Goal: Answer question/provide support

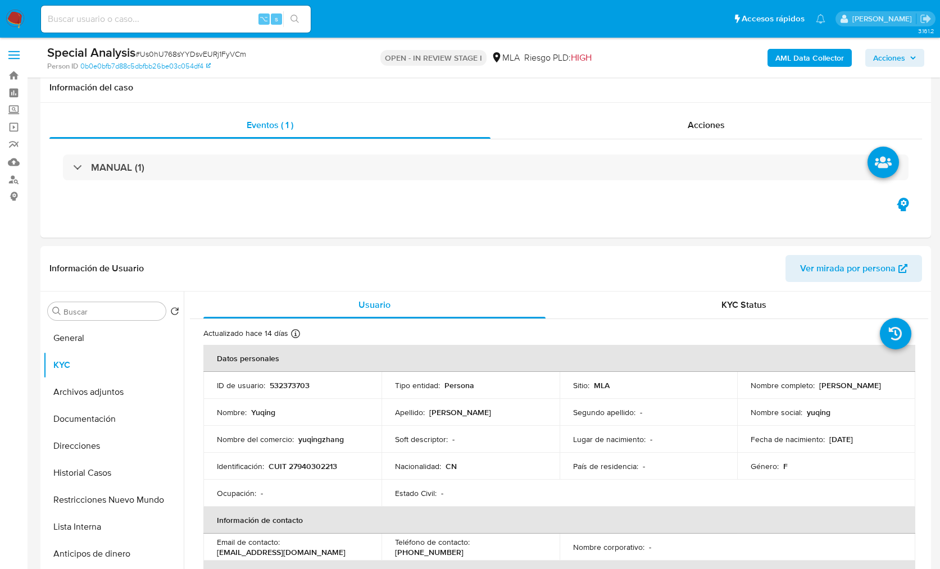
select select "10"
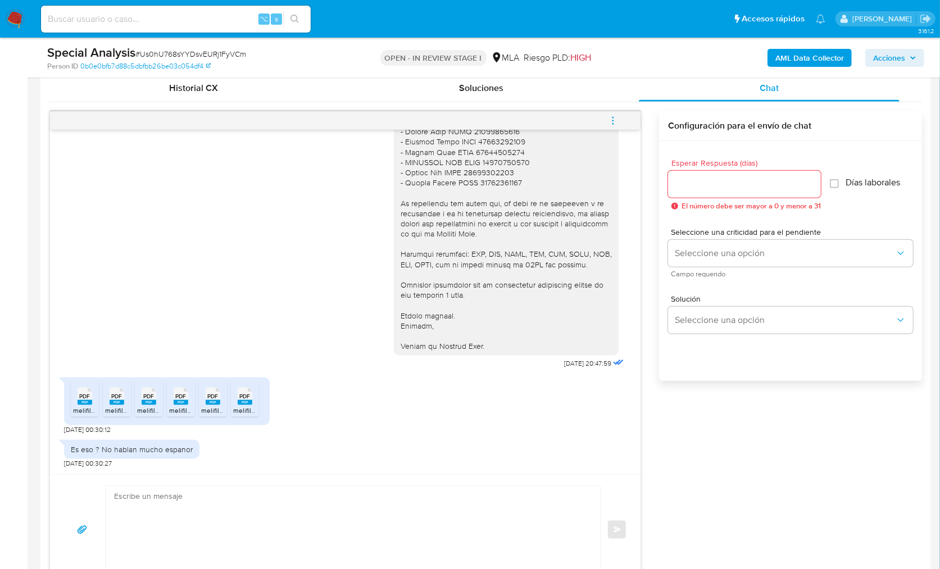
scroll to position [664, 0]
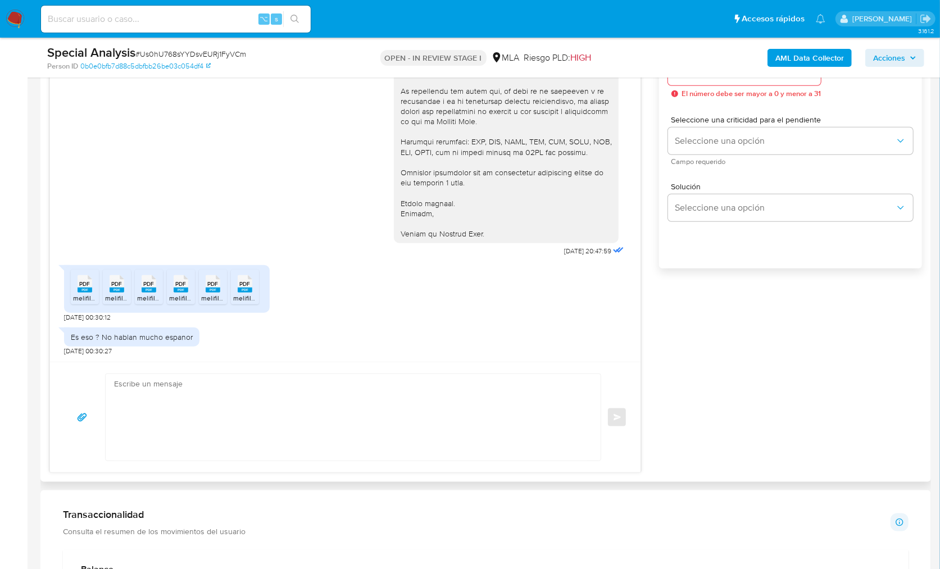
click at [273, 438] on textarea at bounding box center [350, 417] width 473 height 87
paste textarea "Sin embargo, notamos un incremento en el nivel de operaciones en comparación co…"
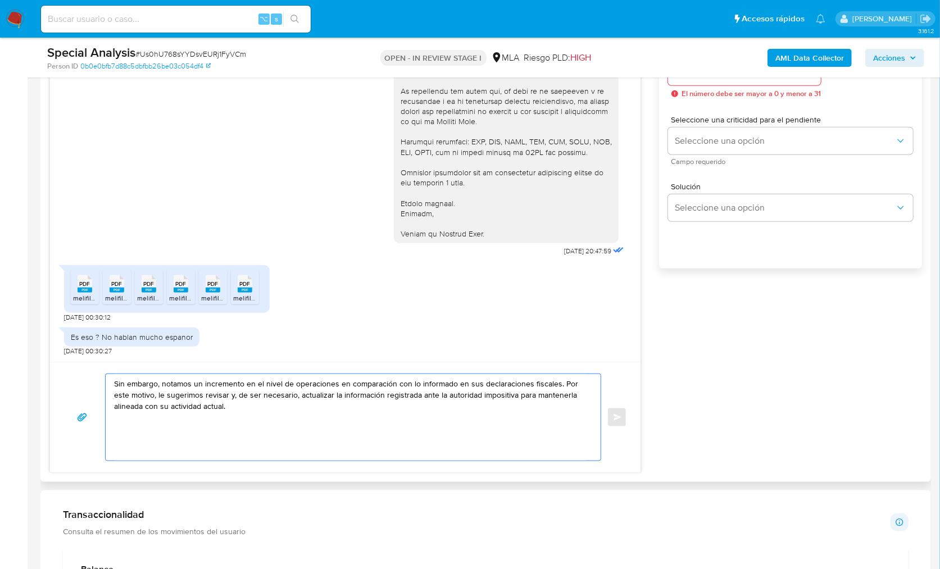
click at [115, 385] on textarea "Sin embargo, notamos un incremento en el nivel de operaciones en comparación co…" at bounding box center [350, 417] width 473 height 87
paste textarea "Hola, ¡Muchas gracias por tu respuesta! Confirmamos la recepción de la document…"
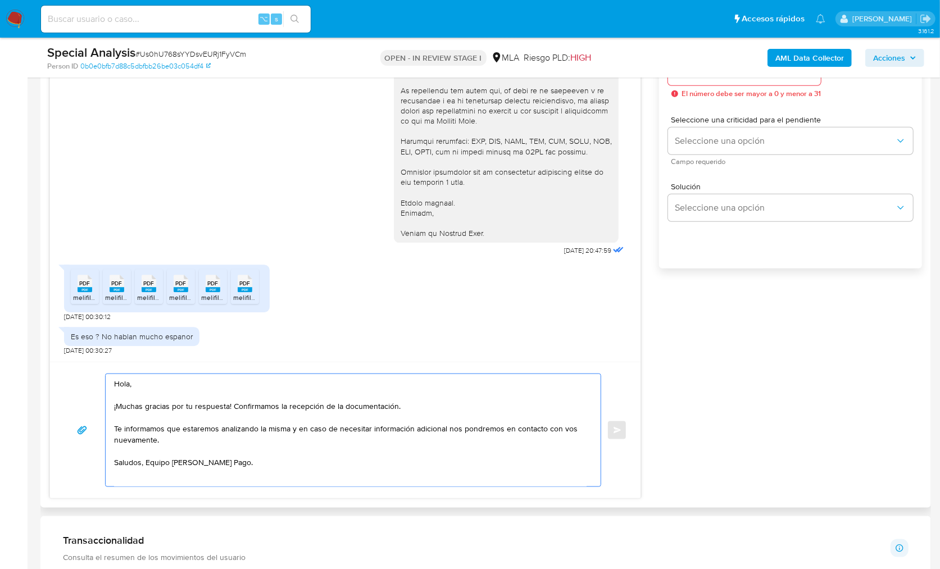
scroll to position [4, 0]
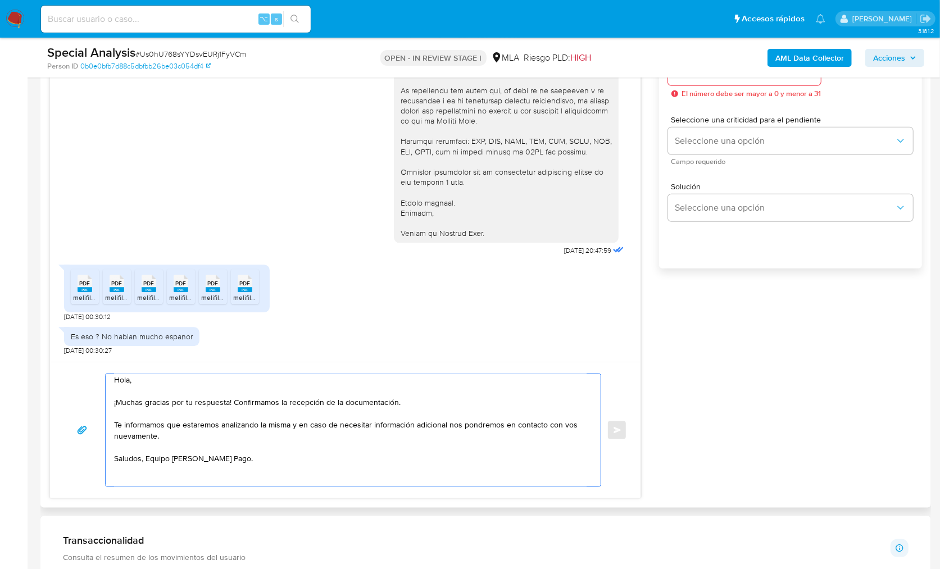
click at [433, 404] on textarea "Hola, ¡Muchas gracias por tu respuesta! Confirmamos la recepción de la document…" at bounding box center [350, 430] width 473 height 112
click at [114, 424] on textarea "Hola, ¡Muchas gracias por tu respuesta! Confirmamos la recepción de la document…" at bounding box center [350, 430] width 473 height 112
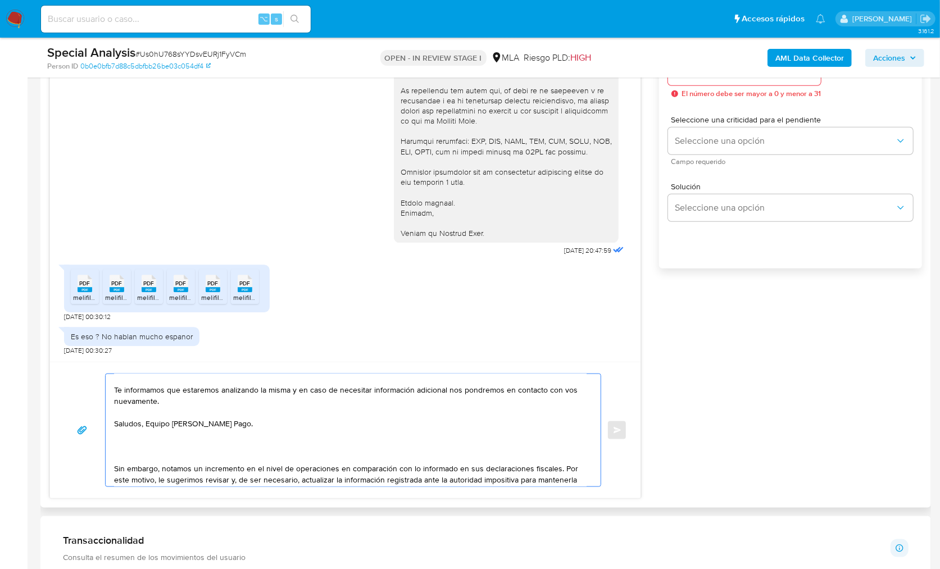
scroll to position [46, 0]
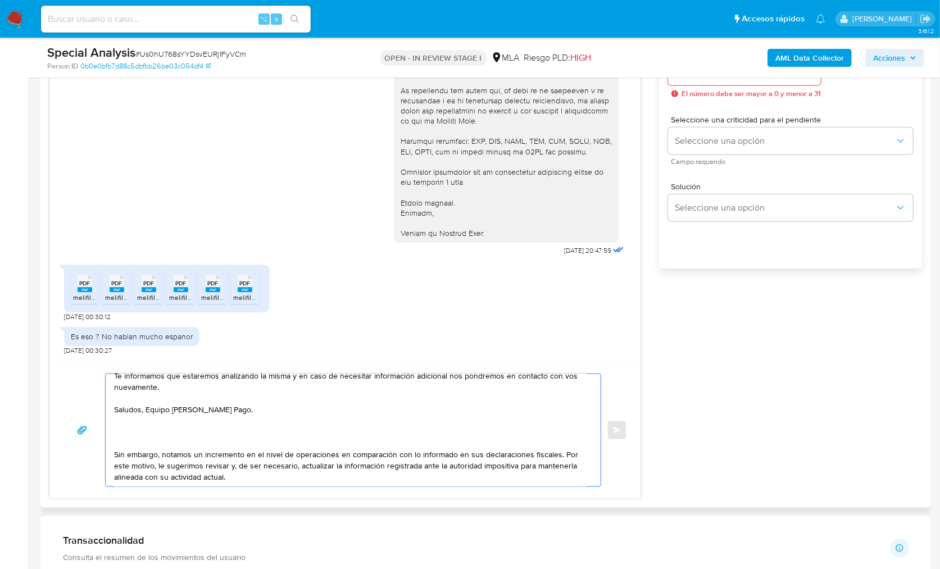
drag, startPoint x: 114, startPoint y: 461, endPoint x: 234, endPoint y: 480, distance: 121.7
click at [234, 480] on textarea "Hola, ¡Muchas gracias por tu respuesta! Confirmamos la recepción de la document…" at bounding box center [350, 430] width 473 height 112
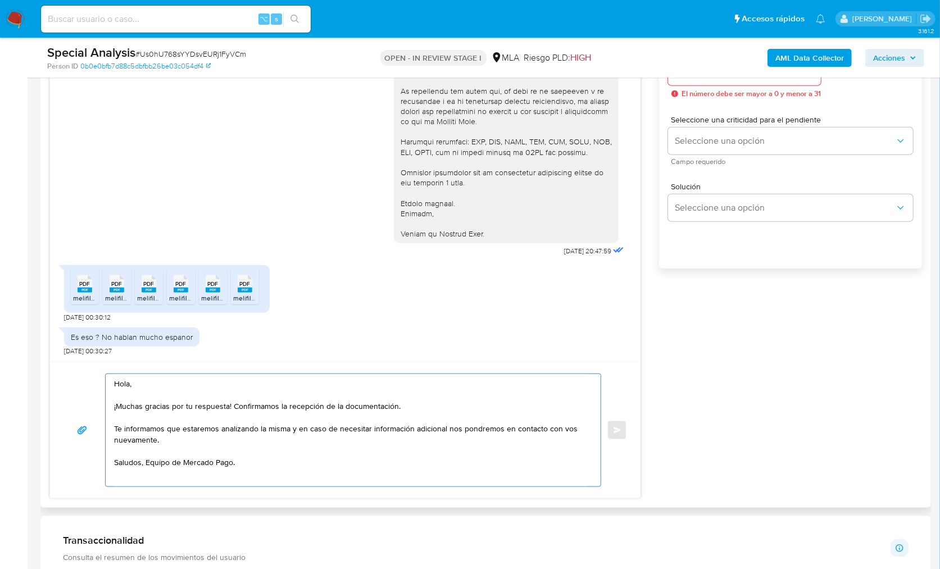
scroll to position [0, 0]
drag, startPoint x: 114, startPoint y: 428, endPoint x: 160, endPoint y: 440, distance: 47.4
click at [160, 440] on textarea "Hola, ¡Muchas gracias por tu respuesta! Confirmamos la recepción de la document…" at bounding box center [350, 430] width 473 height 112
click at [352, 449] on textarea "Hola, ¡Muchas gracias por tu respuesta! Confirmamos la recepción de la document…" at bounding box center [350, 430] width 473 height 112
drag, startPoint x: 446, startPoint y: 441, endPoint x: 110, endPoint y: 429, distance: 336.3
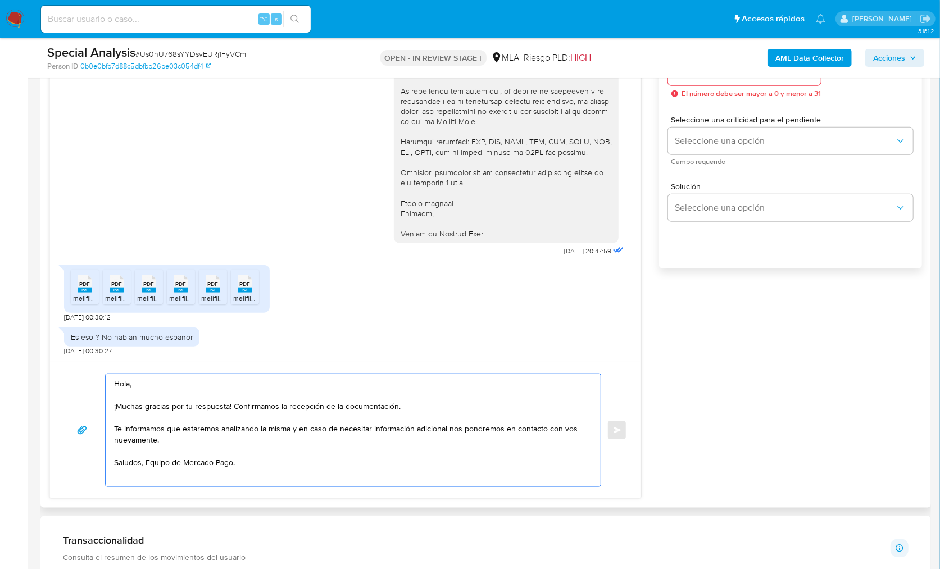
click at [110, 429] on div "Hola, ¡Muchas gracias por tu respuesta! Confirmamos la recepción de la document…" at bounding box center [351, 430] width 490 height 112
click at [111, 427] on div "Hola, ¡Muchas gracias por tu respuesta! Confirmamos la recepción de la document…" at bounding box center [351, 430] width 490 height 112
click at [114, 427] on textarea "Hola, ¡Muchas gracias por tu respuesta! Confirmamos la recepción de la document…" at bounding box center [350, 430] width 473 height 112
paste textarea "Sin embargo, notamos un incremento en el nivel de operaciones en comparación co…"
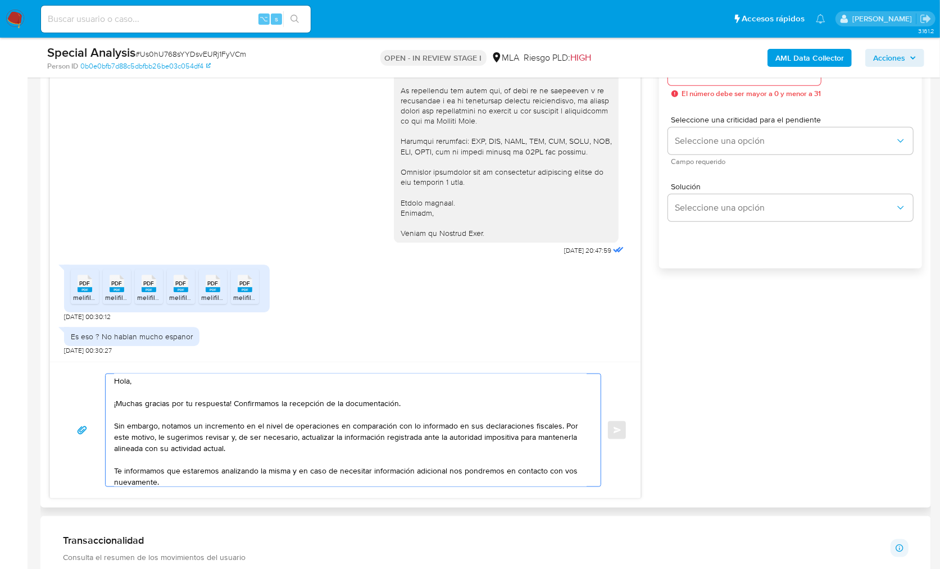
scroll to position [25, 0]
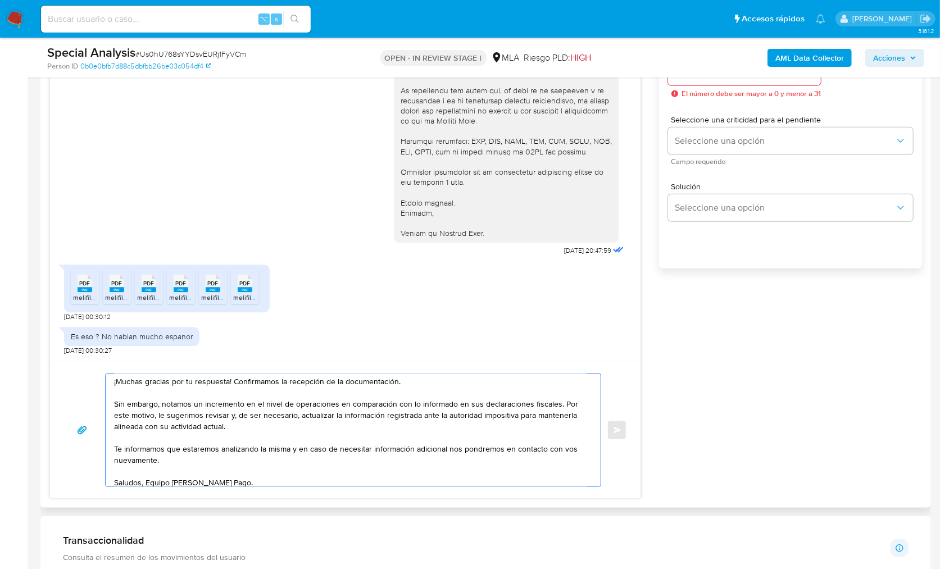
drag, startPoint x: 302, startPoint y: 449, endPoint x: 110, endPoint y: 447, distance: 191.7
click at [110, 447] on div "Hola, ¡Muchas gracias por tu respuesta! Confirmamos la recepción de la document…" at bounding box center [351, 430] width 490 height 112
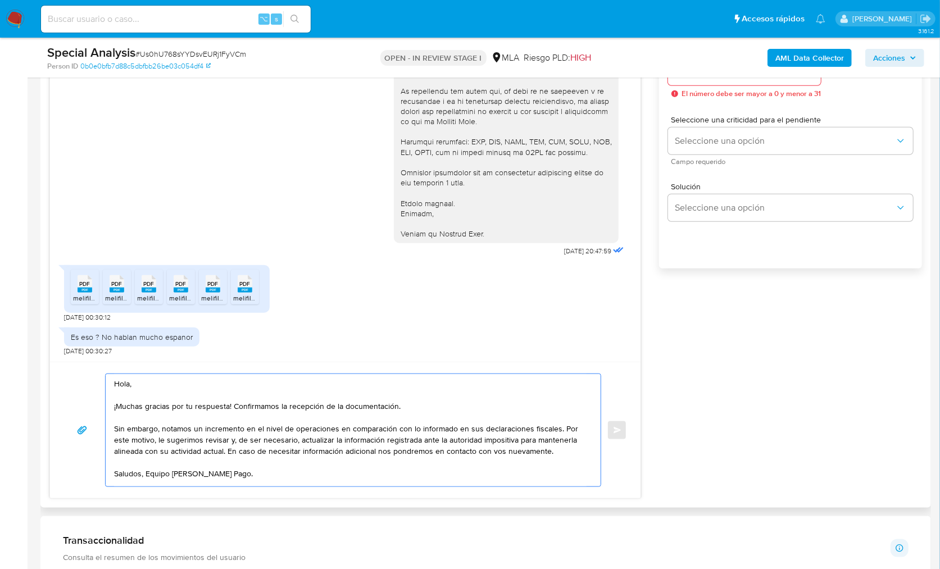
click at [174, 474] on textarea "Hola, ¡Muchas gracias por tu respuesta! Confirmamos la recepción de la document…" at bounding box center [350, 430] width 473 height 112
click at [171, 484] on textarea "Hola, ¡Muchas gracias por tu respuesta! Confirmamos la recepción de la document…" at bounding box center [350, 430] width 473 height 112
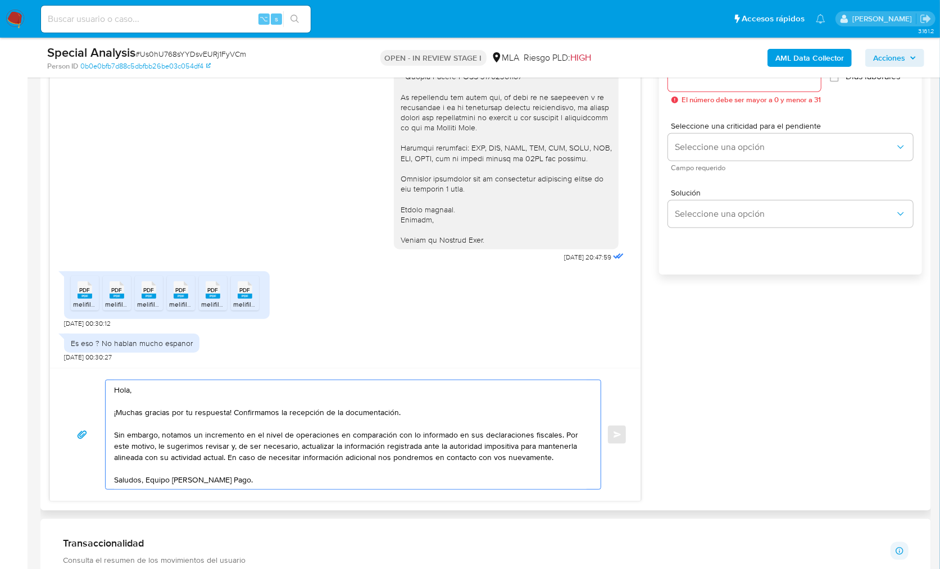
scroll to position [644, 0]
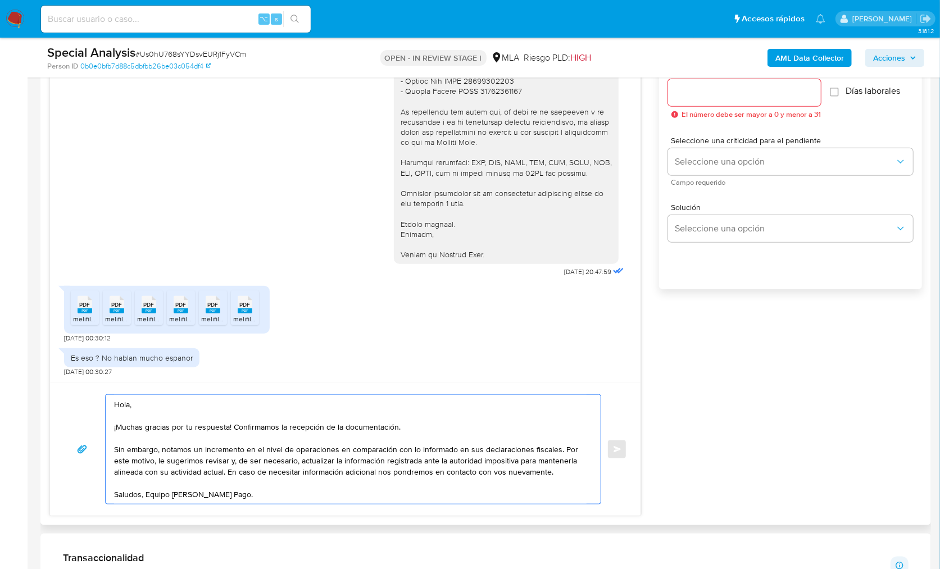
type textarea "Hola, ¡Muchas gracias por tu respuesta! Confirmamos la recepción de la document…"
click at [703, 96] on input "Esperar Respuesta (días)" at bounding box center [744, 92] width 153 height 15
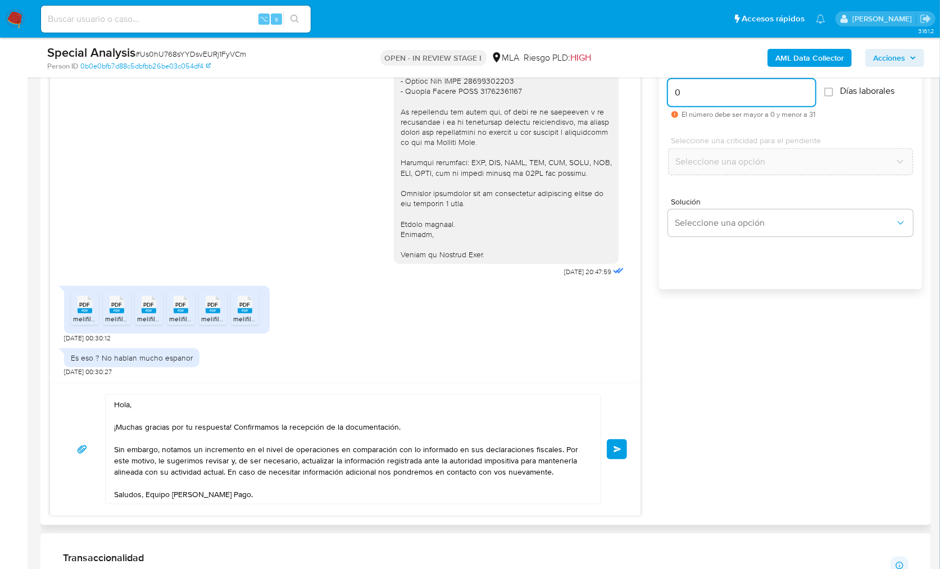
type input "0"
click at [633, 443] on div "Hola, ¡Muchas gracias por tu respuesta! Confirmamos la recepción de la document…" at bounding box center [345, 449] width 591 height 133
click at [627, 446] on div "Hola, ¡Muchas gracias por tu respuesta! Confirmamos la recepción de la document…" at bounding box center [345, 449] width 591 height 133
click at [622, 449] on button "Enviar" at bounding box center [617, 450] width 20 height 20
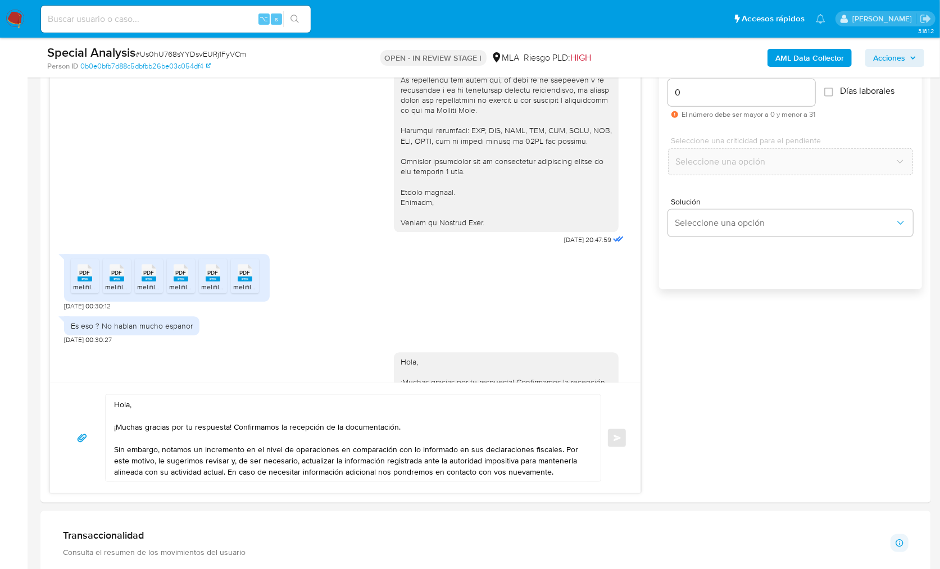
scroll to position [2101, 0]
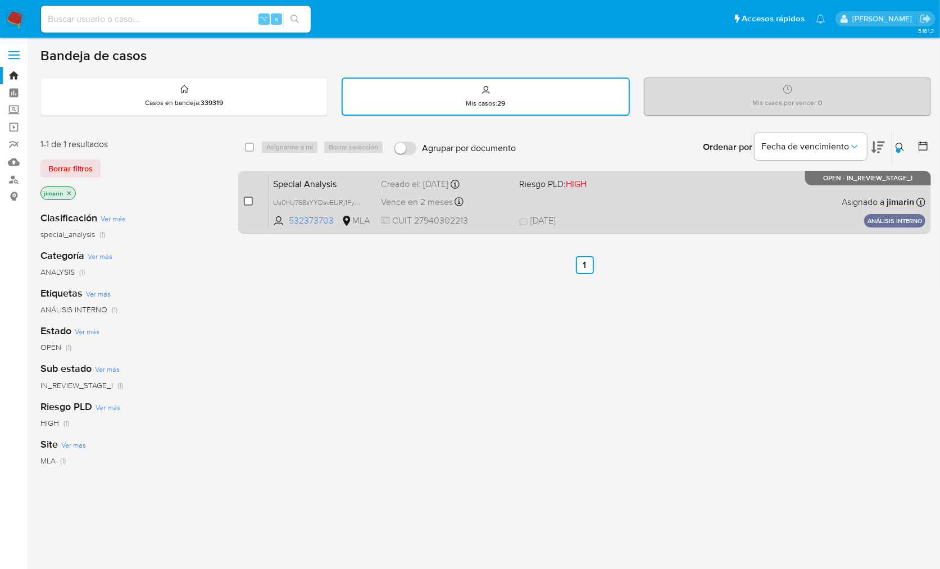
click at [246, 198] on input "checkbox" at bounding box center [248, 201] width 9 height 9
checkbox input "true"
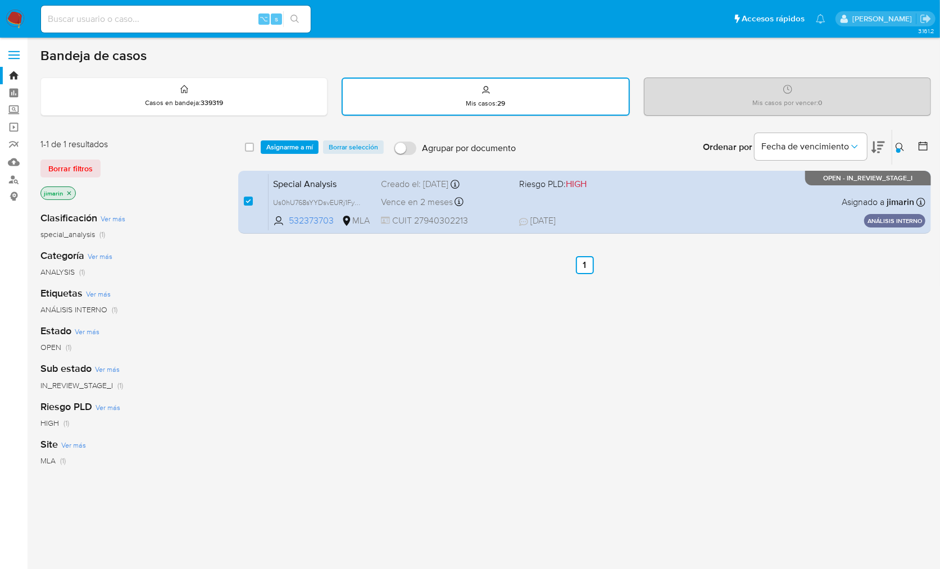
click at [306, 137] on div "select-all-cases-checkbox Asignarme a mí Borrar selección Agrupar por documento…" at bounding box center [584, 147] width 693 height 35
click at [300, 151] on span "Asignarme a mí" at bounding box center [289, 147] width 47 height 11
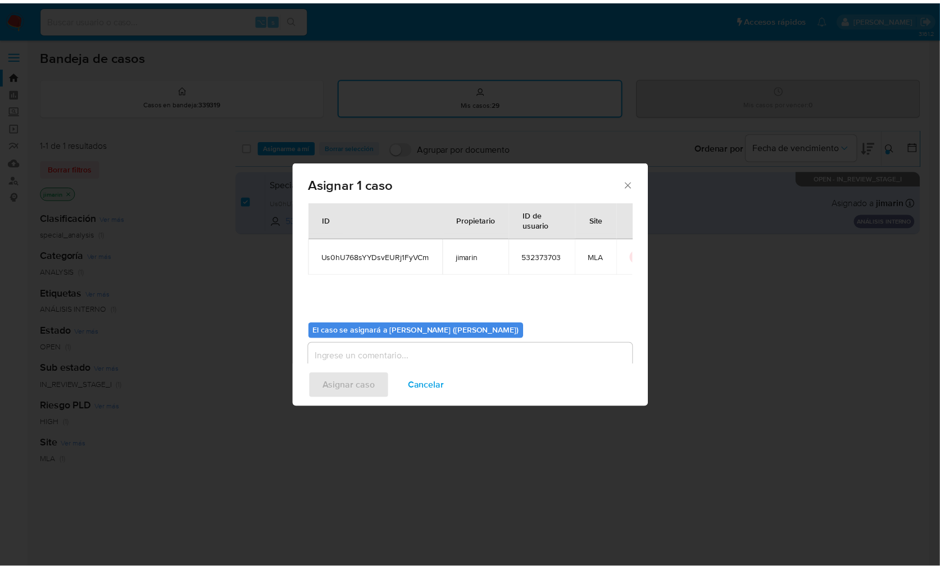
scroll to position [57, 0]
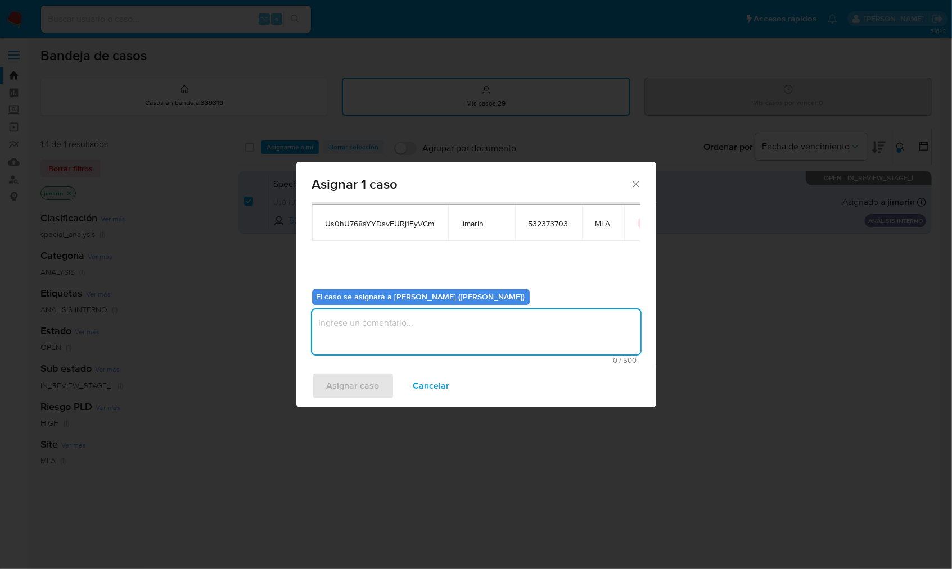
click at [416, 313] on textarea "assign-modal" at bounding box center [476, 332] width 328 height 45
click at [354, 388] on span "Asignar caso" at bounding box center [353, 386] width 53 height 25
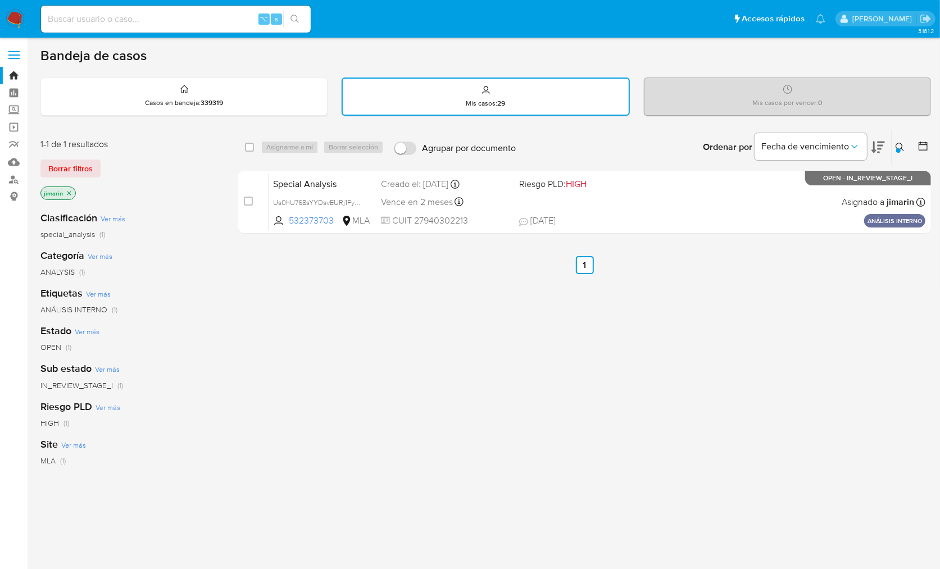
click at [902, 147] on icon at bounding box center [900, 147] width 9 height 9
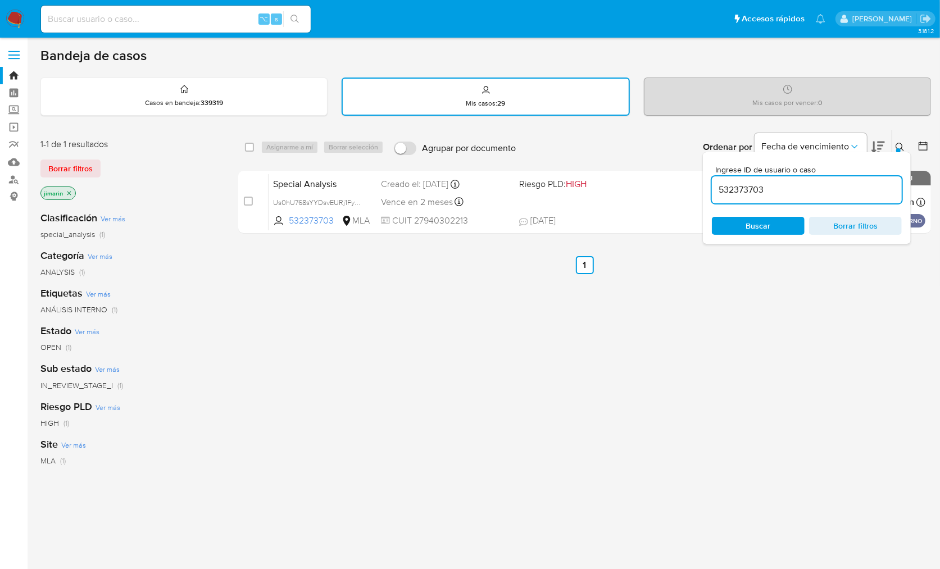
click at [849, 188] on input "532373703" at bounding box center [807, 190] width 190 height 15
click at [849, 187] on input "532373703" at bounding box center [807, 190] width 190 height 15
type input "816381450"
click at [903, 148] on icon at bounding box center [900, 147] width 9 height 9
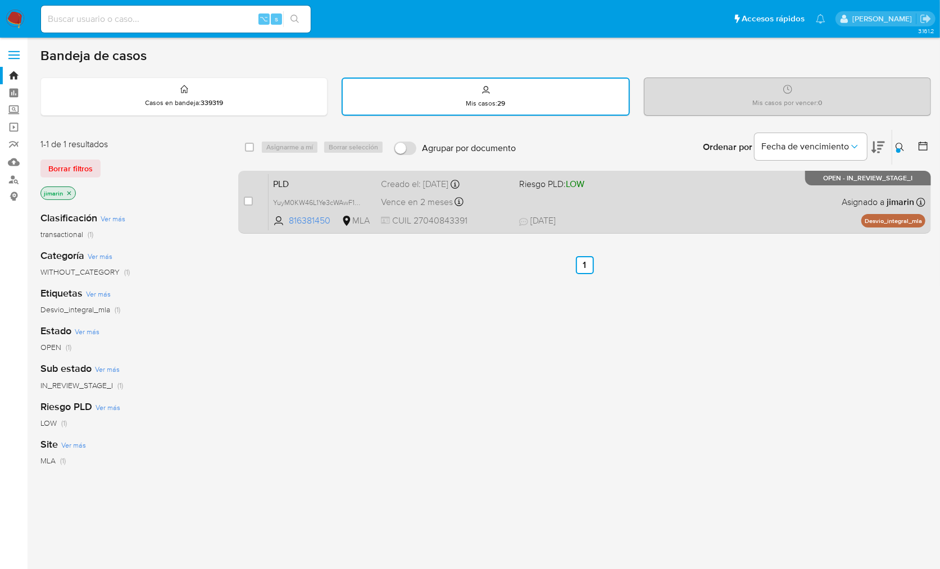
click at [820, 189] on div "PLD YuyM0KW46L1Ye3cWAwF1U3MM 816381450 MLA Riesgo PLD: LOW Creado el: 12/09/202…" at bounding box center [597, 202] width 657 height 57
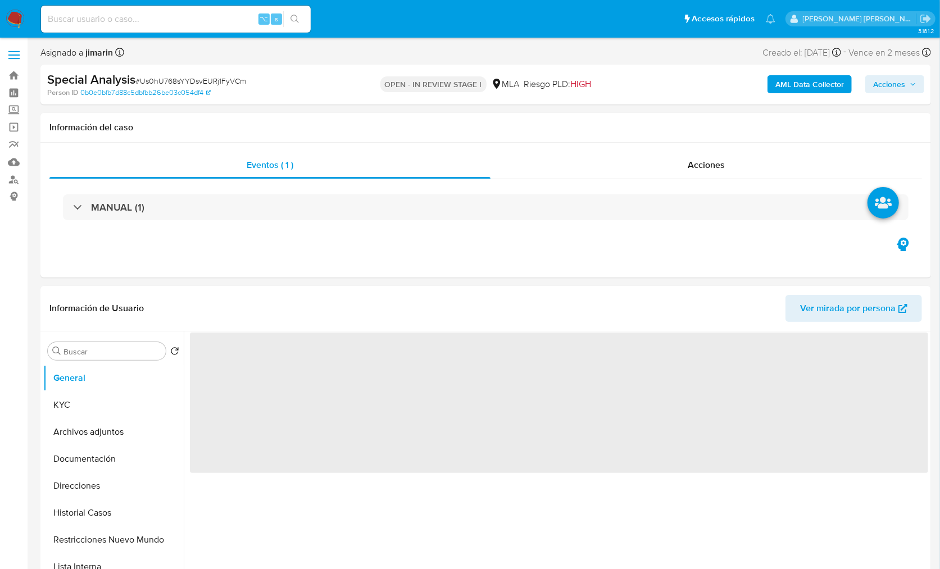
select select "10"
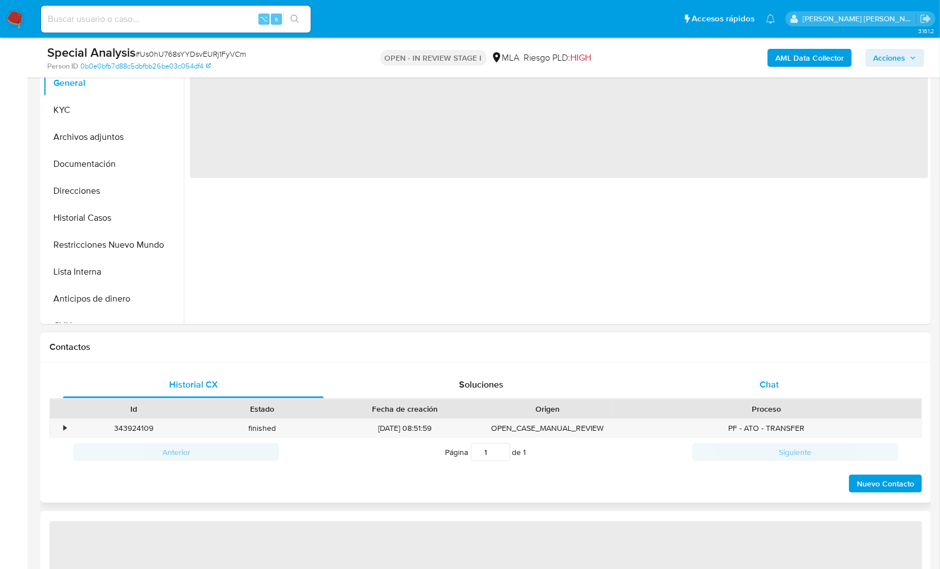
click at [759, 389] on div "Chat" at bounding box center [769, 385] width 261 height 27
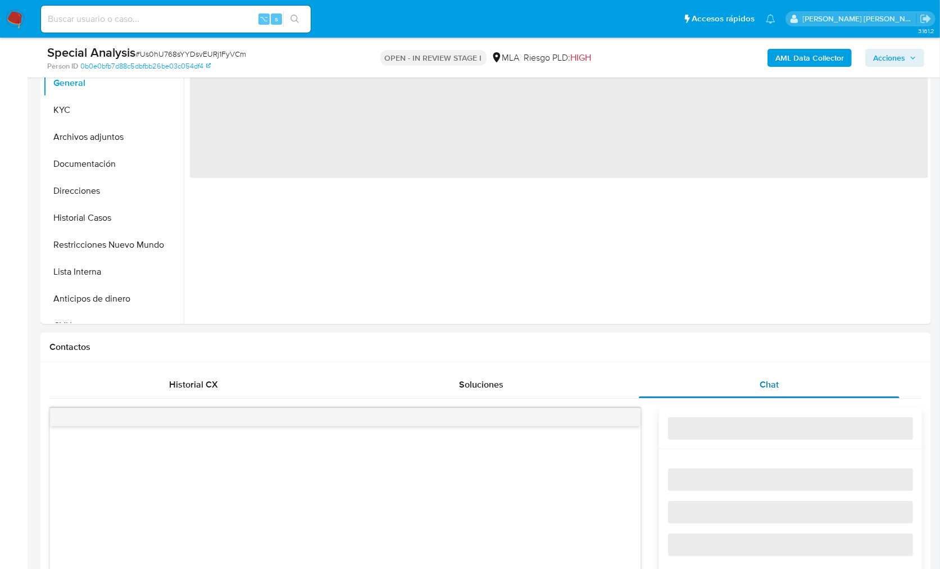
select select "10"
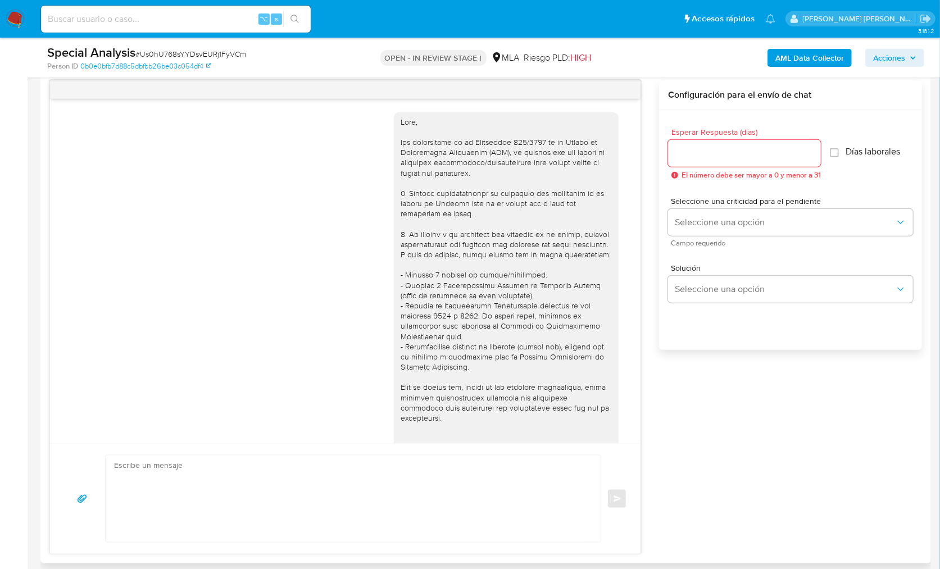
scroll to position [2101, 0]
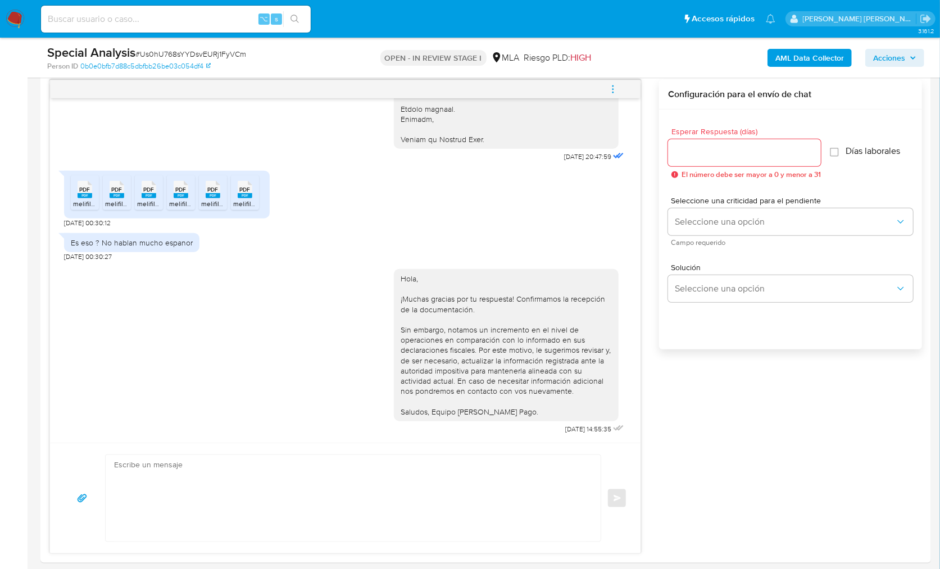
click at [618, 87] on button "menu-action" at bounding box center [613, 89] width 37 height 27
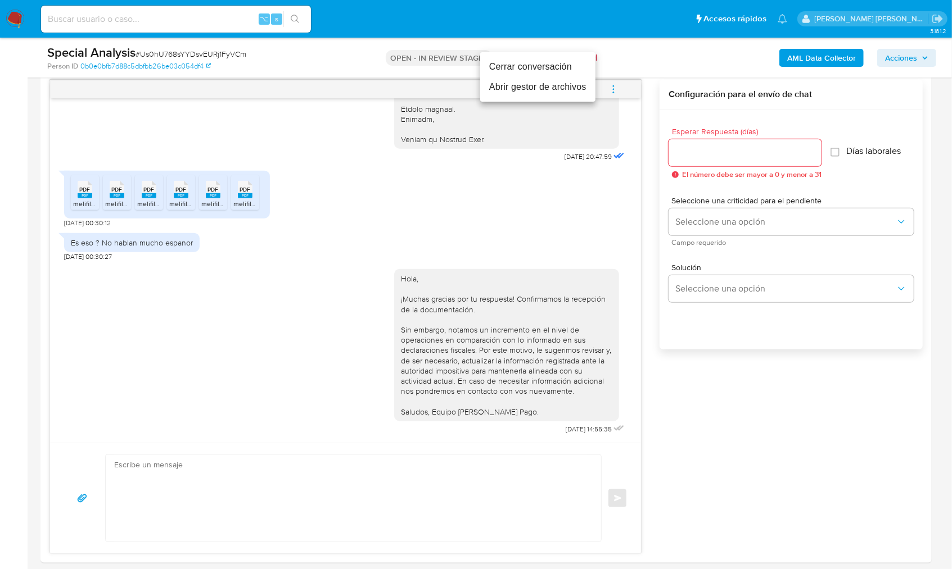
click at [549, 71] on li "Cerrar conversación" at bounding box center [537, 67] width 115 height 20
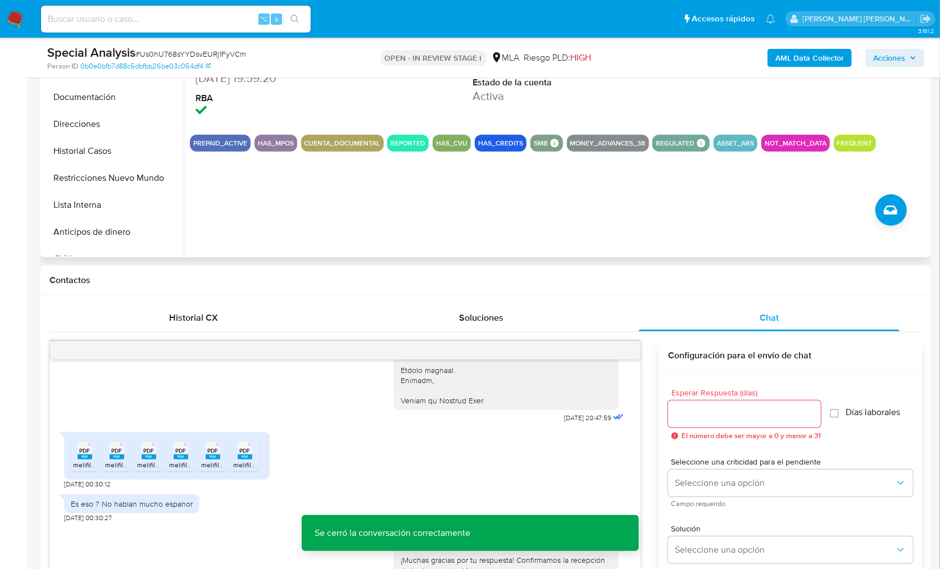
scroll to position [308, 0]
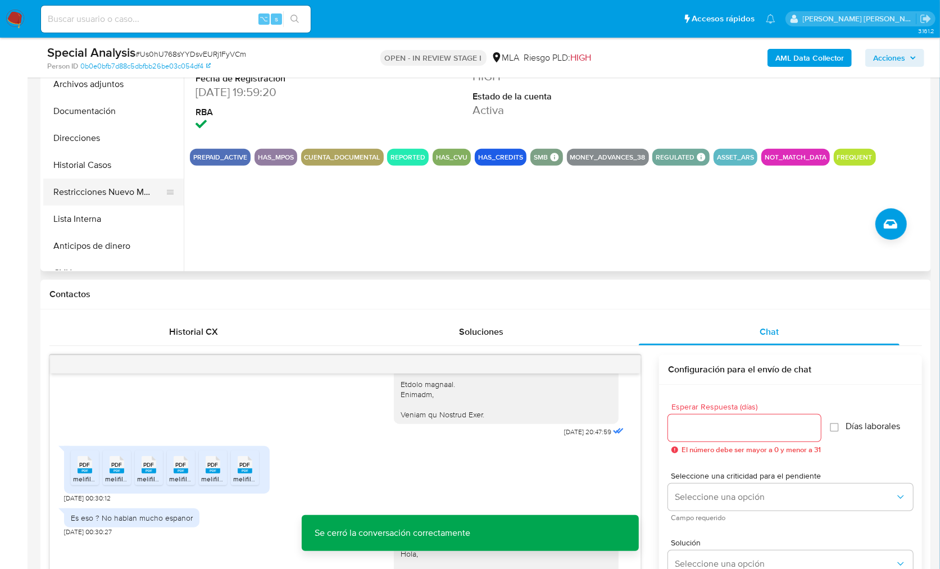
click at [146, 199] on button "Restricciones Nuevo Mundo" at bounding box center [109, 192] width 132 height 27
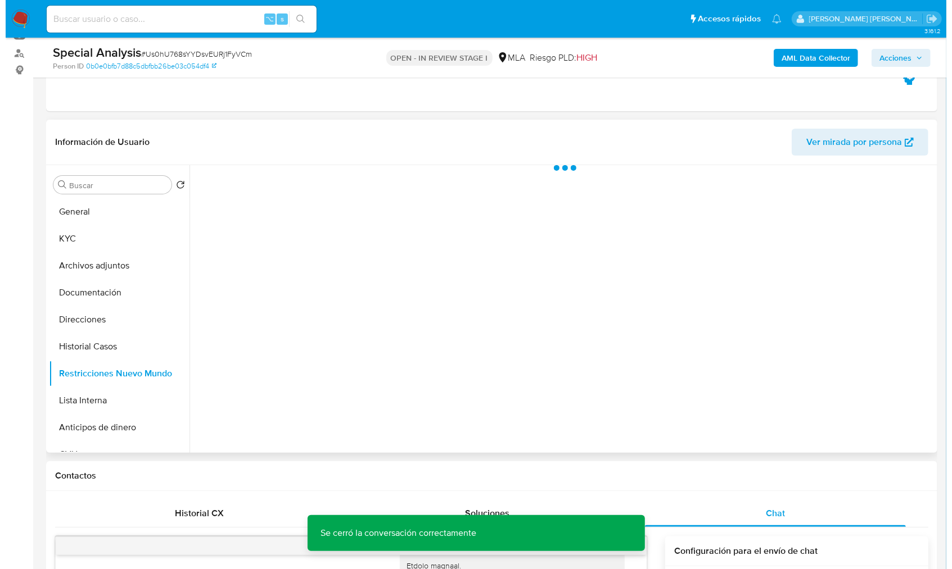
scroll to position [95, 0]
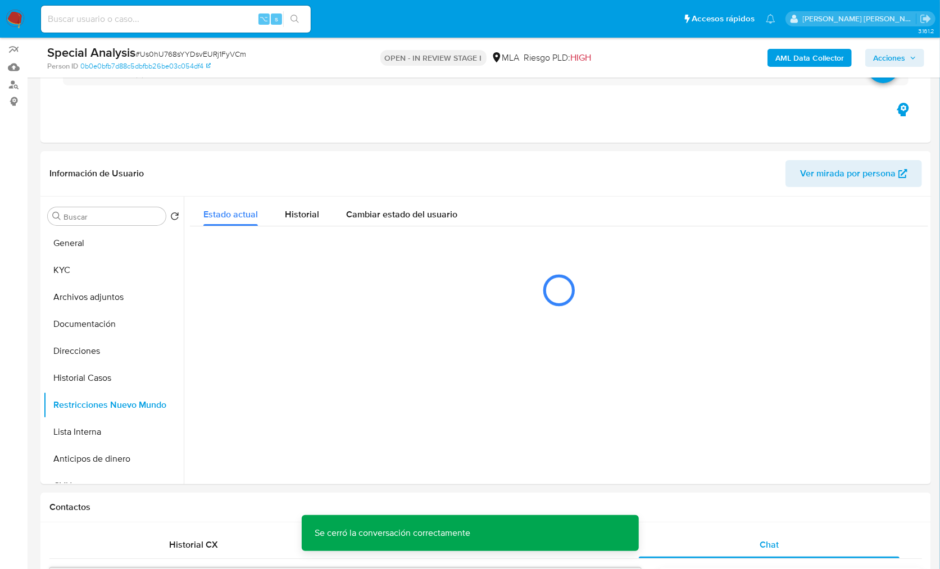
click at [796, 63] on b "AML Data Collector" at bounding box center [810, 58] width 69 height 18
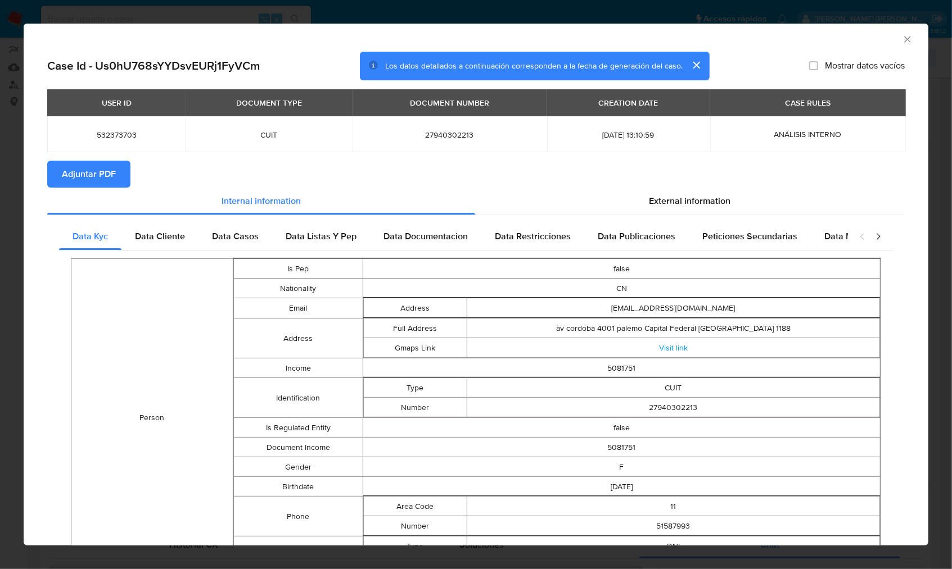
click at [133, 173] on section "Adjuntar PDF" at bounding box center [475, 174] width 857 height 27
click at [95, 175] on span "Adjuntar PDF" at bounding box center [89, 174] width 54 height 25
click at [900, 31] on div "AML Data Collector" at bounding box center [476, 38] width 904 height 28
click at [902, 36] on icon "Cerrar ventana" at bounding box center [907, 39] width 11 height 11
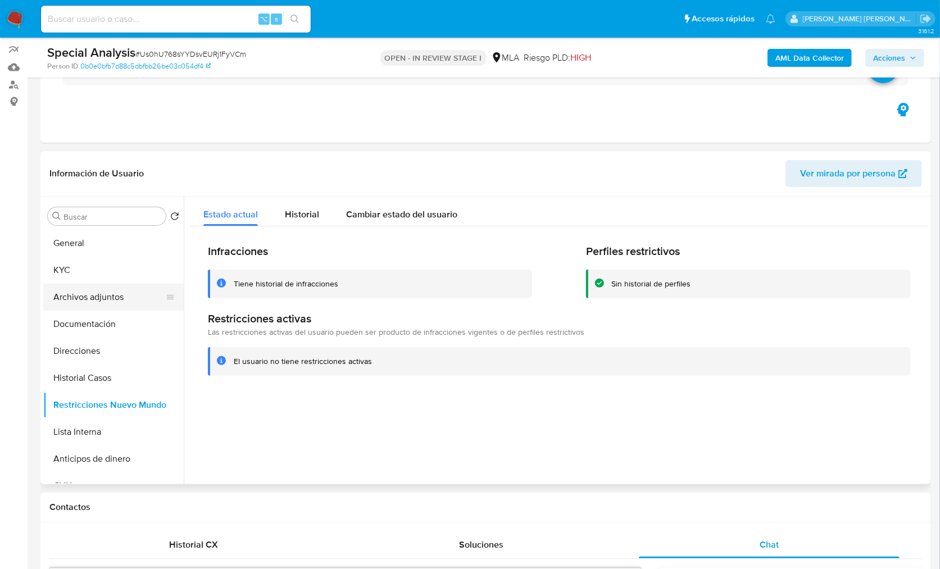
click at [85, 292] on button "Archivos adjuntos" at bounding box center [109, 297] width 132 height 27
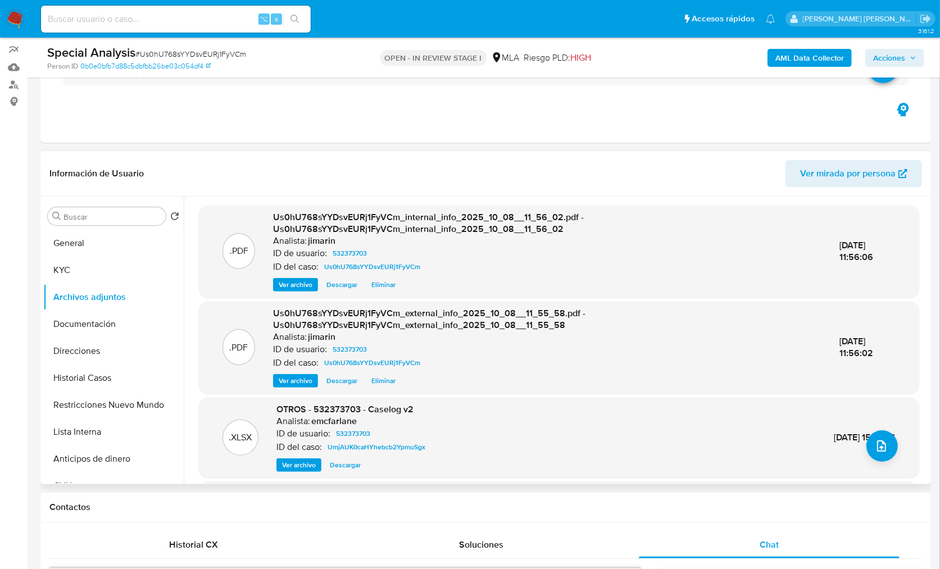
click at [898, 444] on div ".XLSX OTROS - 532373703 - Caselog v2 Analista: emcfarlane ID de usuario: 532373…" at bounding box center [559, 438] width 709 height 69
click at [877, 445] on icon "upload-file" at bounding box center [881, 446] width 13 height 13
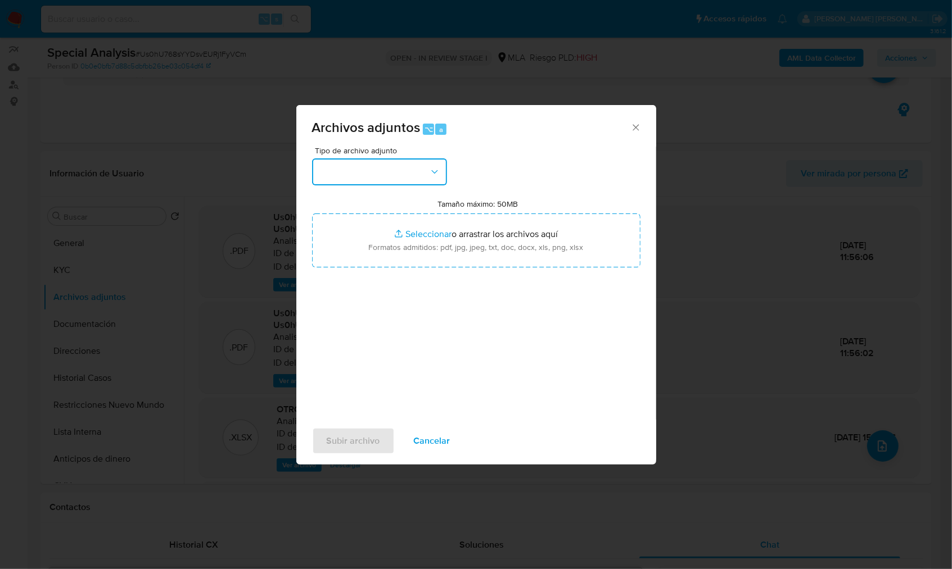
click at [370, 169] on button "button" at bounding box center [379, 172] width 135 height 27
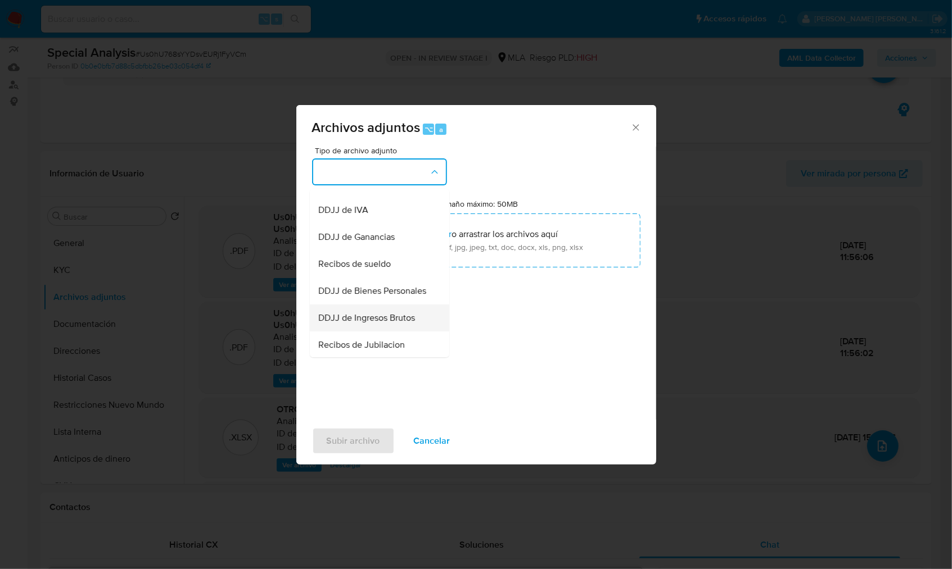
scroll to position [245, 0]
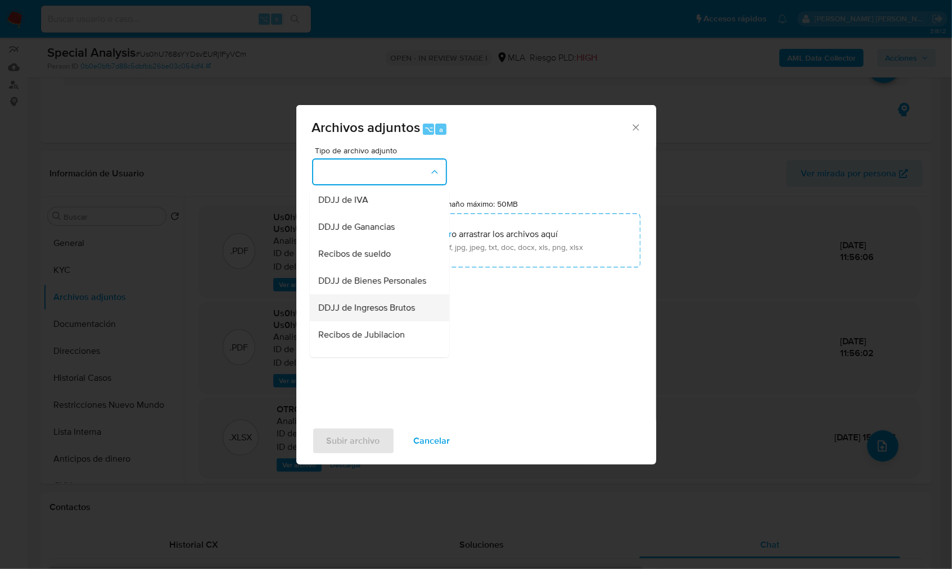
click at [377, 314] on span "DDJJ de Ingresos Brutos" at bounding box center [367, 307] width 97 height 11
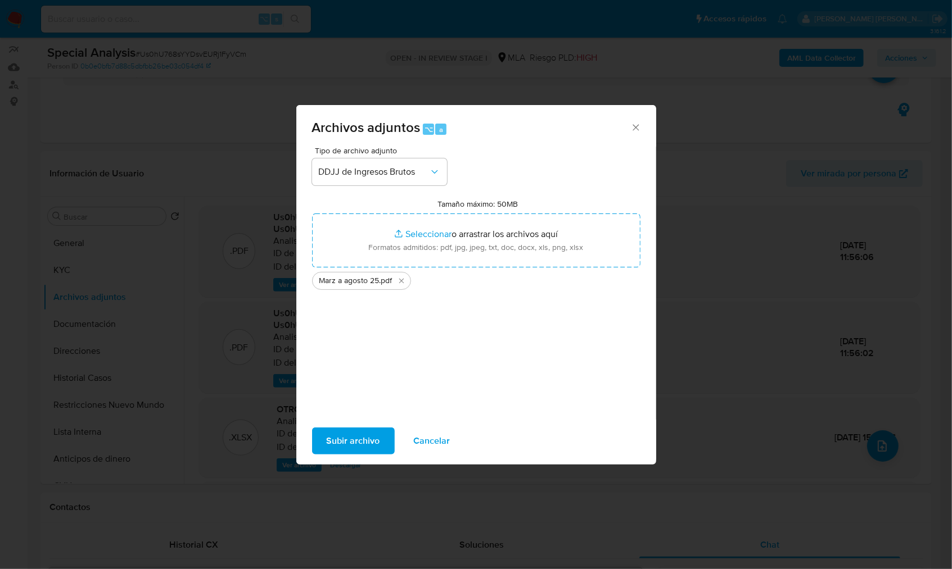
click at [347, 443] on span "Subir archivo" at bounding box center [353, 441] width 53 height 25
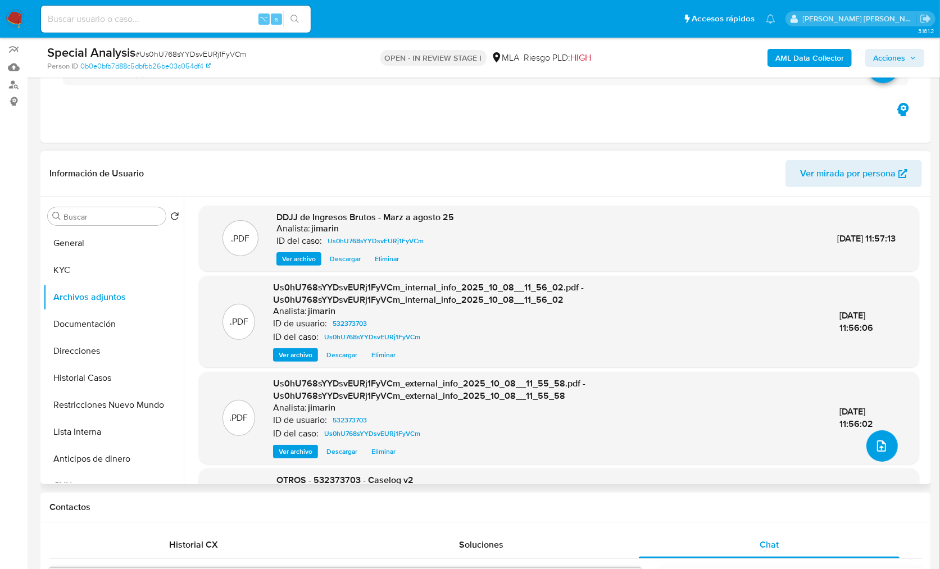
click at [880, 435] on button "upload-file" at bounding box center [882, 446] width 31 height 31
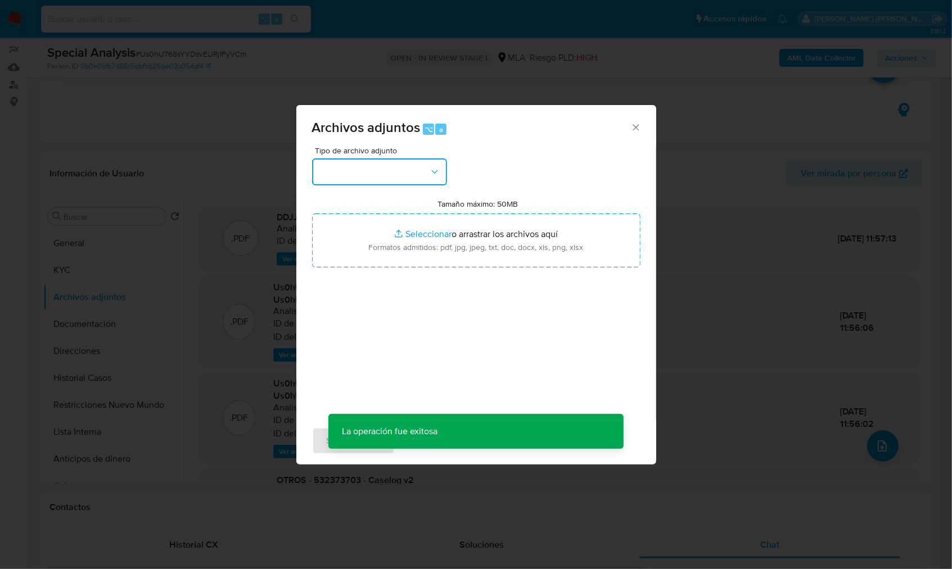
click at [375, 164] on button "button" at bounding box center [379, 172] width 135 height 27
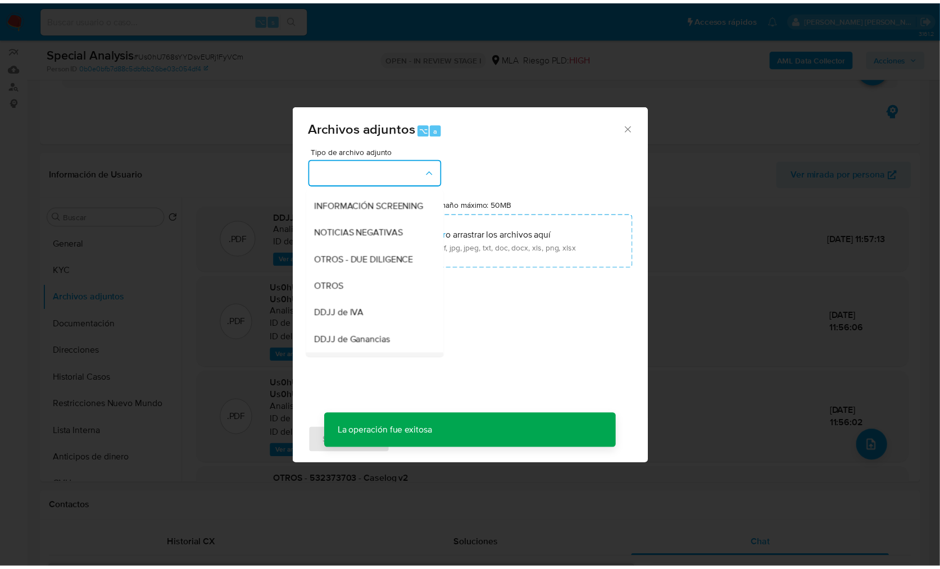
scroll to position [230, 0]
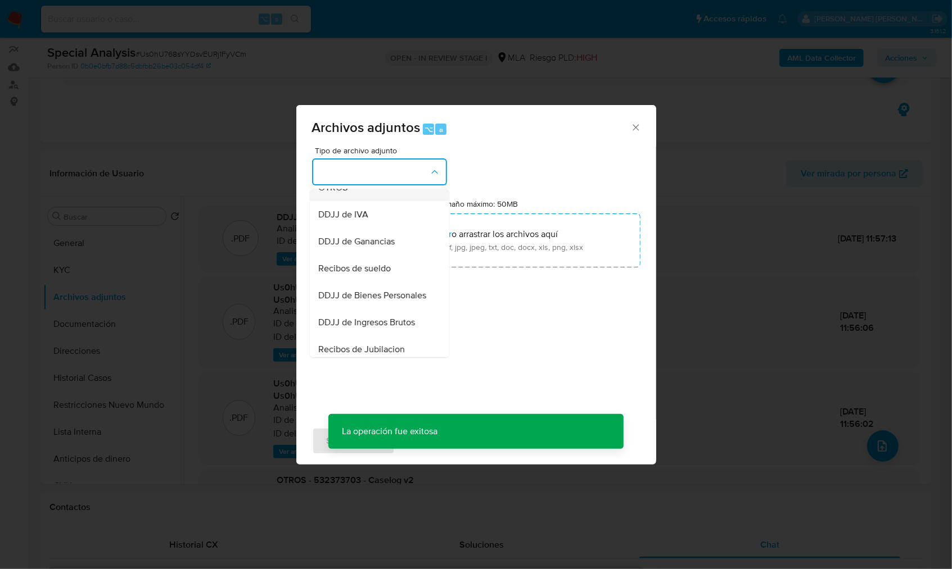
click at [355, 201] on div "OTROS" at bounding box center [376, 187] width 115 height 27
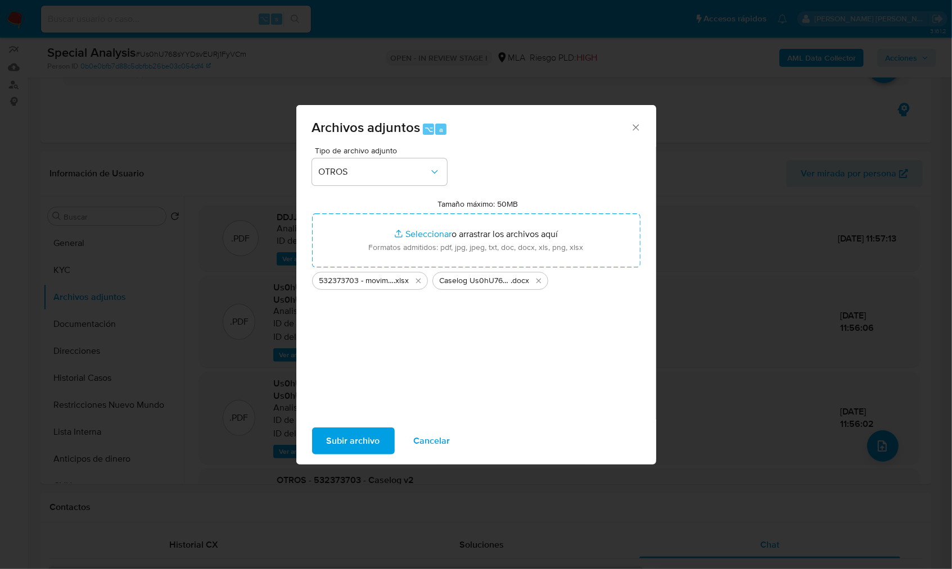
click at [370, 442] on span "Subir archivo" at bounding box center [353, 441] width 53 height 25
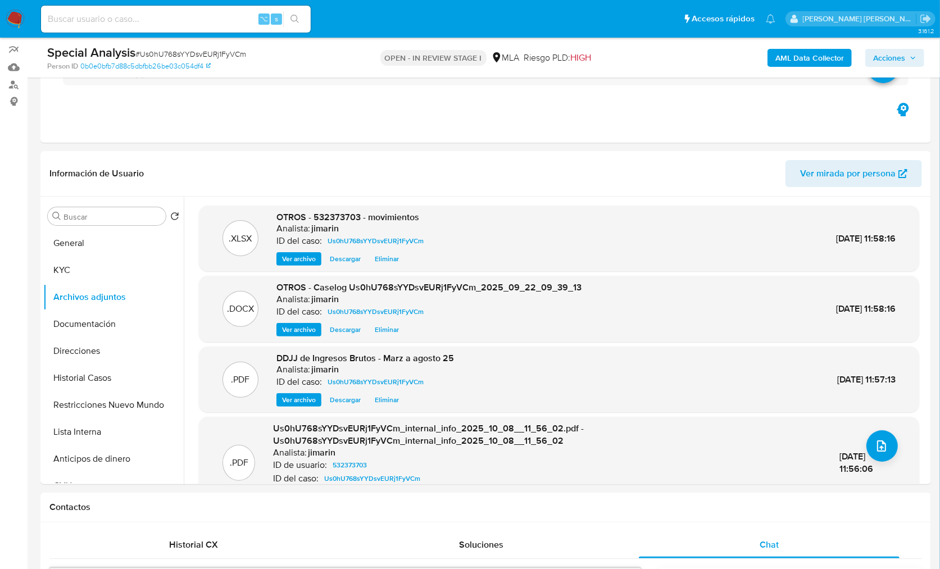
click at [367, 443] on span "Us0hU768sYYDsvEURj1FyVCm_internal_info_2025_10_08__11_56_02.pdf - Us0hU768sYYDs…" at bounding box center [428, 434] width 311 height 25
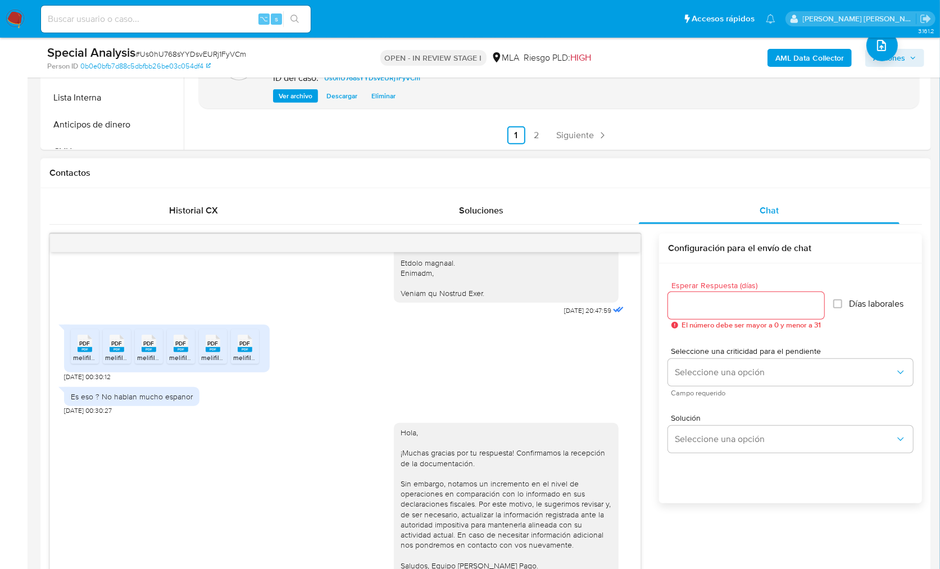
scroll to position [0, 0]
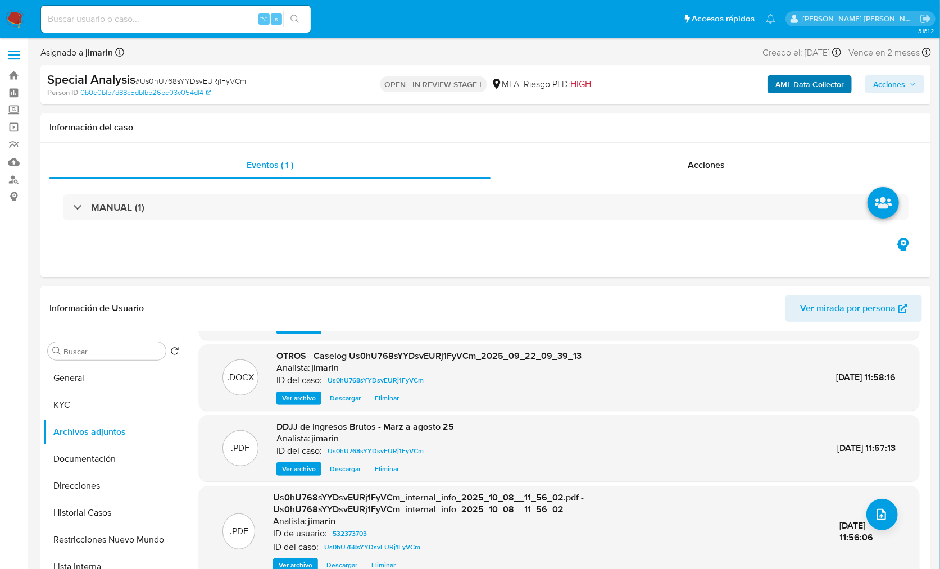
drag, startPoint x: 916, startPoint y: 87, endPoint x: 845, endPoint y: 85, distance: 71.4
click at [916, 87] on icon "button" at bounding box center [913, 84] width 7 height 7
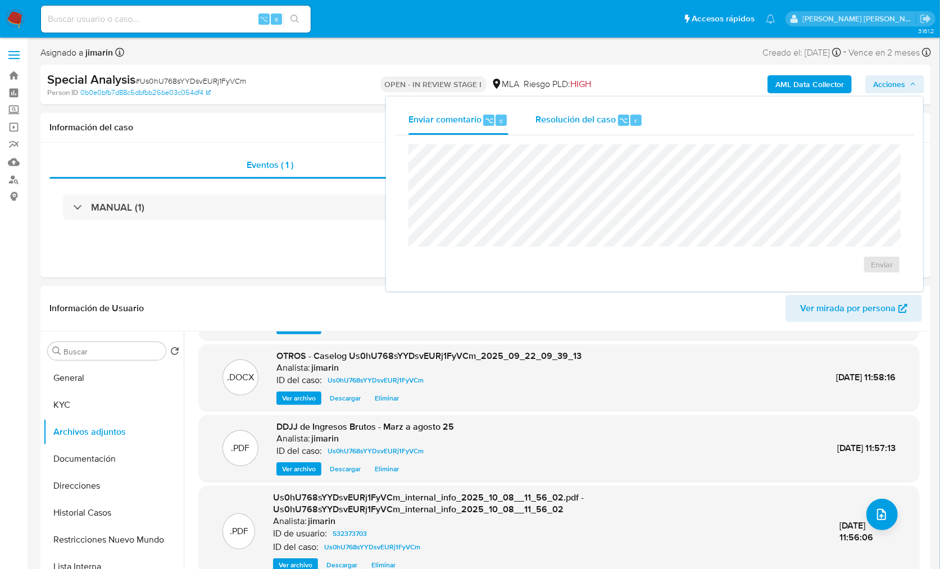
click at [617, 113] on div "Resolución del caso ⌥ r" at bounding box center [589, 120] width 107 height 29
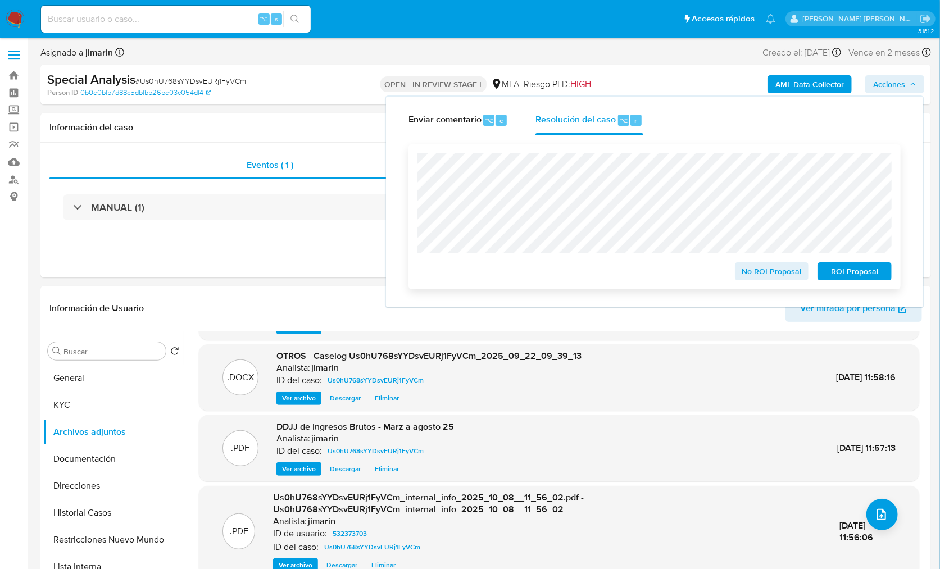
click at [771, 279] on span "No ROI Proposal" at bounding box center [772, 272] width 58 height 16
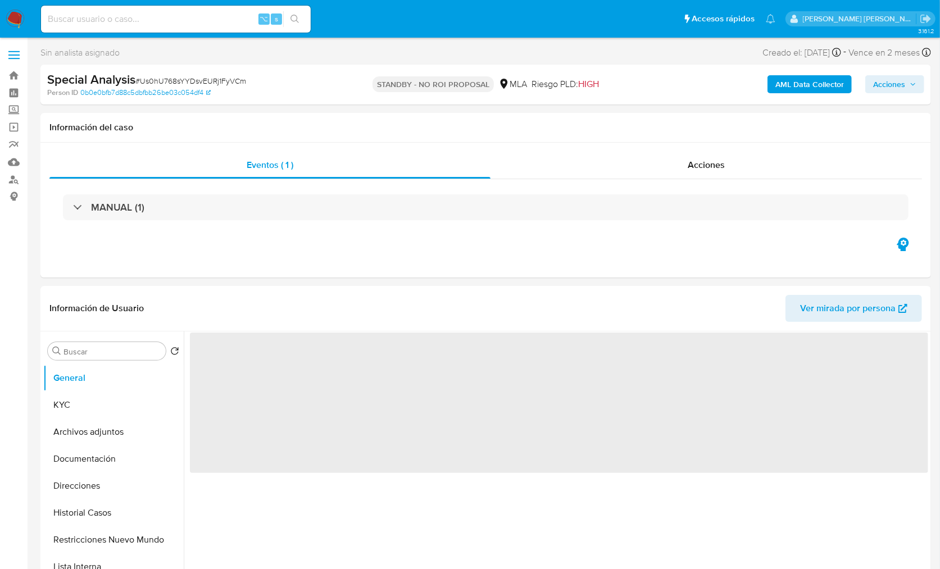
select select "10"
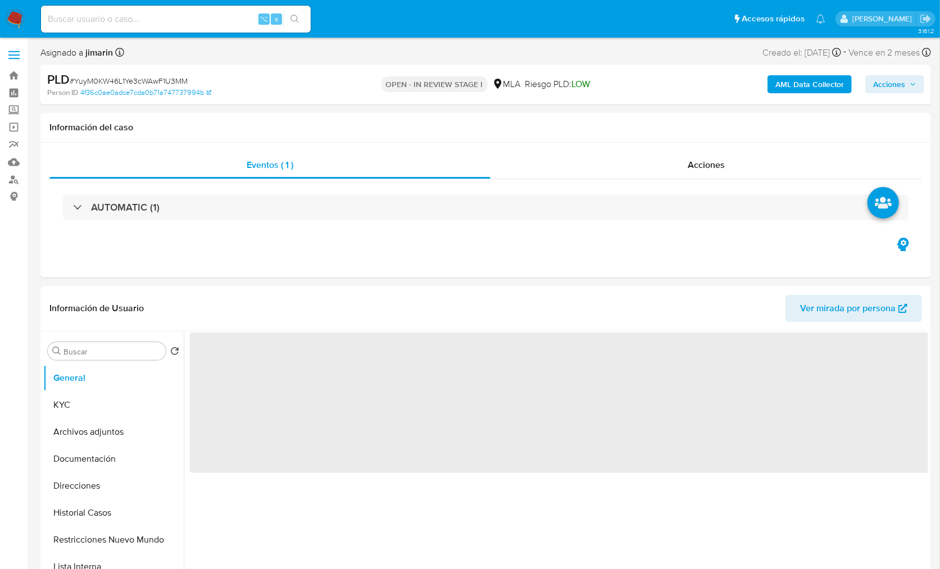
select select "10"
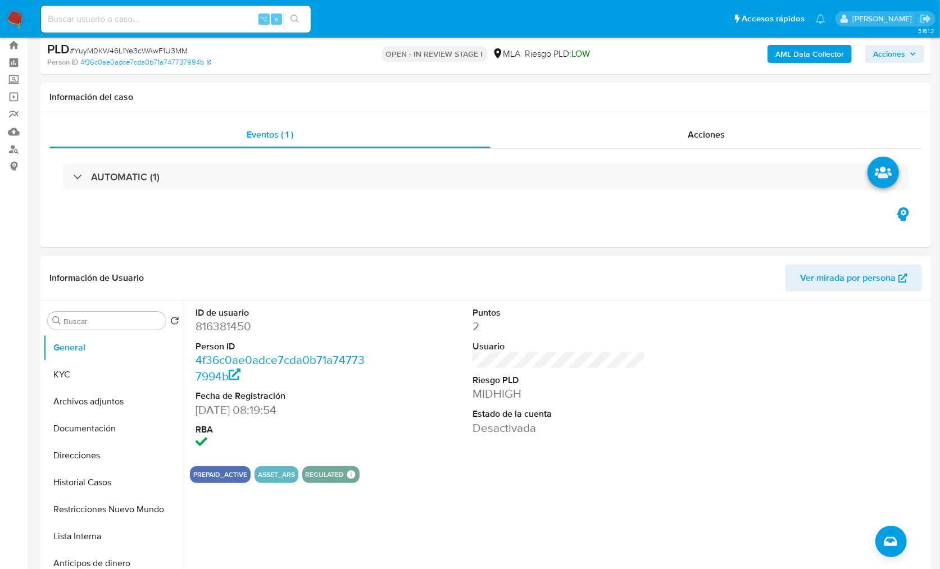
scroll to position [109, 0]
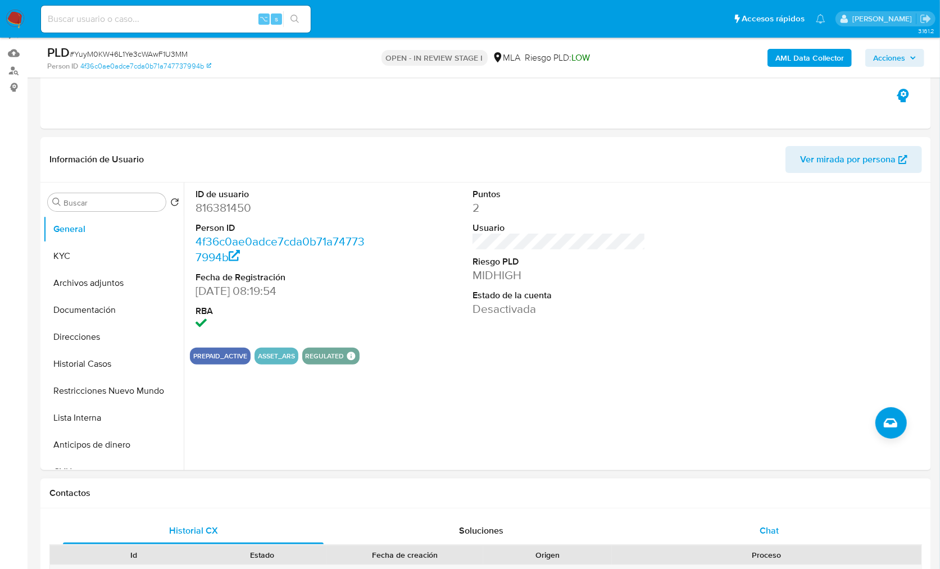
click at [790, 519] on div "Chat" at bounding box center [769, 531] width 261 height 27
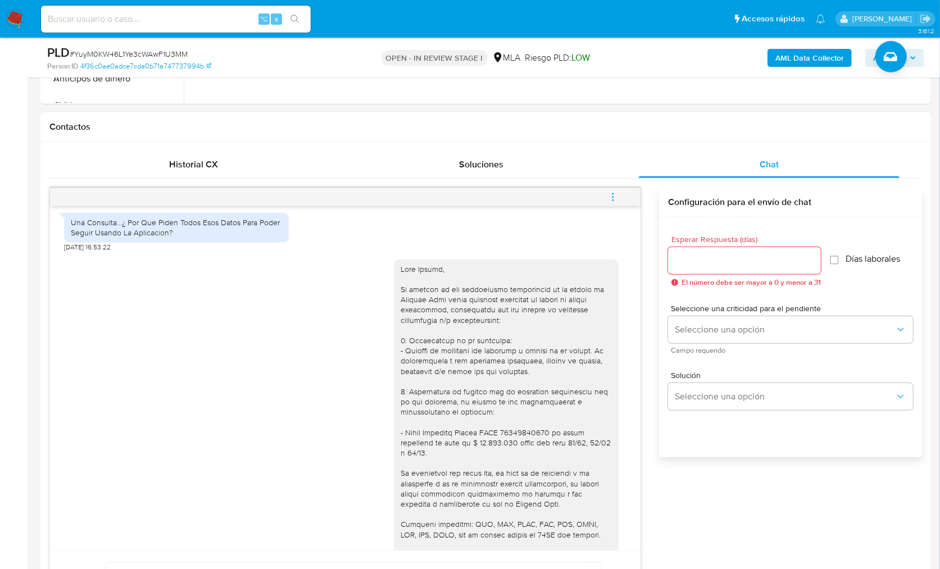
scroll to position [870, 0]
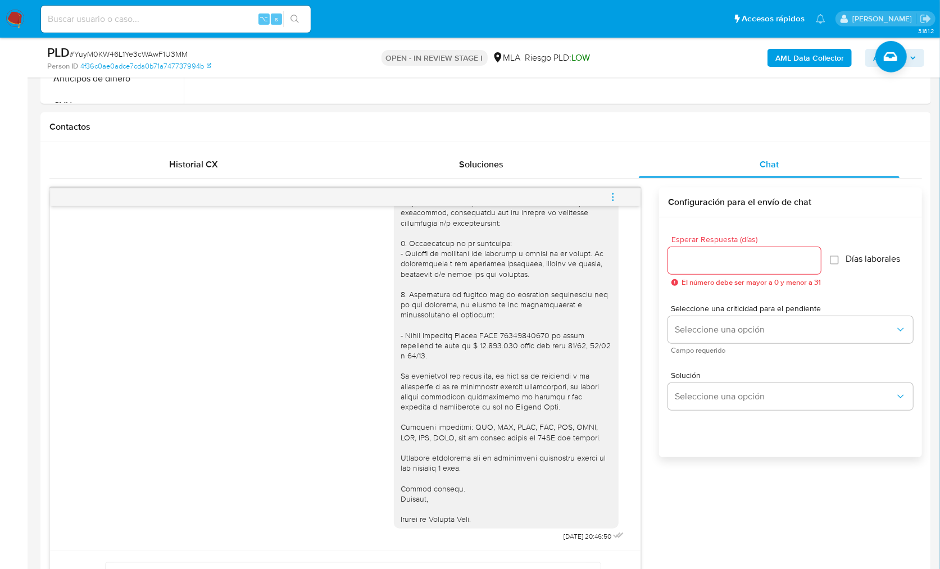
click at [607, 197] on button "menu-action" at bounding box center [613, 197] width 37 height 27
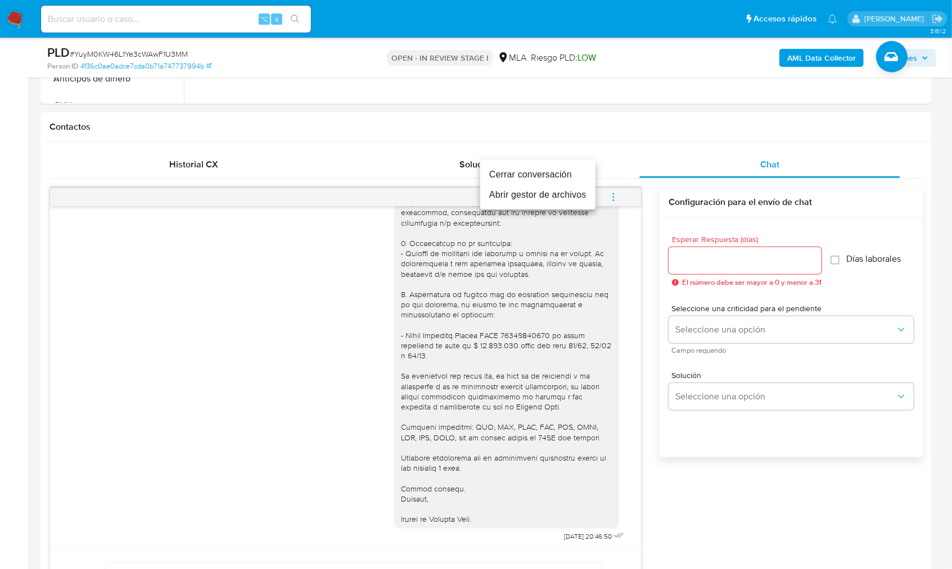
click at [538, 180] on li "Cerrar conversación" at bounding box center [537, 175] width 115 height 20
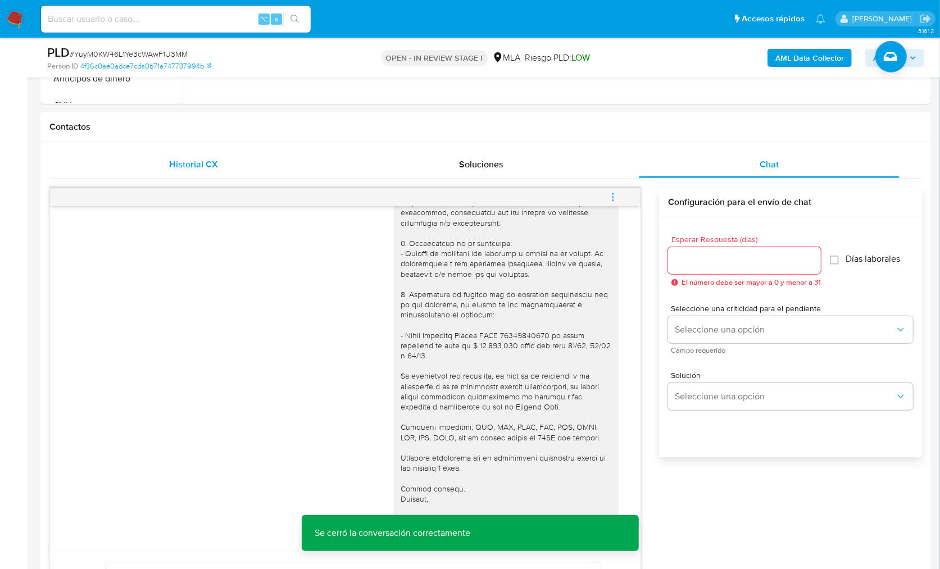
click at [183, 167] on span "Historial CX" at bounding box center [193, 164] width 49 height 13
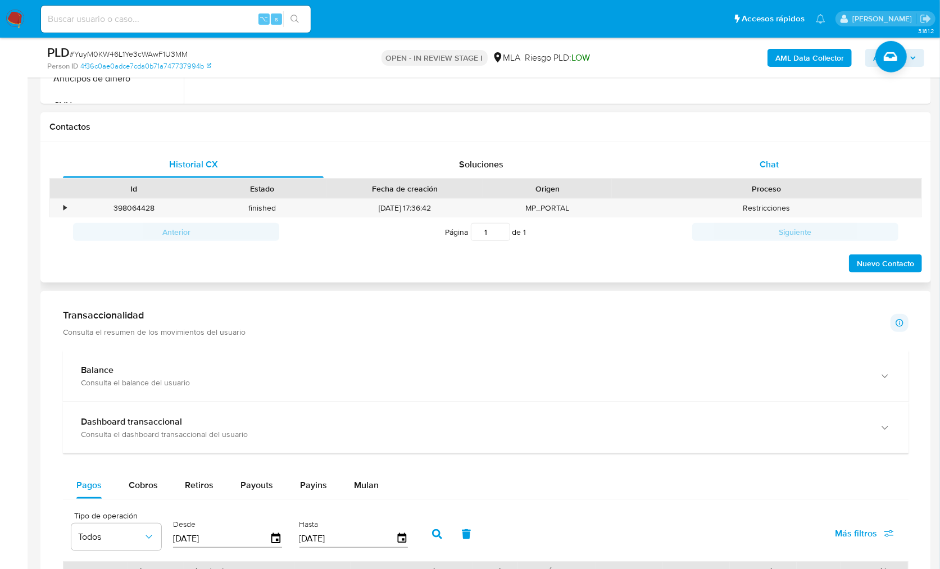
click at [728, 165] on div "Chat" at bounding box center [769, 164] width 261 height 27
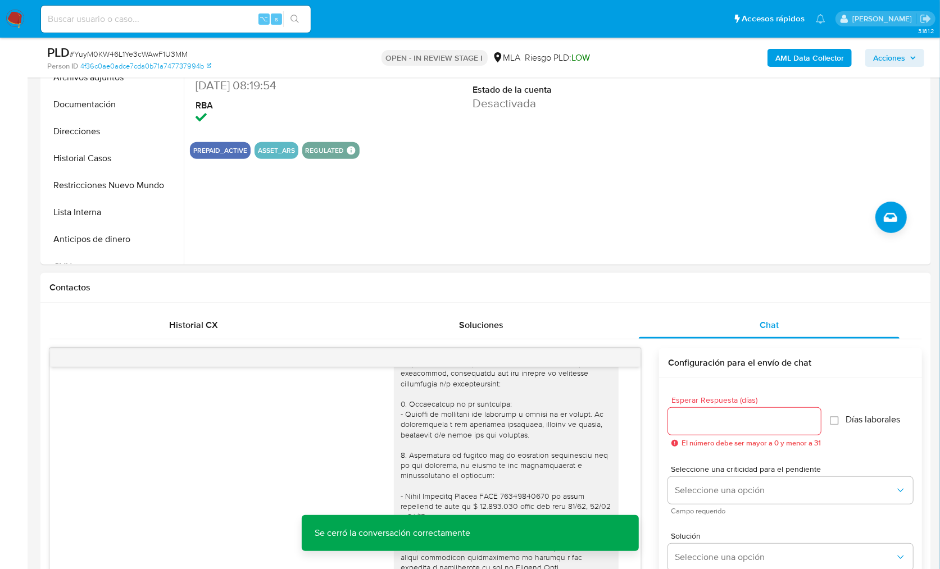
scroll to position [227, 0]
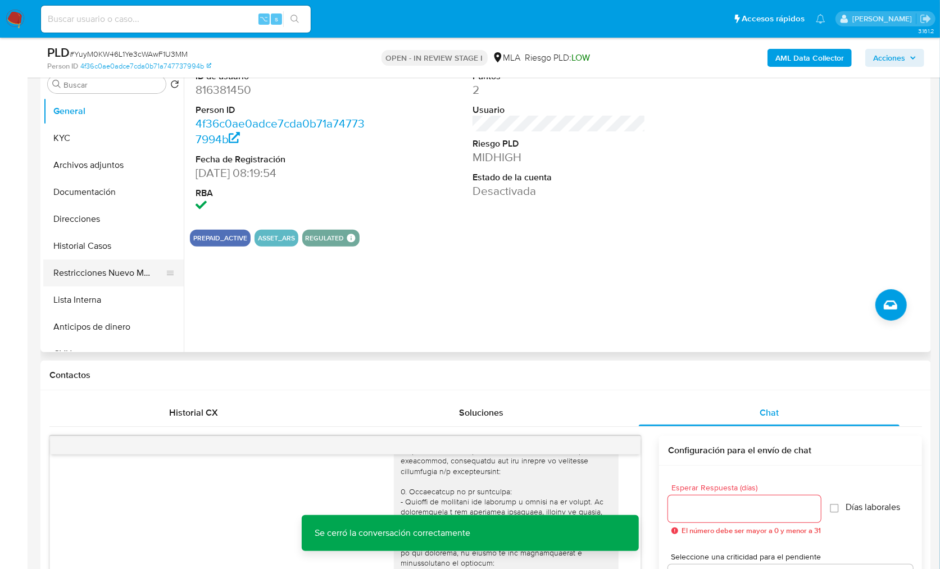
click at [144, 278] on button "Restricciones Nuevo Mundo" at bounding box center [109, 273] width 132 height 27
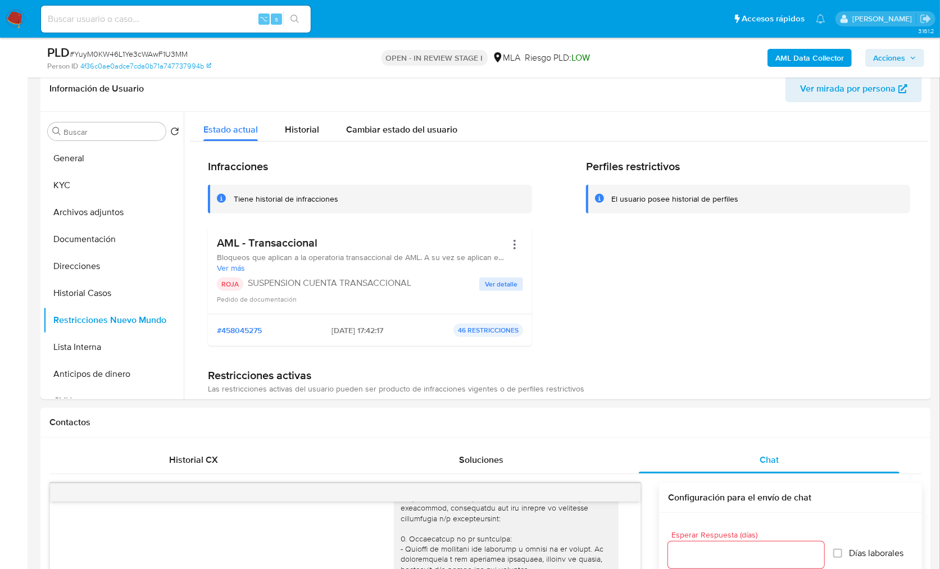
scroll to position [169, 0]
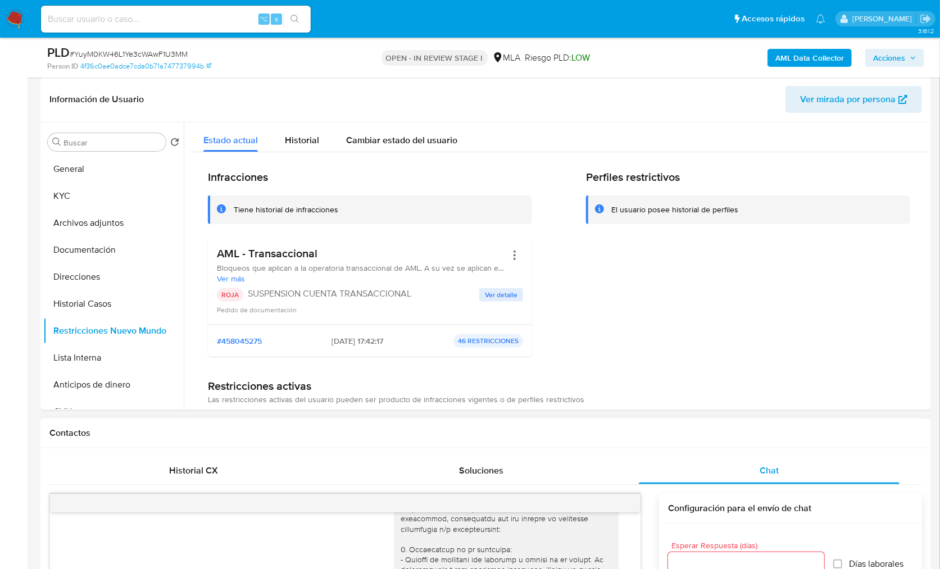
click at [279, 461] on div "Historial CX" at bounding box center [193, 471] width 261 height 27
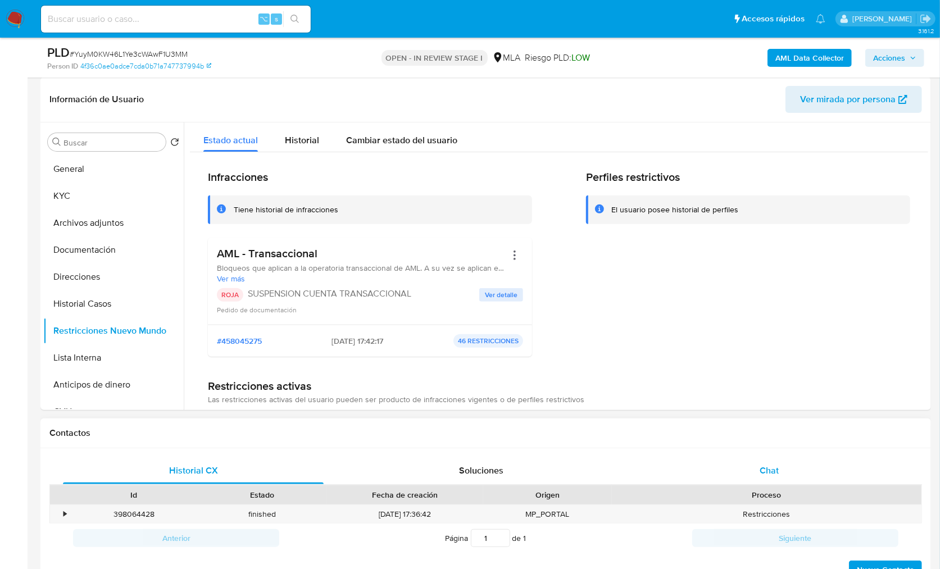
click at [789, 470] on div "Chat" at bounding box center [769, 471] width 261 height 27
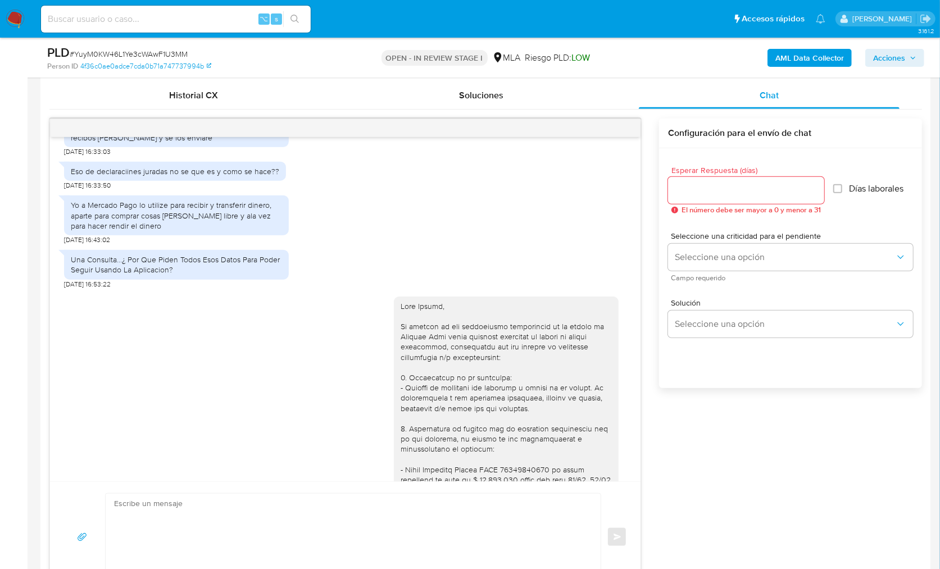
scroll to position [622, 0]
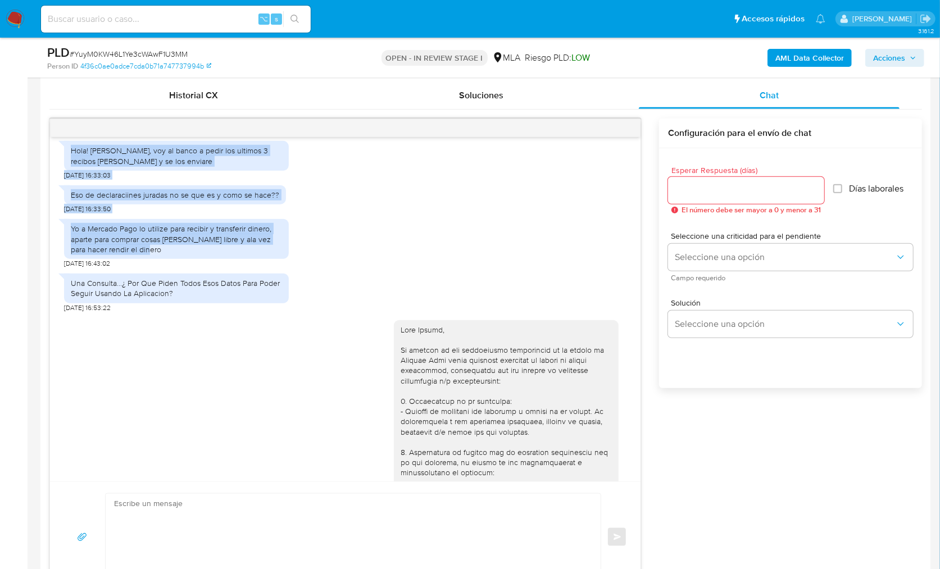
drag, startPoint x: 70, startPoint y: 171, endPoint x: 152, endPoint y: 268, distance: 126.8
click at [152, 268] on div "17/09/2025 14:40:24 Hola! Bueno, voy al banco a pedir los ultimos 3 recibos de …" at bounding box center [345, 309] width 591 height 345
copy div "Hola! Bueno, voy al banco a pedir los ultimos 3 recibos de sueldo y se los envi…"
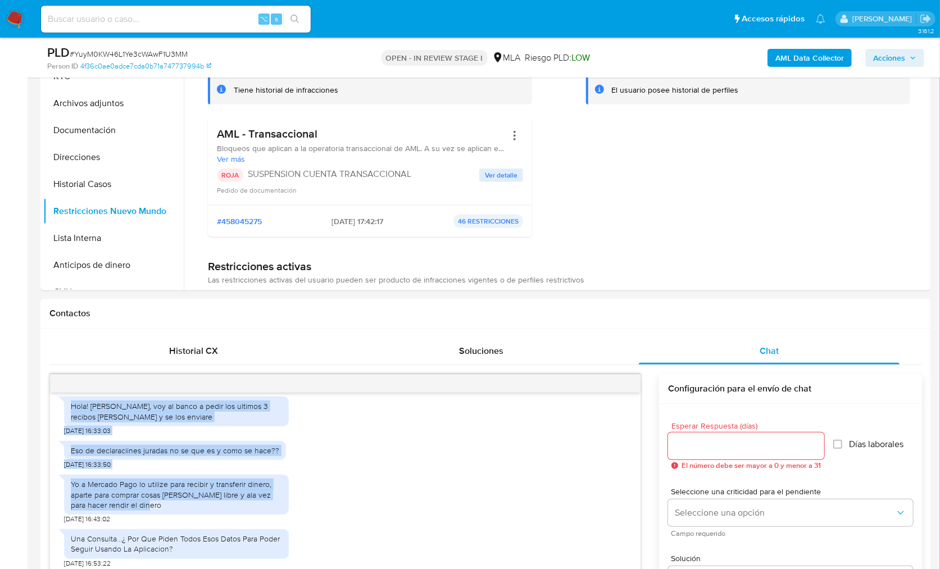
click at [781, 60] on b "AML Data Collector" at bounding box center [810, 58] width 69 height 18
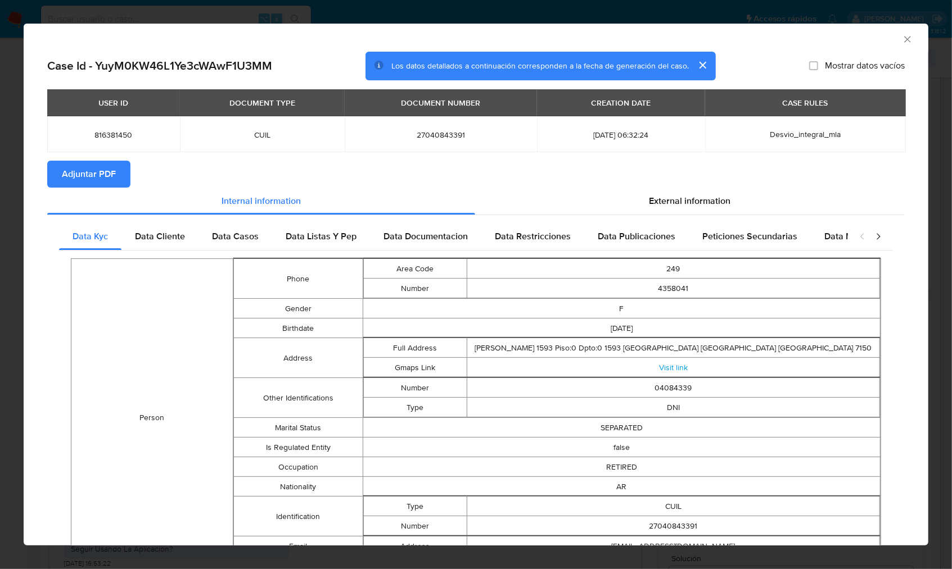
click at [120, 184] on button "Adjuntar PDF" at bounding box center [88, 174] width 83 height 27
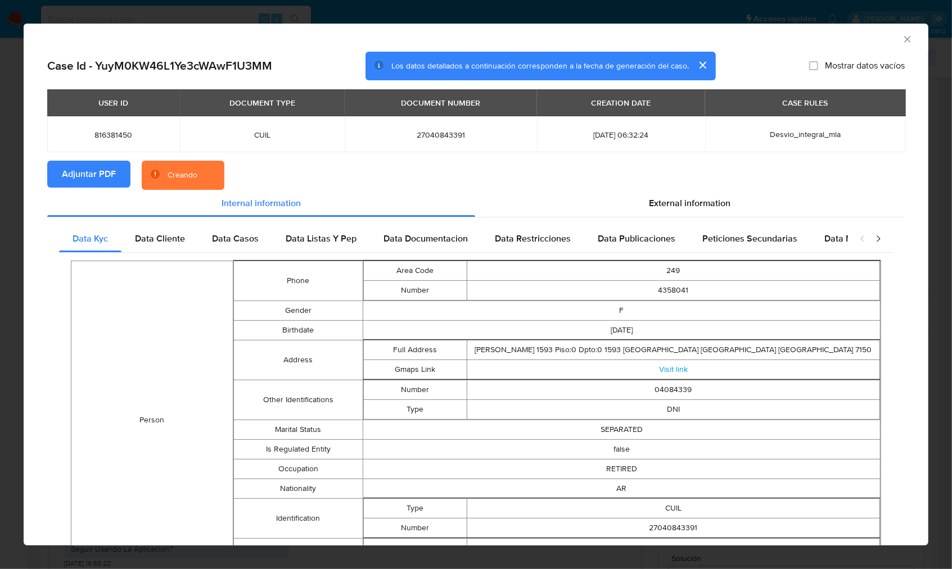
click at [534, 179] on section "Adjuntar PDF Creando" at bounding box center [475, 175] width 857 height 29
click at [857, 47] on div "AML Data Collector" at bounding box center [476, 38] width 904 height 28
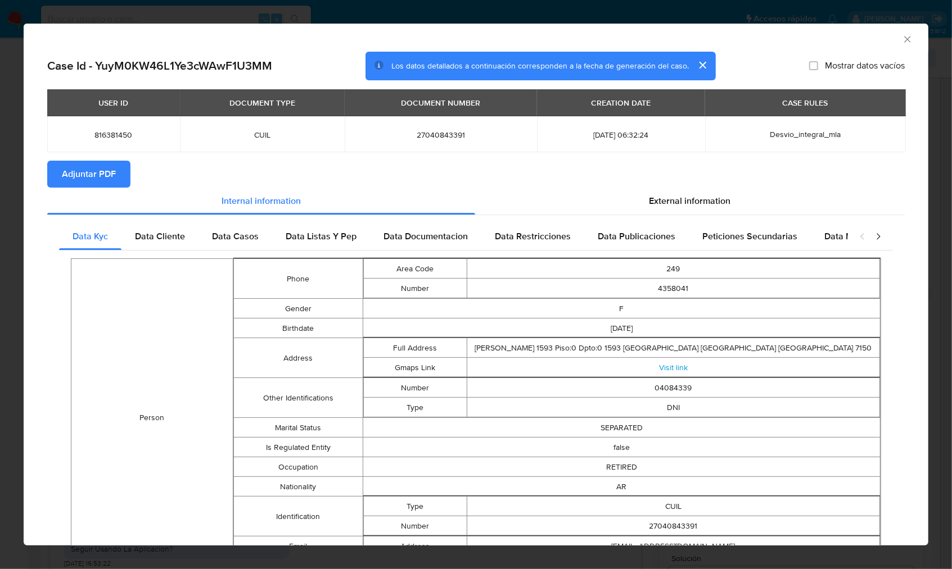
click at [872, 373] on div "Person Phone Area Code 249 Number 4358041 Gender F Birthdate 1942-04-16 Address…" at bounding box center [476, 507] width 834 height 513
click at [902, 30] on div "AML Data Collector" at bounding box center [476, 38] width 904 height 28
click at [902, 36] on icon "Cerrar ventana" at bounding box center [907, 39] width 11 height 11
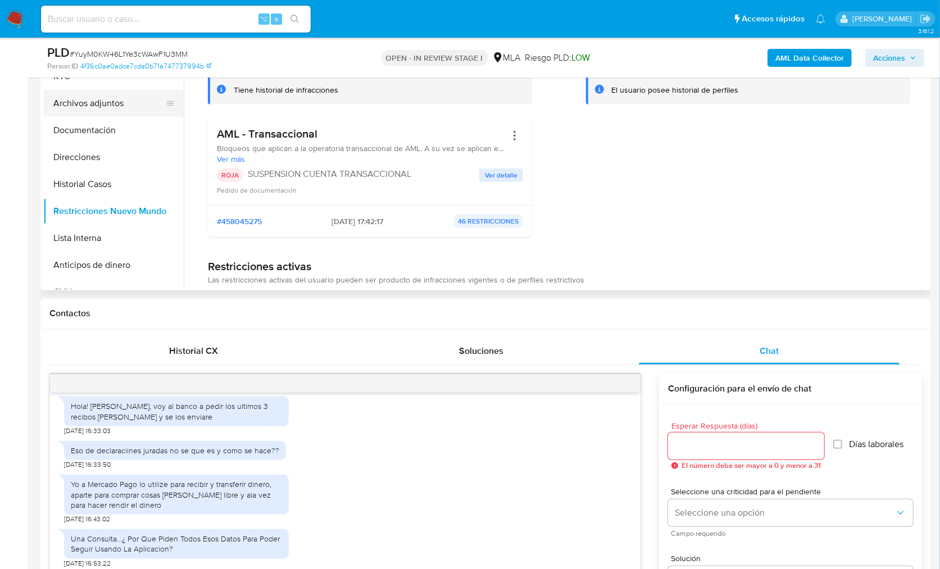
click at [123, 108] on button "Archivos adjuntos" at bounding box center [109, 103] width 132 height 27
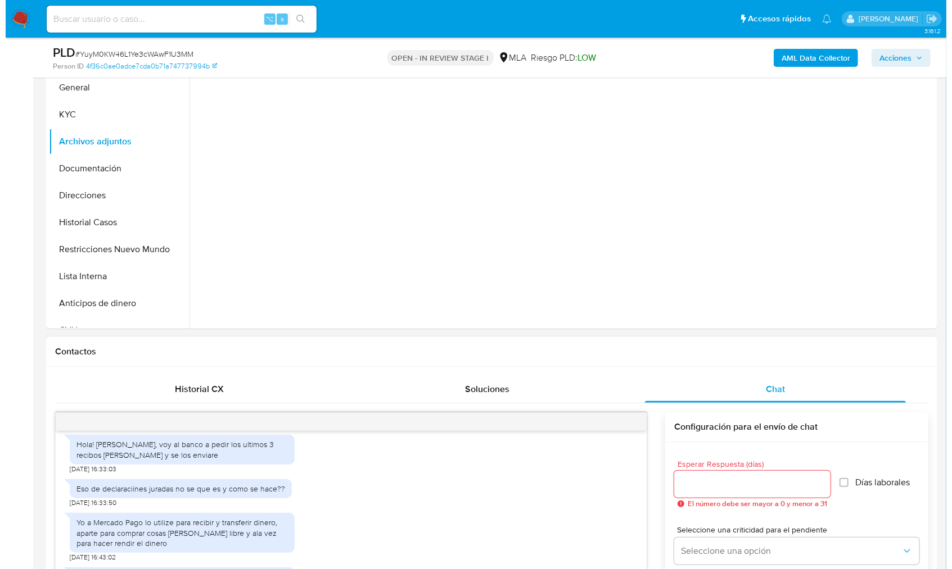
scroll to position [190, 0]
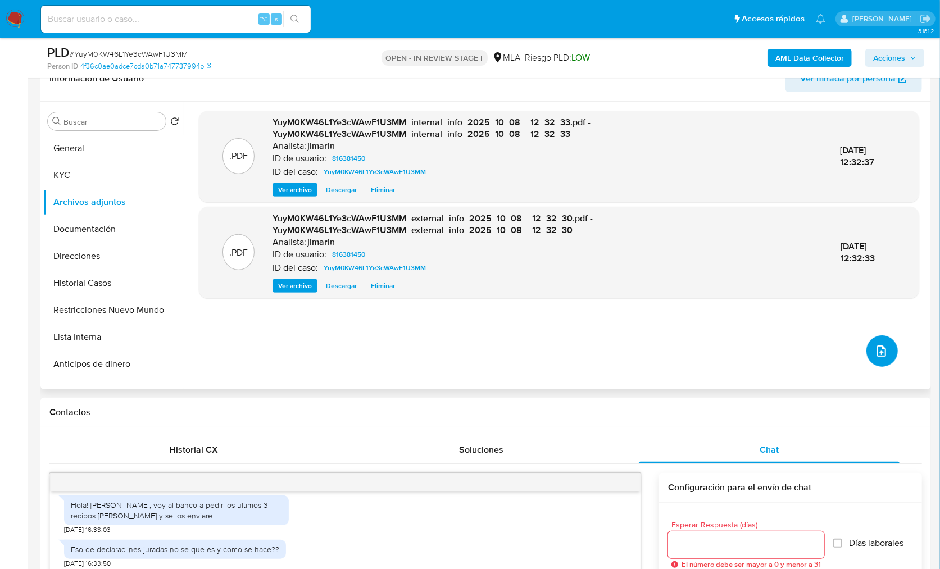
click at [883, 354] on icon "upload-file" at bounding box center [881, 351] width 13 height 13
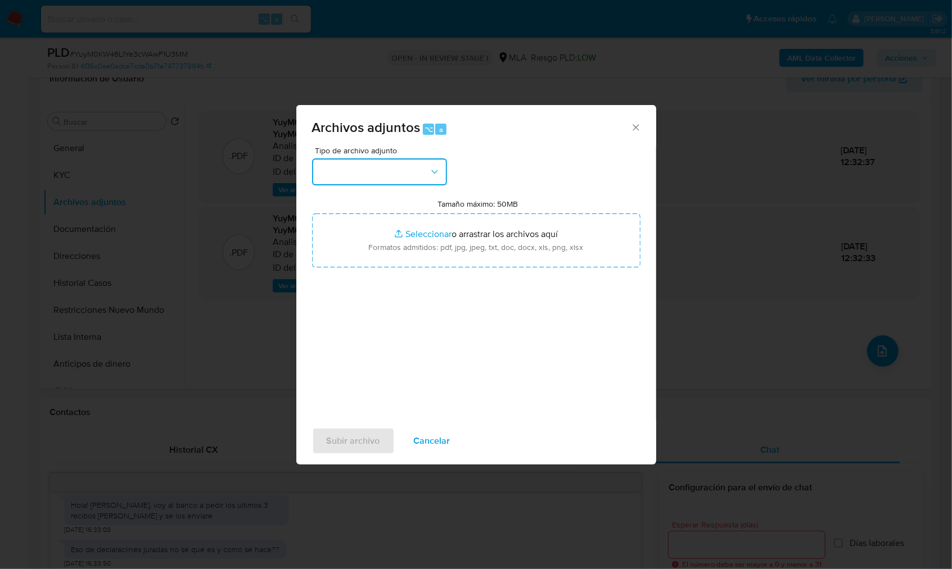
click at [347, 178] on button "button" at bounding box center [379, 172] width 135 height 27
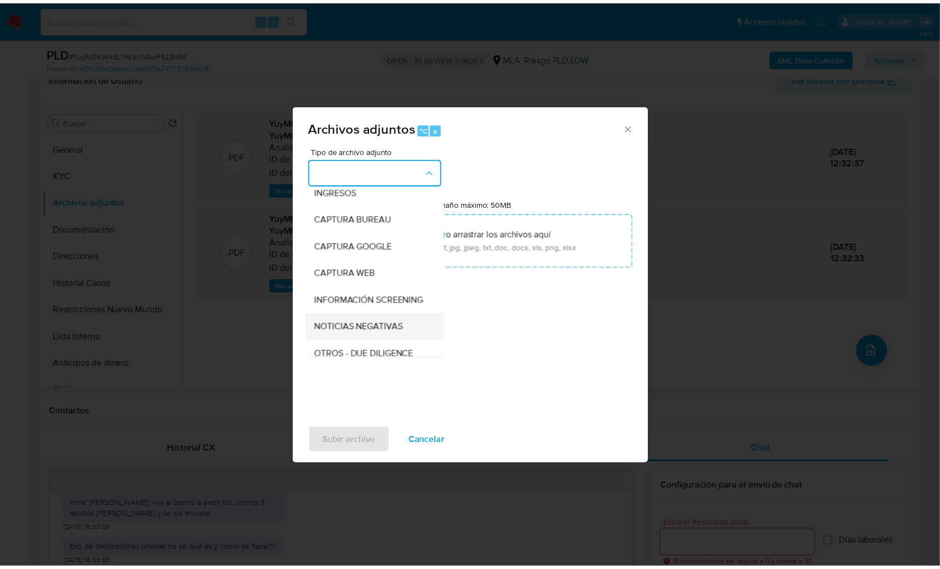
scroll to position [90, 0]
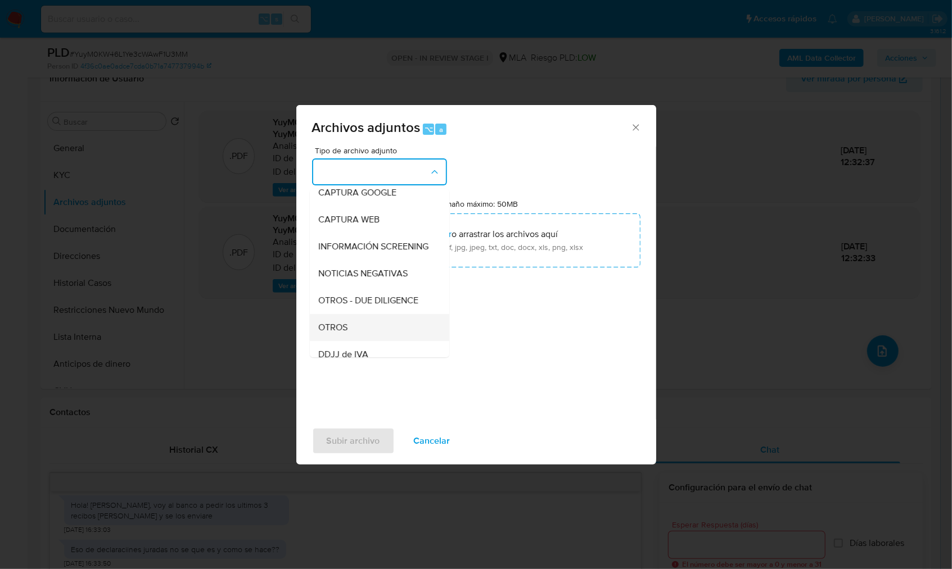
click at [349, 341] on div "OTROS" at bounding box center [376, 327] width 115 height 27
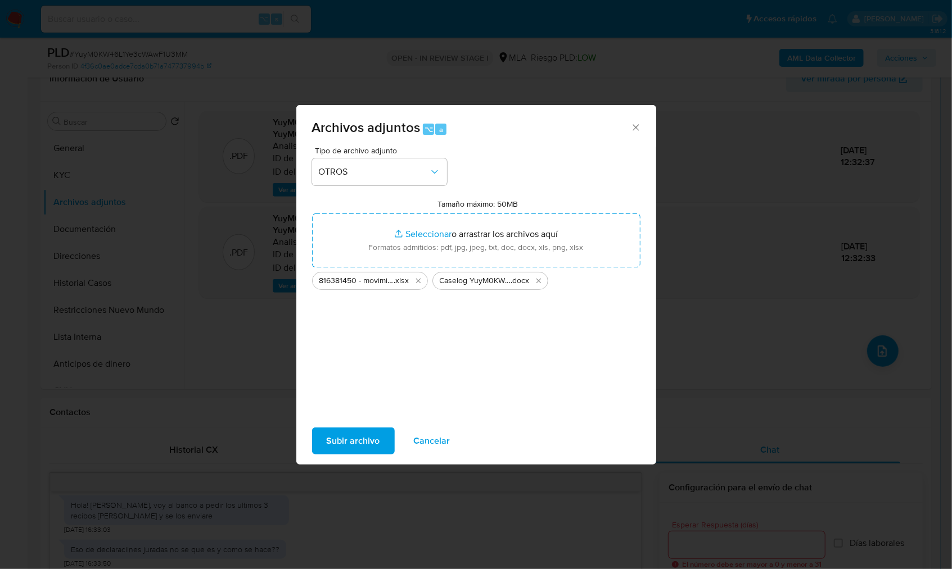
click at [362, 454] on span "Subir archivo" at bounding box center [353, 441] width 53 height 25
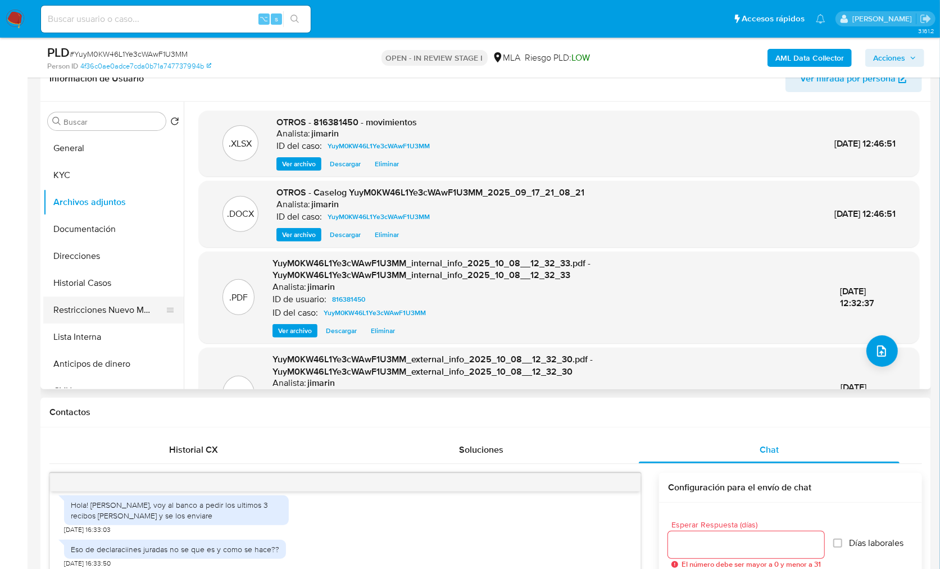
drag, startPoint x: 90, startPoint y: 316, endPoint x: 161, endPoint y: 313, distance: 71.5
click at [90, 316] on button "Restricciones Nuevo Mundo" at bounding box center [109, 310] width 132 height 27
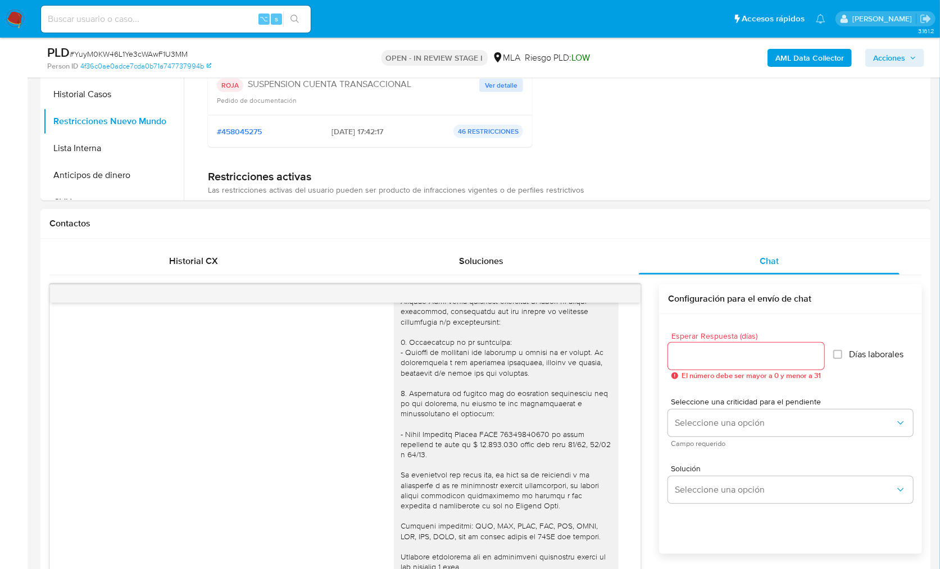
scroll to position [870, 0]
click at [880, 56] on span "Acciones" at bounding box center [890, 58] width 32 height 18
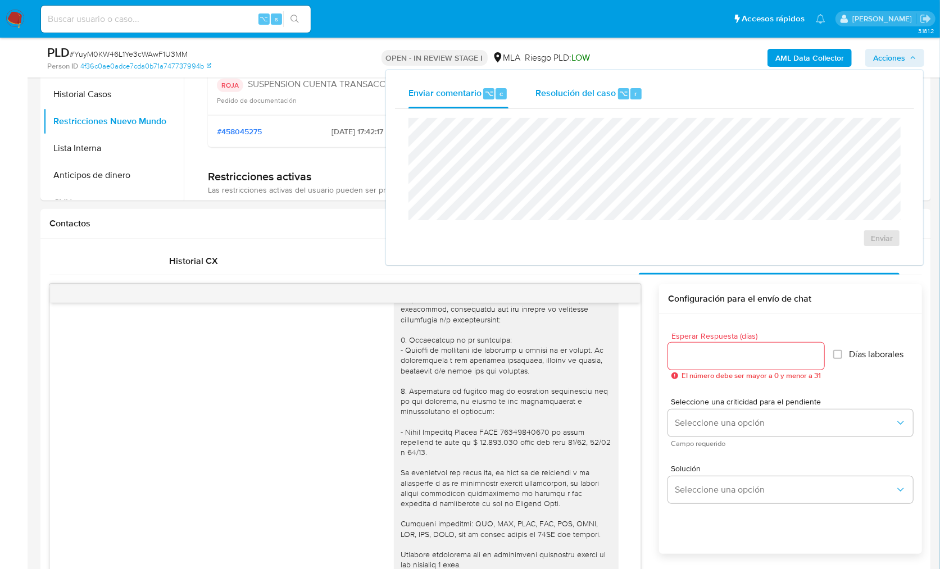
click at [536, 87] on span "Resolución del caso" at bounding box center [576, 93] width 80 height 13
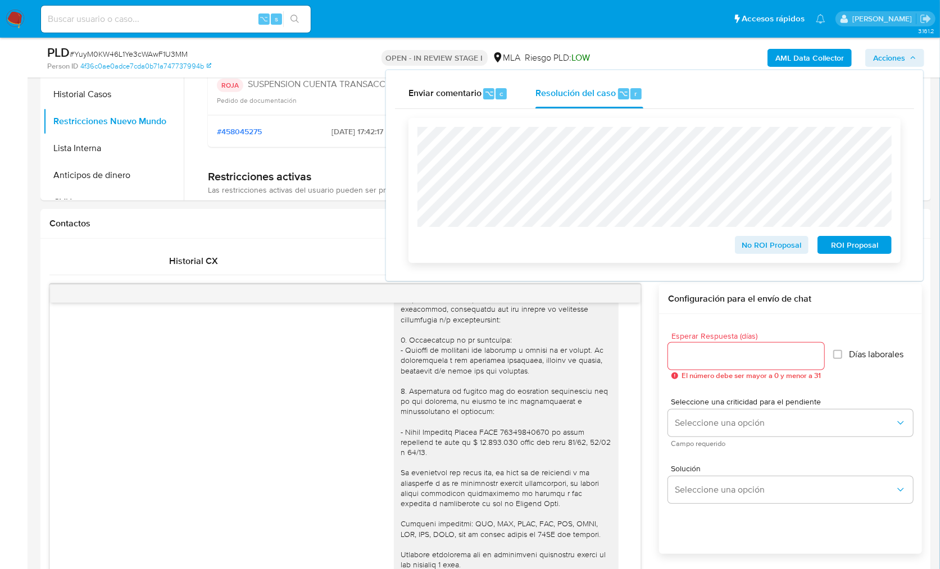
click at [863, 250] on span "ROI Proposal" at bounding box center [855, 245] width 58 height 16
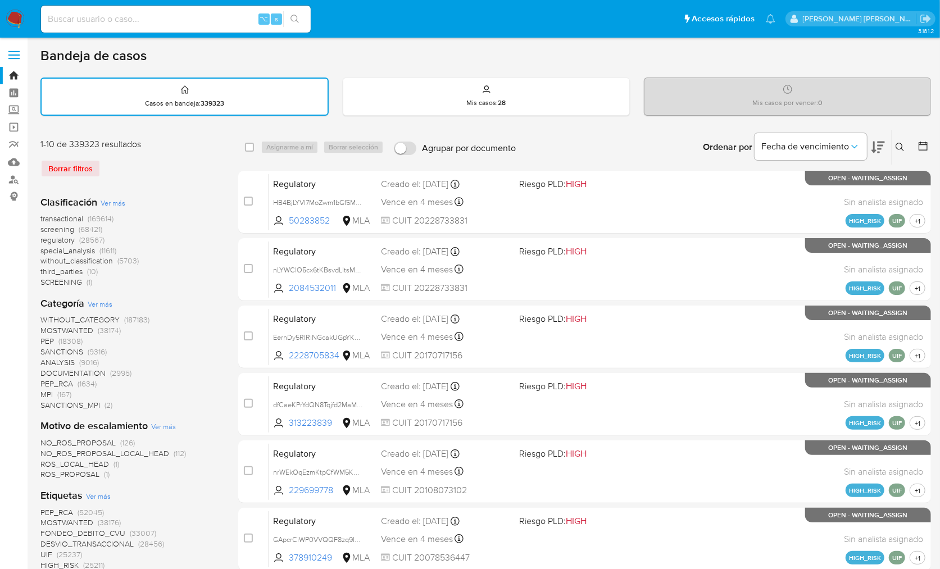
click at [189, 20] on input at bounding box center [176, 19] width 270 height 15
paste input "EHg5wAogCvd6PrpSIyrvLzdj"
type input "EHg5wAogCvd6PrpSIyrvLzdj"
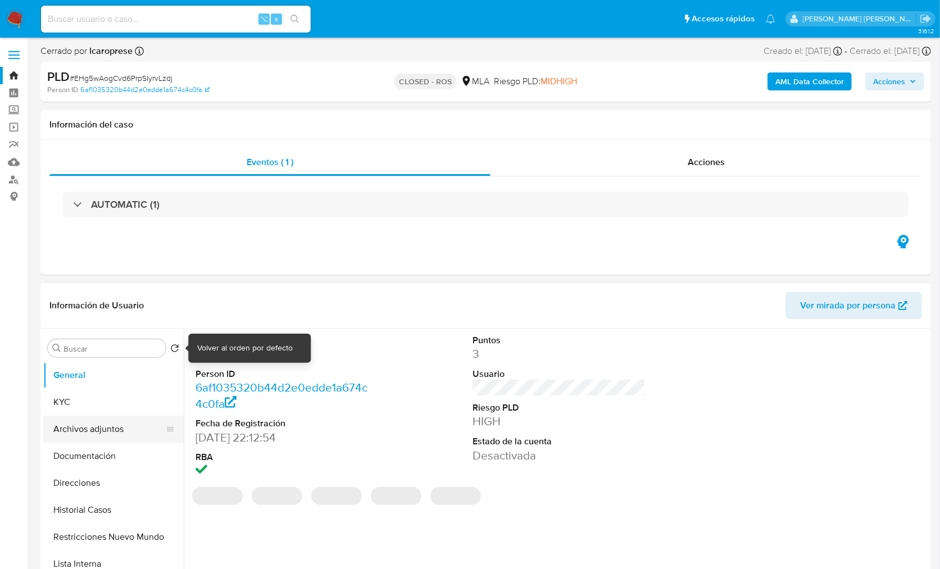
select select "10"
click at [89, 435] on button "Archivos adjuntos" at bounding box center [109, 429] width 132 height 27
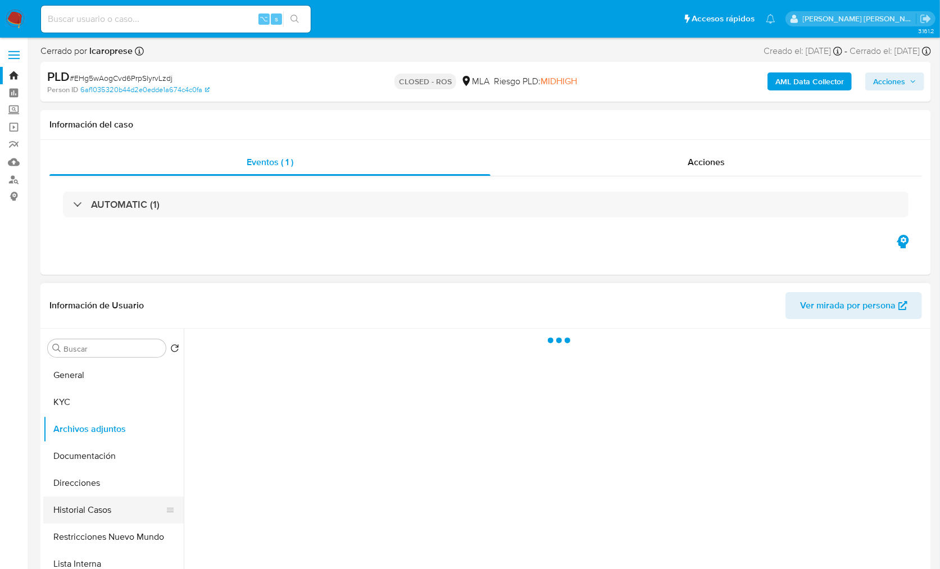
click at [110, 511] on button "Historial Casos" at bounding box center [109, 510] width 132 height 27
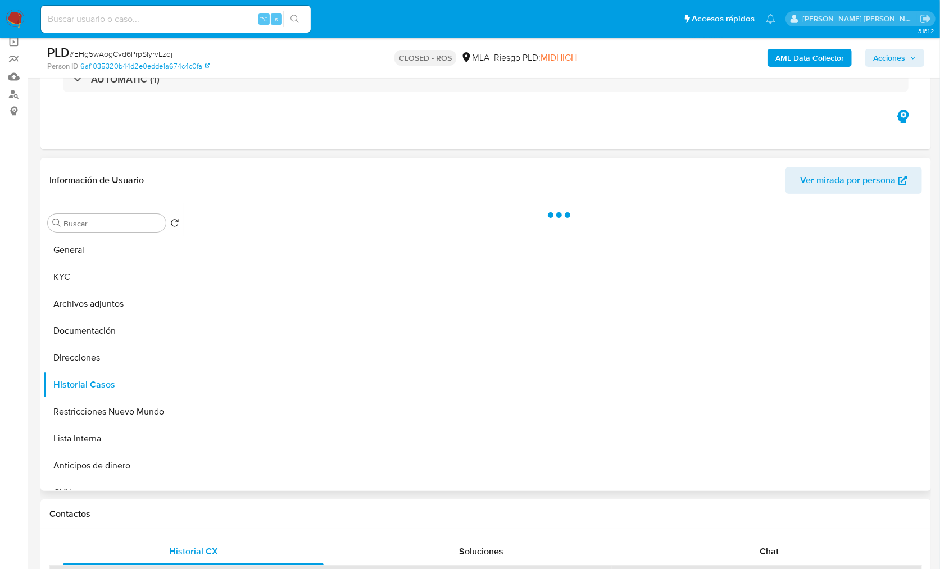
scroll to position [87, 0]
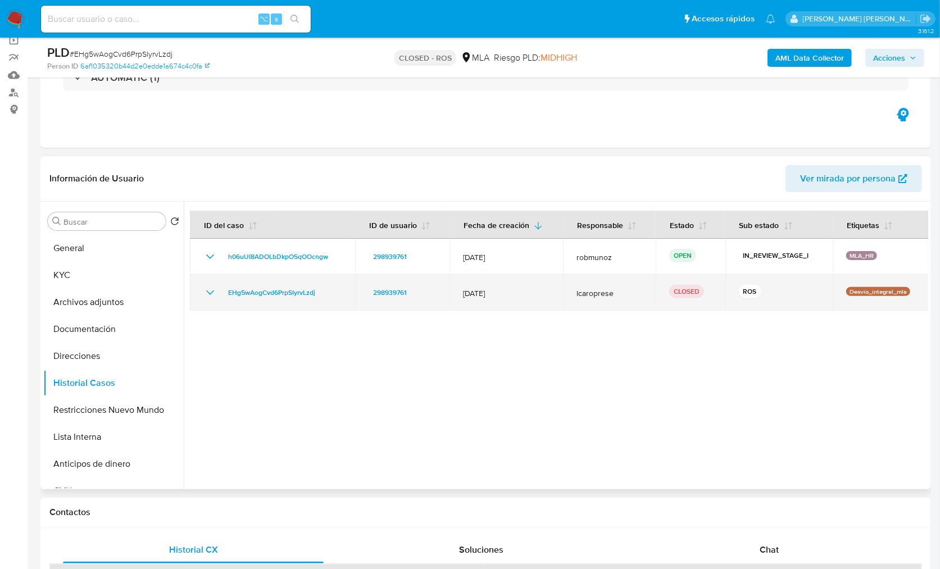
click at [488, 298] on span "12/Jun/2025" at bounding box center [506, 293] width 87 height 10
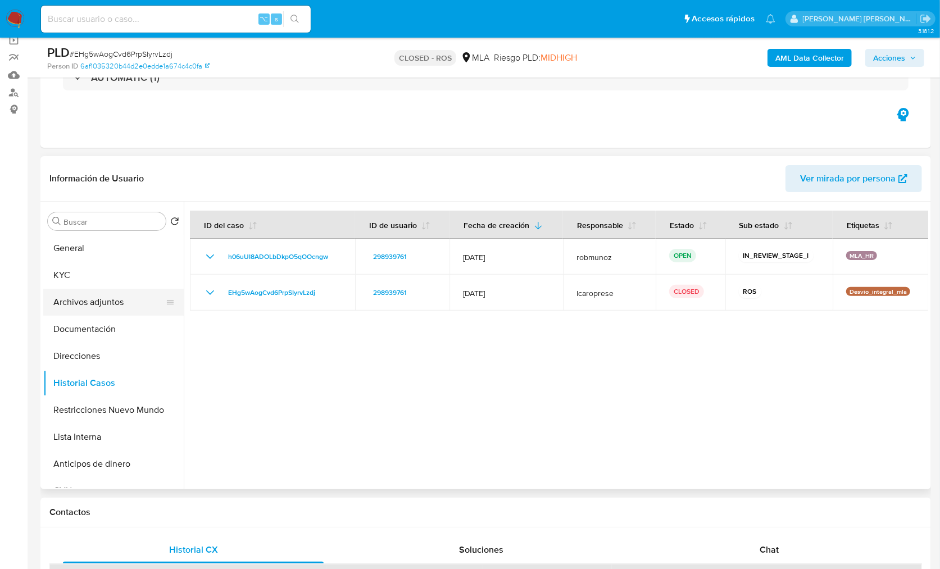
click at [134, 301] on button "Archivos adjuntos" at bounding box center [109, 302] width 132 height 27
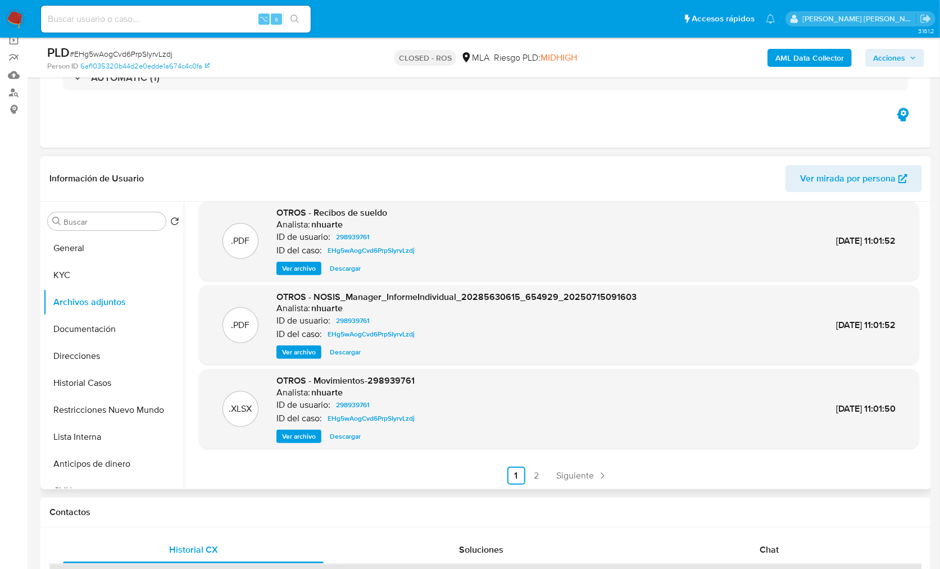
scroll to position [94, 0]
click at [540, 478] on link "2" at bounding box center [537, 475] width 18 height 18
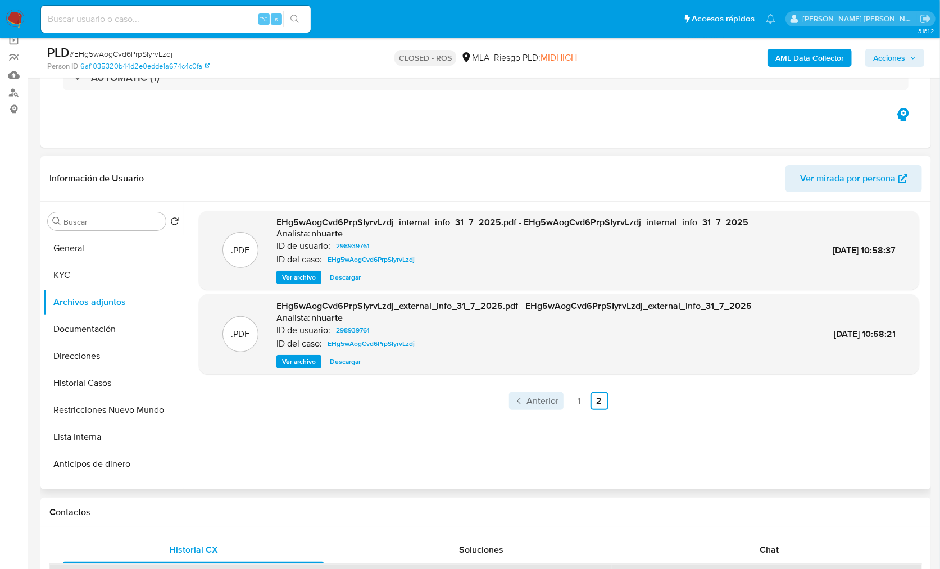
drag, startPoint x: 563, startPoint y: 398, endPoint x: 557, endPoint y: 399, distance: 5.6
click at [563, 398] on ul "Anterior 1 2 Siguiente" at bounding box center [559, 401] width 721 height 18
click at [542, 401] on span "Anterior" at bounding box center [543, 401] width 32 height 9
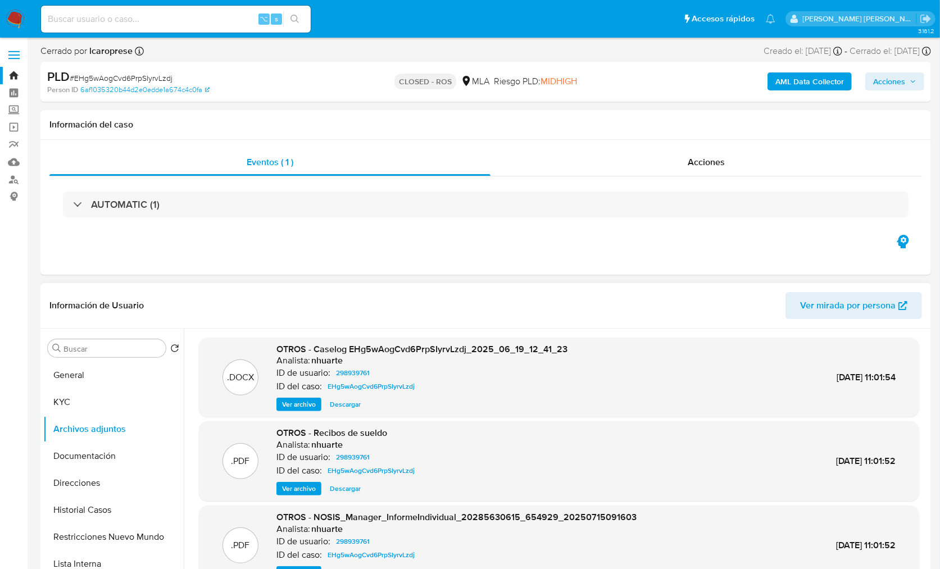
click at [312, 402] on span "Ver archivo" at bounding box center [299, 404] width 34 height 11
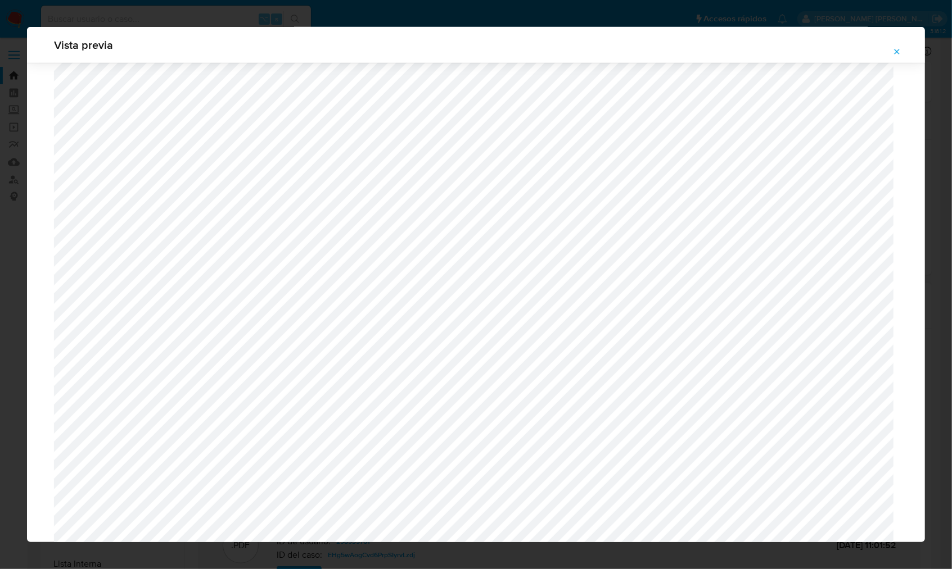
scroll to position [692, 0]
click at [895, 49] on icon "Attachment preview" at bounding box center [896, 51] width 9 height 9
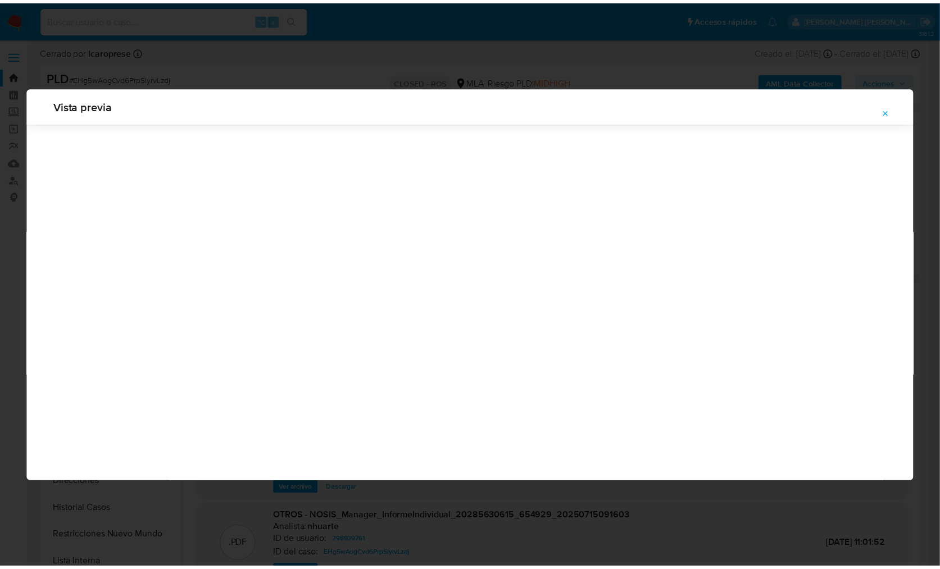
scroll to position [0, 0]
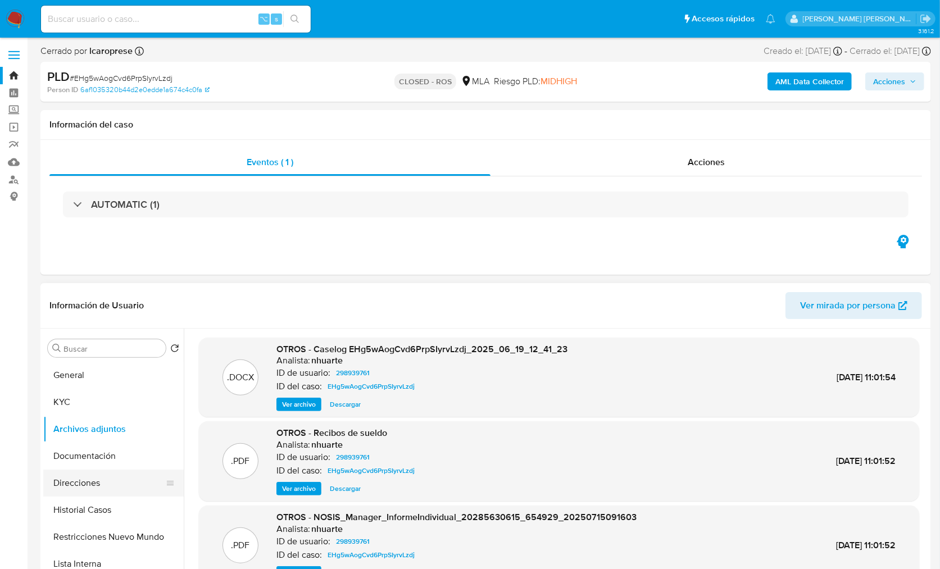
click at [111, 480] on button "Direcciones" at bounding box center [109, 483] width 132 height 27
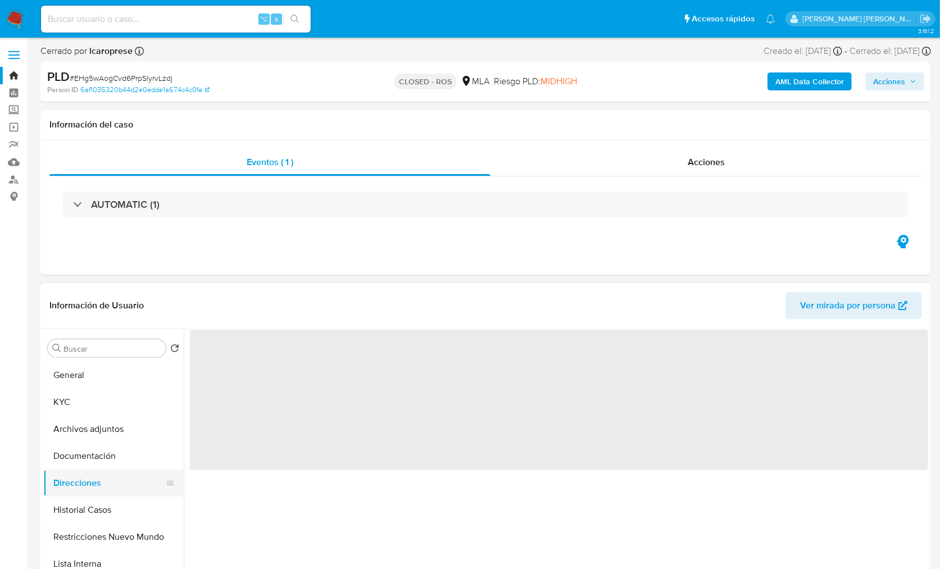
click at [106, 491] on button "Direcciones" at bounding box center [109, 483] width 132 height 27
click at [116, 496] on button "Direcciones" at bounding box center [109, 483] width 132 height 27
click at [117, 500] on button "Historial Casos" at bounding box center [113, 510] width 141 height 27
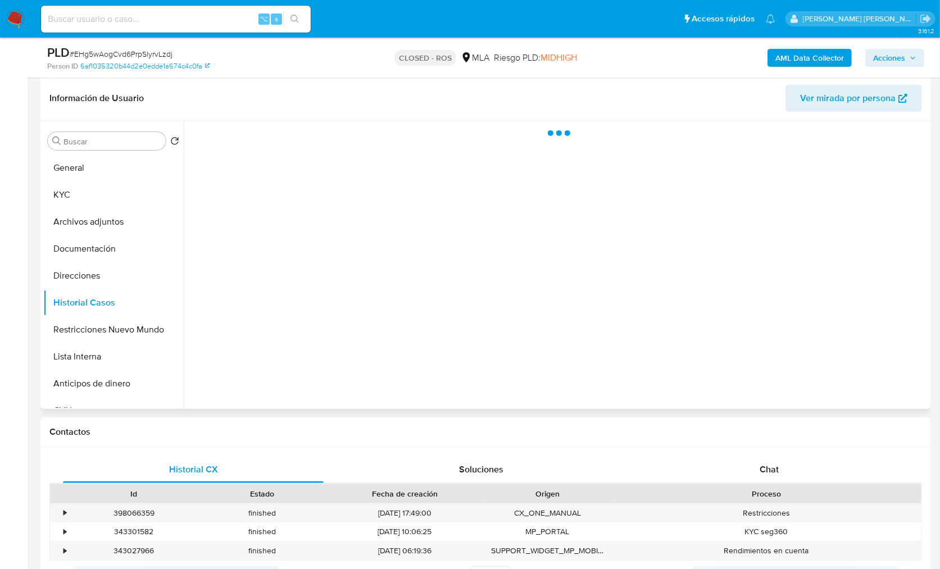
scroll to position [116, 0]
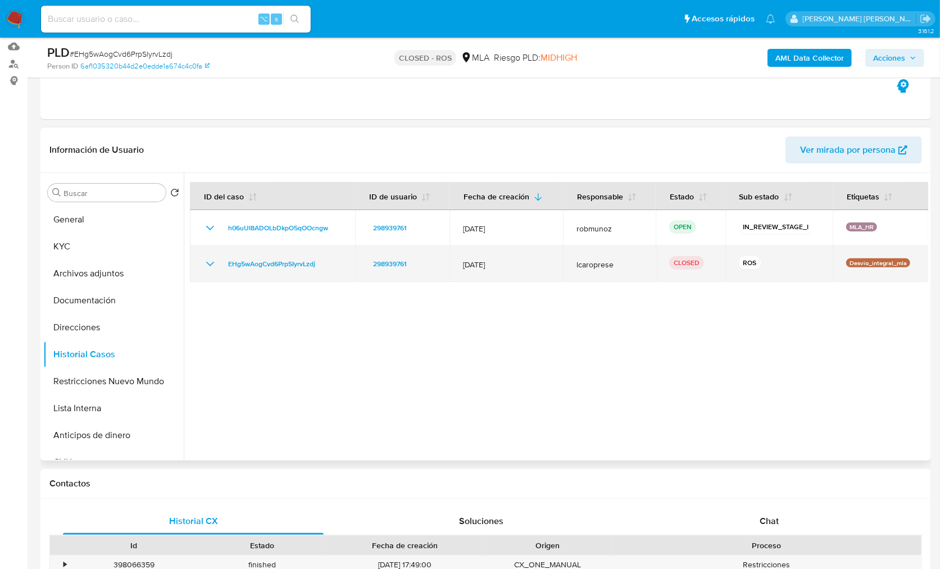
click at [202, 264] on td "EHg5wAogCvd6PrpSIyrvLzdj" at bounding box center [272, 264] width 165 height 36
click at [206, 262] on icon "Mostrar/Ocultar" at bounding box center [210, 264] width 8 height 4
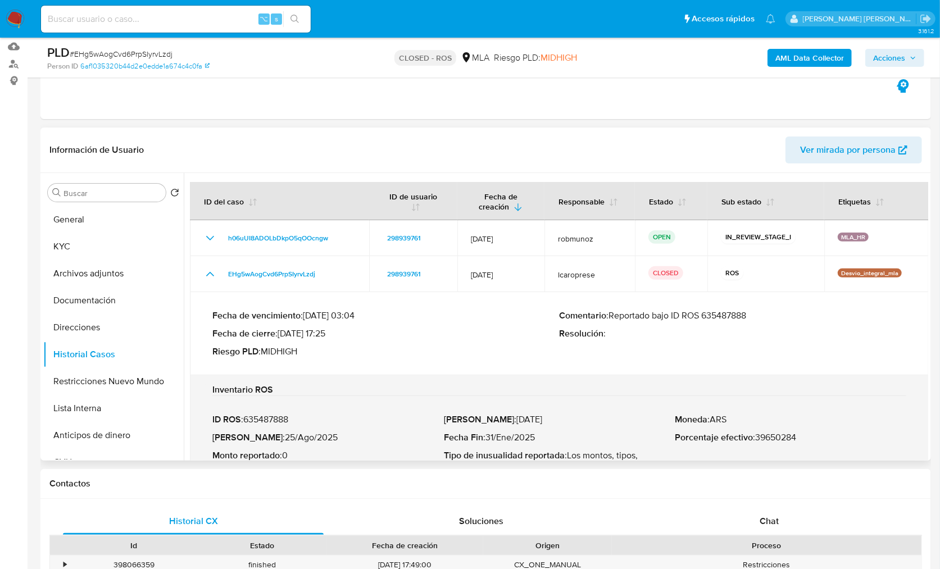
drag, startPoint x: 612, startPoint y: 318, endPoint x: 749, endPoint y: 329, distance: 137.7
click at [785, 323] on div "Comentario : Reportado bajo ID ROS 635487888 Resolución :" at bounding box center [733, 333] width 347 height 47
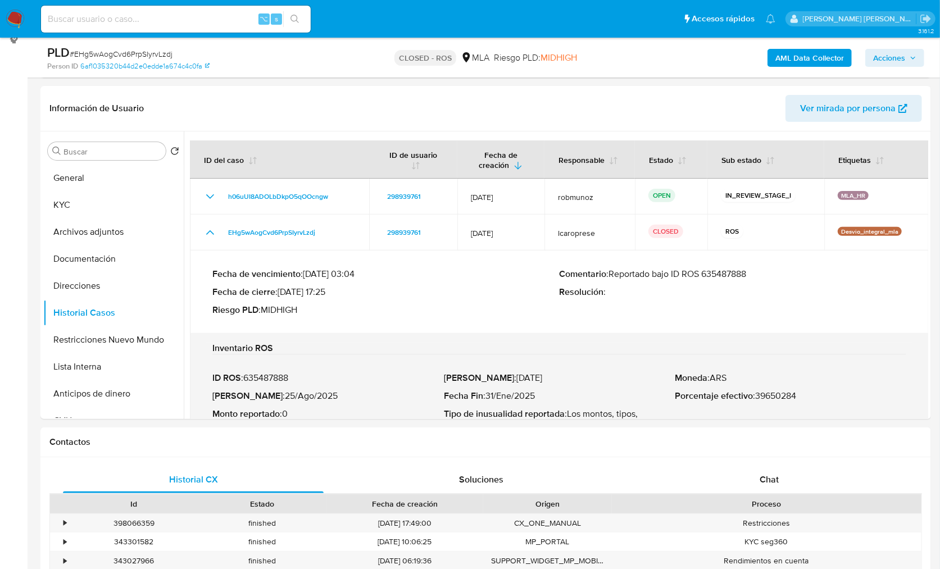
scroll to position [159, 0]
click at [391, 521] on div "31/07/2025 17:49:00" at bounding box center [405, 522] width 157 height 19
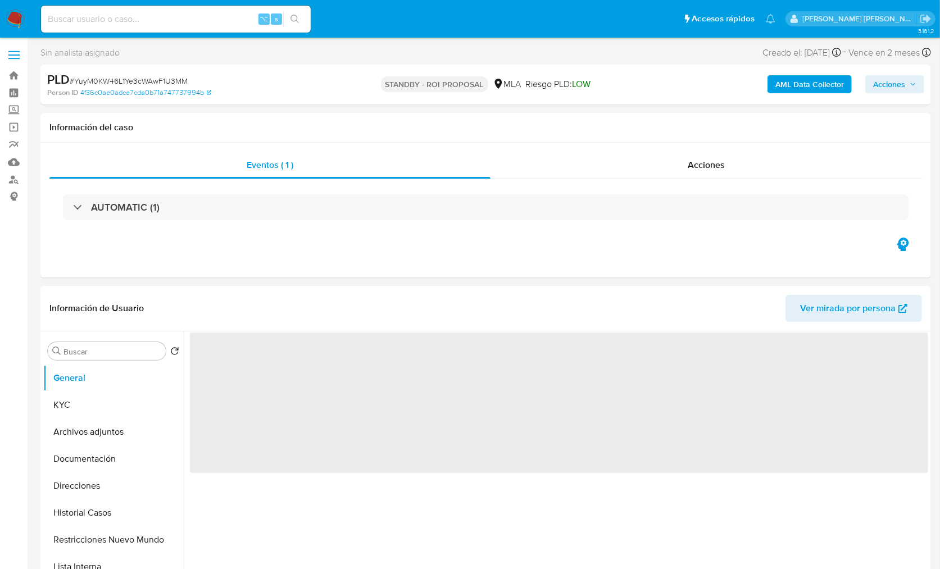
select select "10"
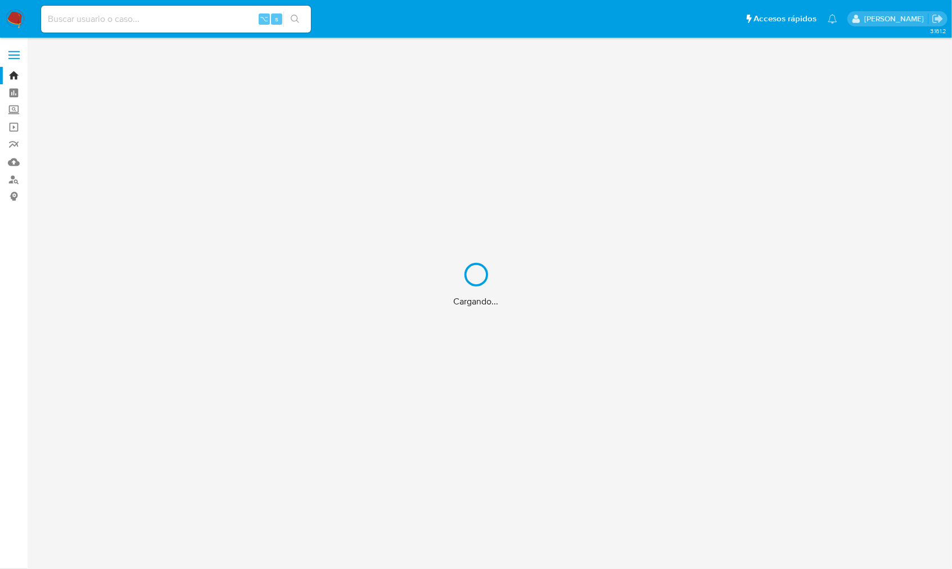
click at [18, 180] on div "Cargando..." at bounding box center [476, 284] width 952 height 569
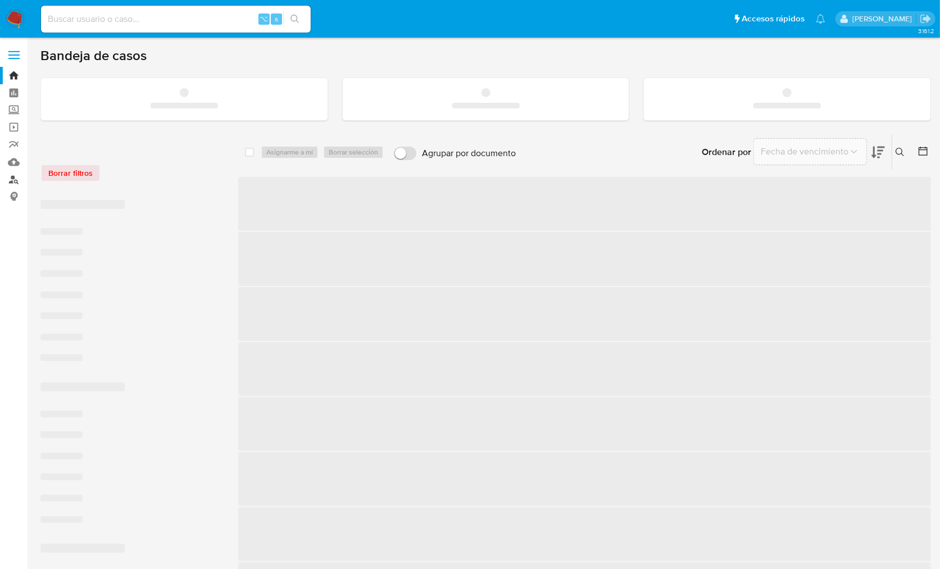
click at [14, 182] on link "Buscador de personas" at bounding box center [67, 179] width 134 height 17
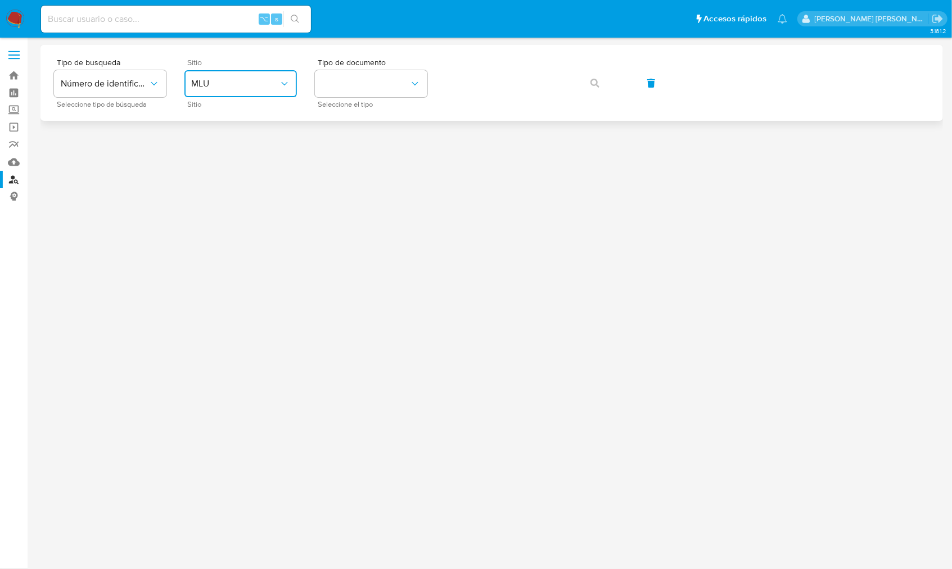
click at [220, 88] on span "MLU" at bounding box center [235, 83] width 88 height 11
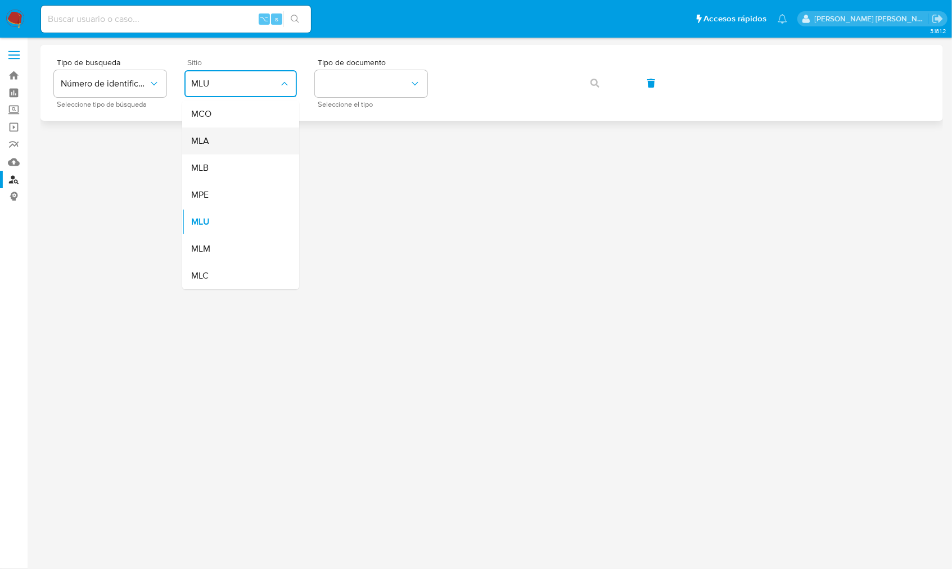
click at [218, 133] on div "MLA" at bounding box center [237, 141] width 92 height 27
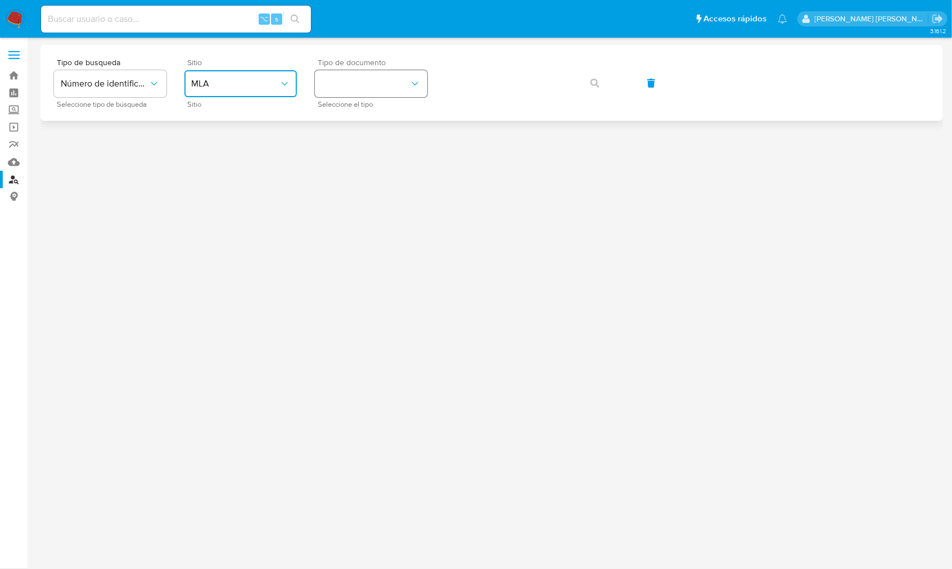
click at [389, 85] on button "identificationType" at bounding box center [371, 83] width 112 height 27
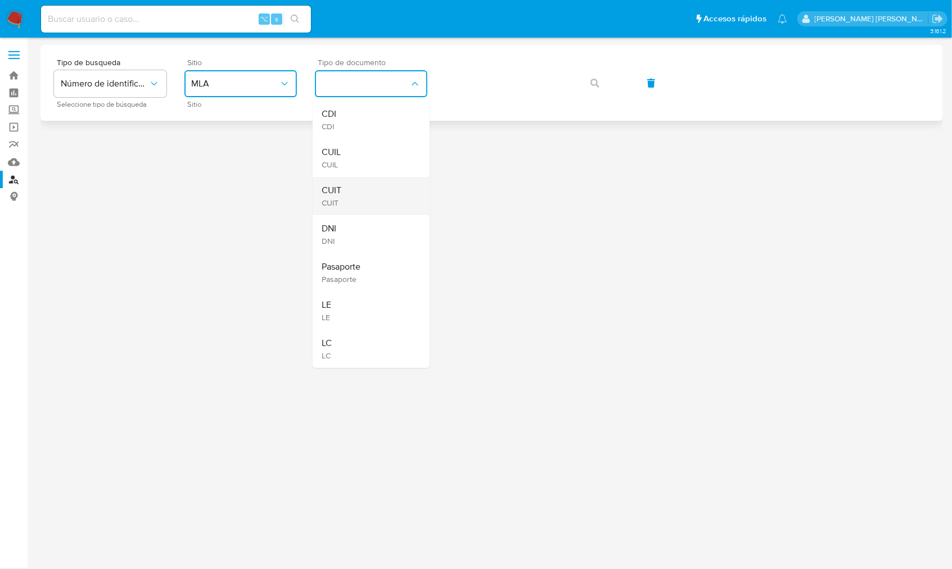
click at [362, 189] on div "CUIT CUIT" at bounding box center [368, 196] width 92 height 38
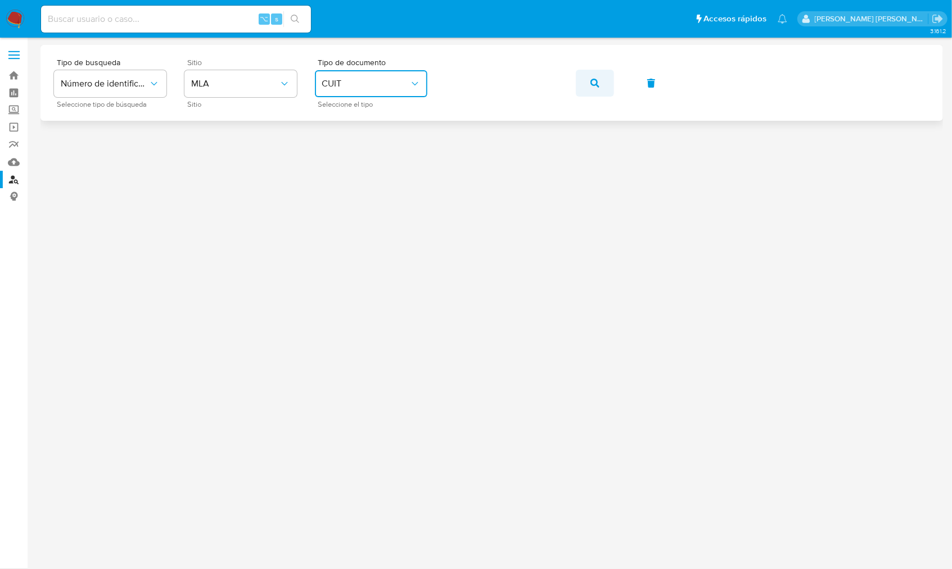
click at [612, 85] on button "button" at bounding box center [595, 83] width 38 height 27
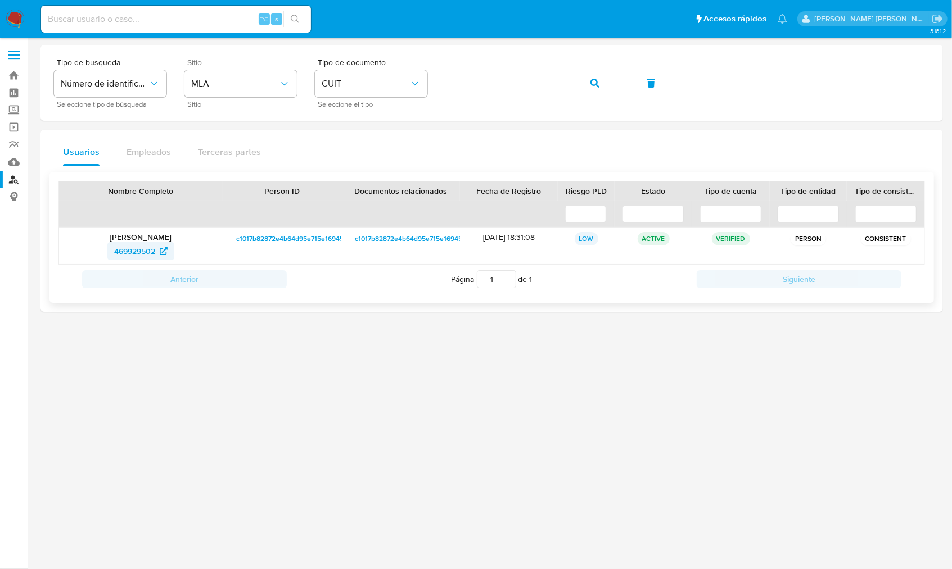
click at [122, 256] on span "469929502" at bounding box center [134, 251] width 41 height 18
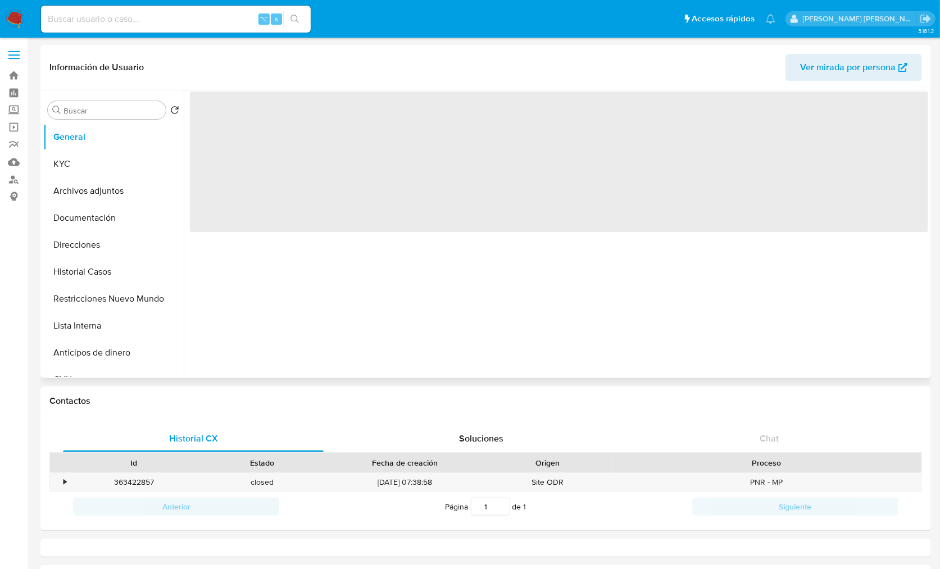
select select "10"
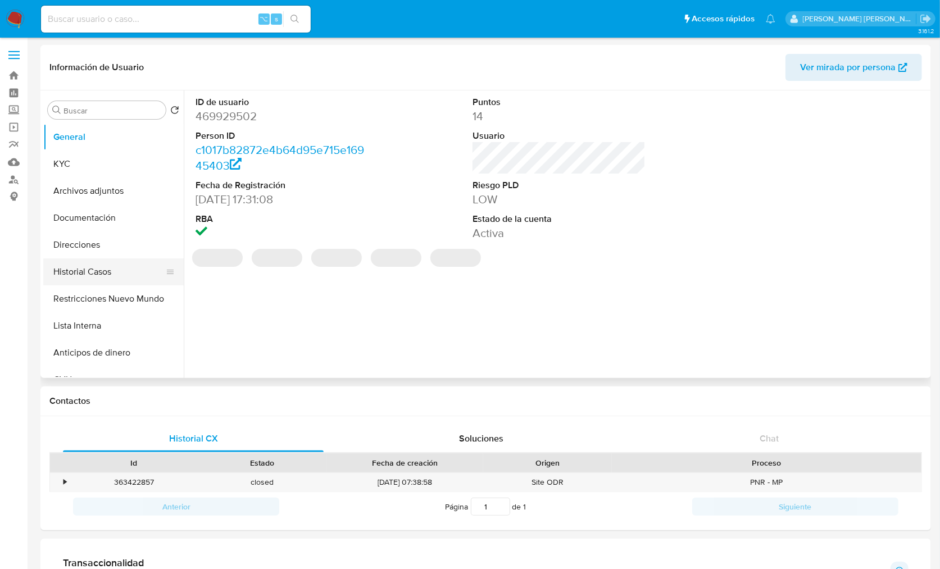
click at [119, 271] on button "Historial Casos" at bounding box center [109, 272] width 132 height 27
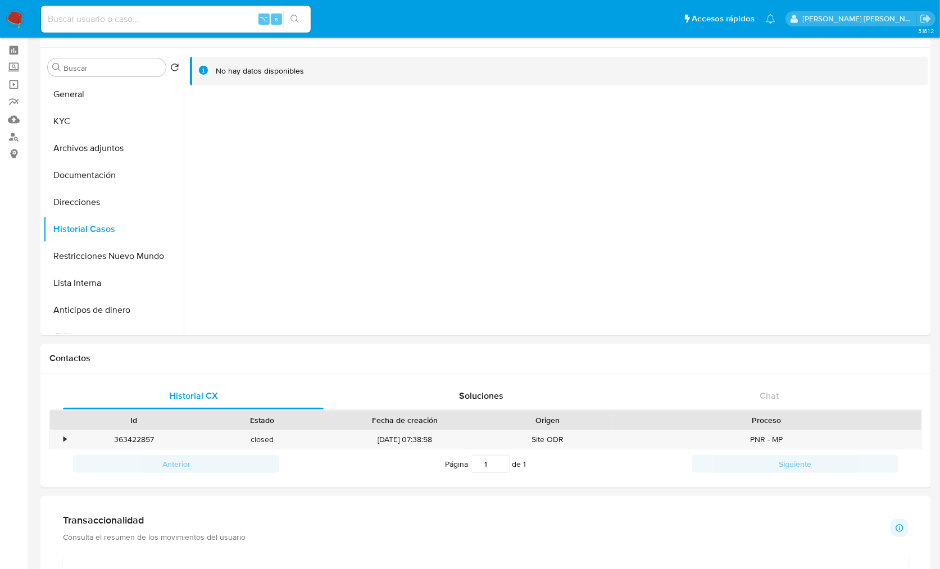
scroll to position [212, 0]
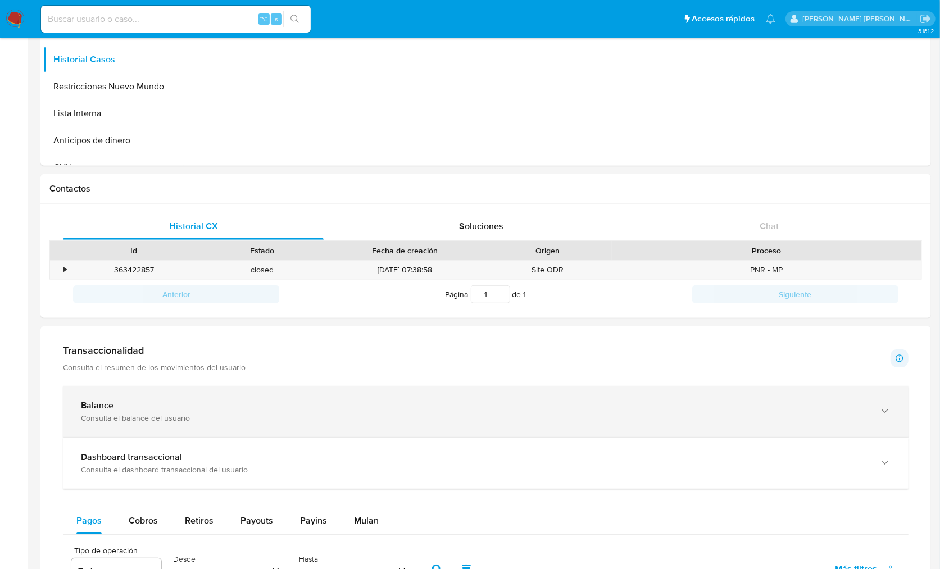
click at [193, 404] on div "Balance" at bounding box center [475, 405] width 788 height 11
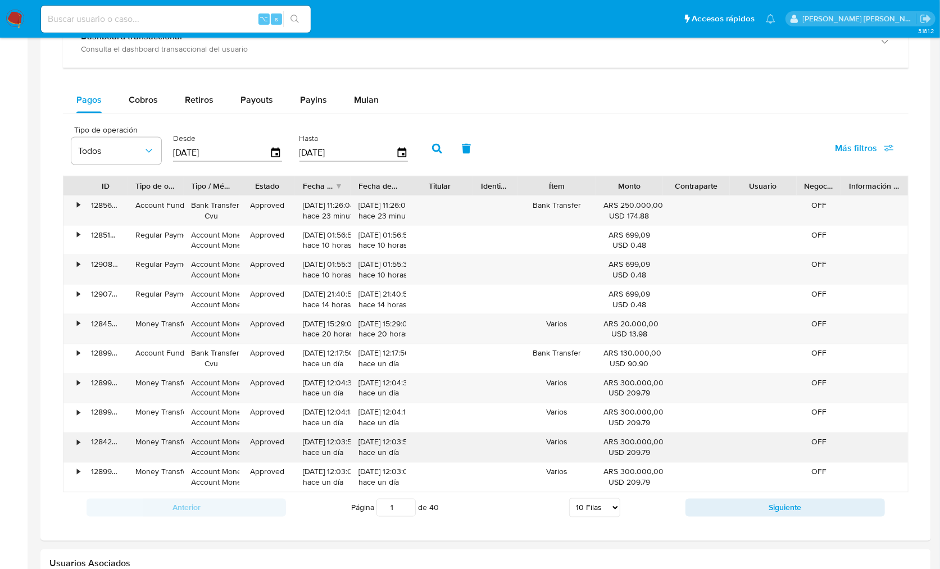
scroll to position [1082, 0]
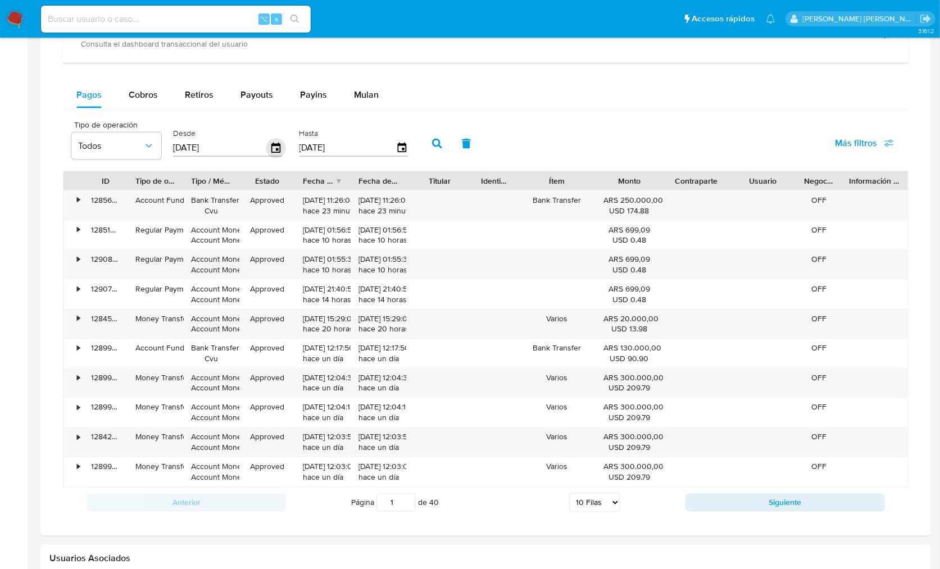
click at [274, 145] on icon "button" at bounding box center [276, 148] width 20 height 20
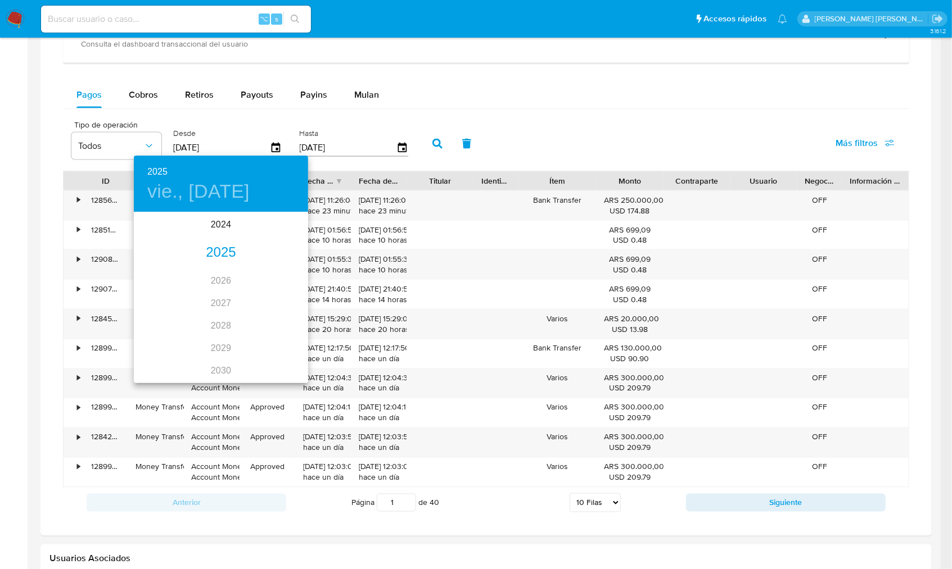
click at [216, 251] on div "2025" at bounding box center [221, 253] width 174 height 22
click at [157, 319] on div "jul." at bounding box center [163, 319] width 58 height 42
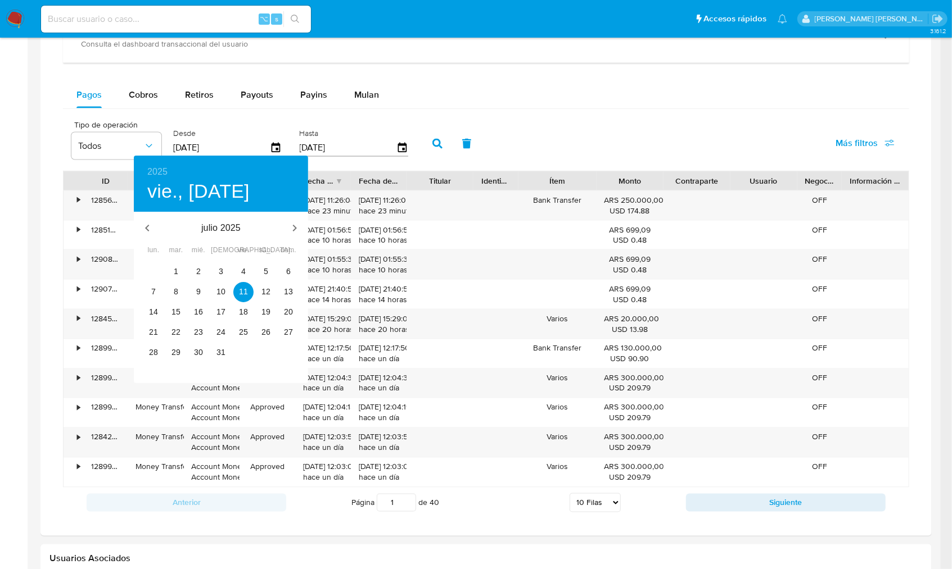
click at [161, 134] on div at bounding box center [476, 284] width 952 height 569
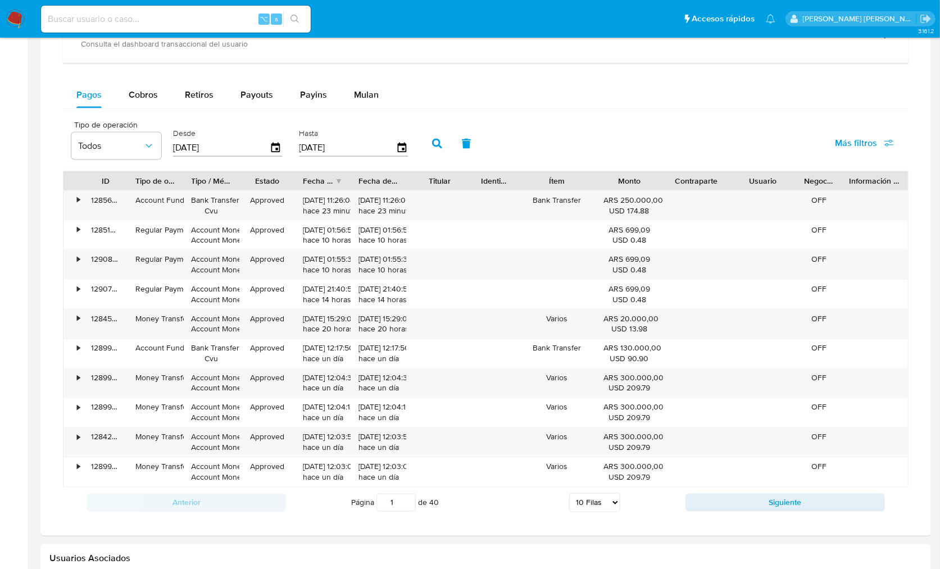
click at [153, 140] on div "2025 vie., jul. 11 julio 2025 lun. mar. mié. jue. vie. sáb. dom. 30 1 2 3 4 5 6…" at bounding box center [470, 284] width 940 height 569
click at [150, 142] on icon "button" at bounding box center [148, 146] width 11 height 11
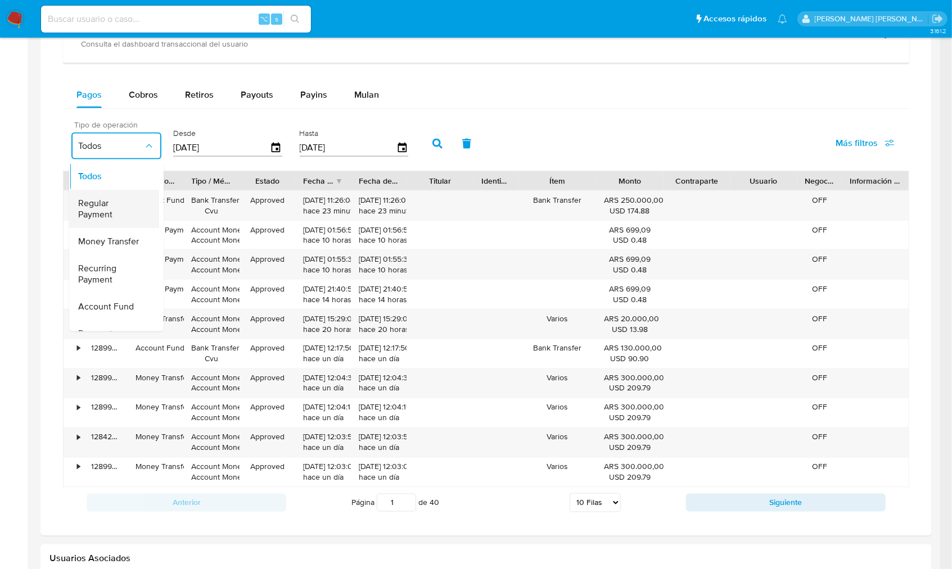
click at [99, 219] on span "Regular Payment" at bounding box center [110, 209] width 65 height 22
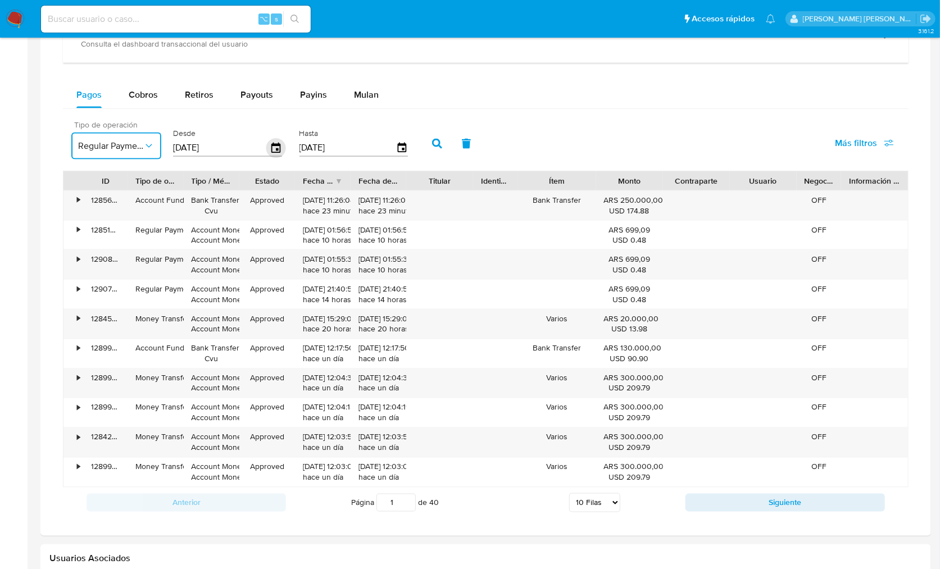
click at [269, 147] on icon "button" at bounding box center [276, 148] width 20 height 20
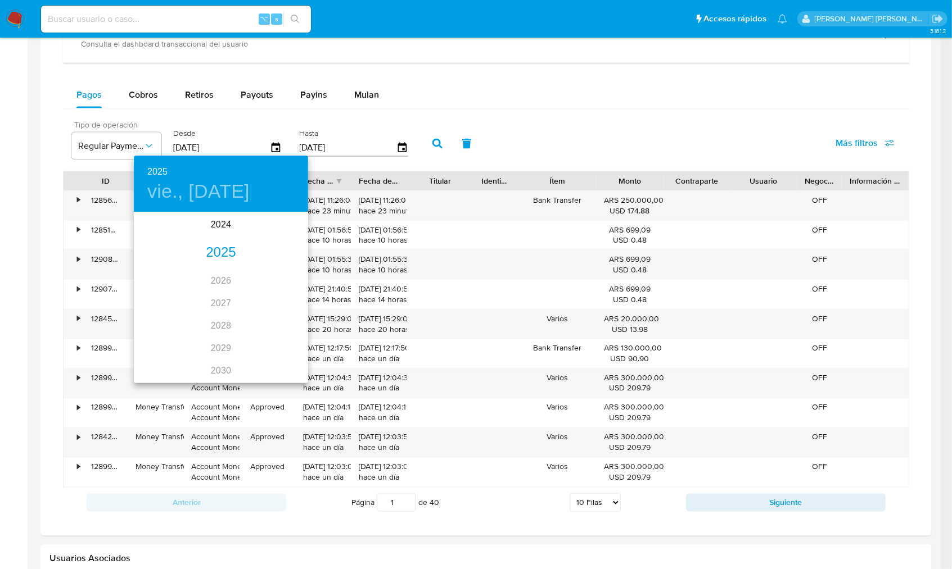
click at [215, 259] on div "2025" at bounding box center [221, 253] width 174 height 22
click at [169, 366] on div "oct." at bounding box center [163, 361] width 58 height 42
type input "08/10/2025"
click at [198, 290] on p "8" at bounding box center [198, 291] width 4 height 11
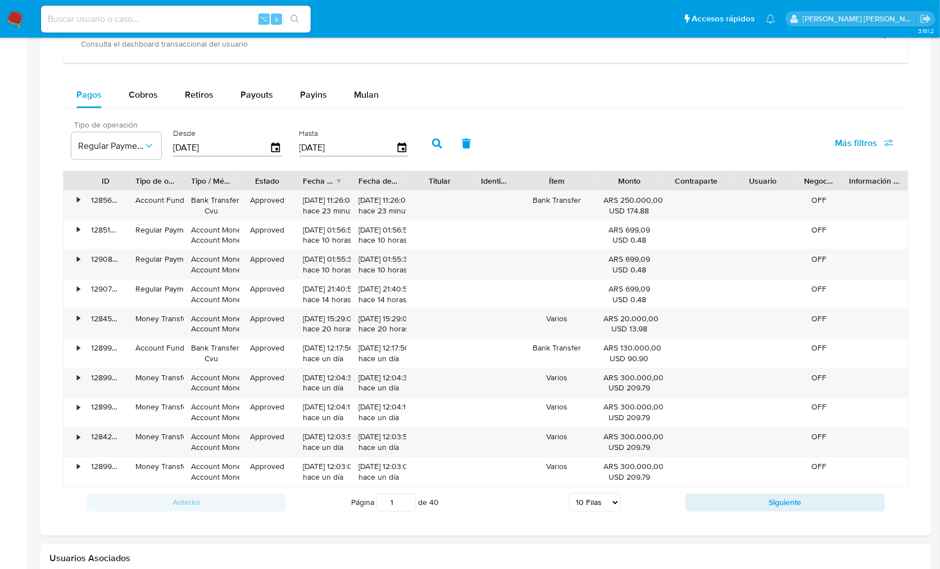
click at [425, 145] on button "button" at bounding box center [437, 143] width 29 height 27
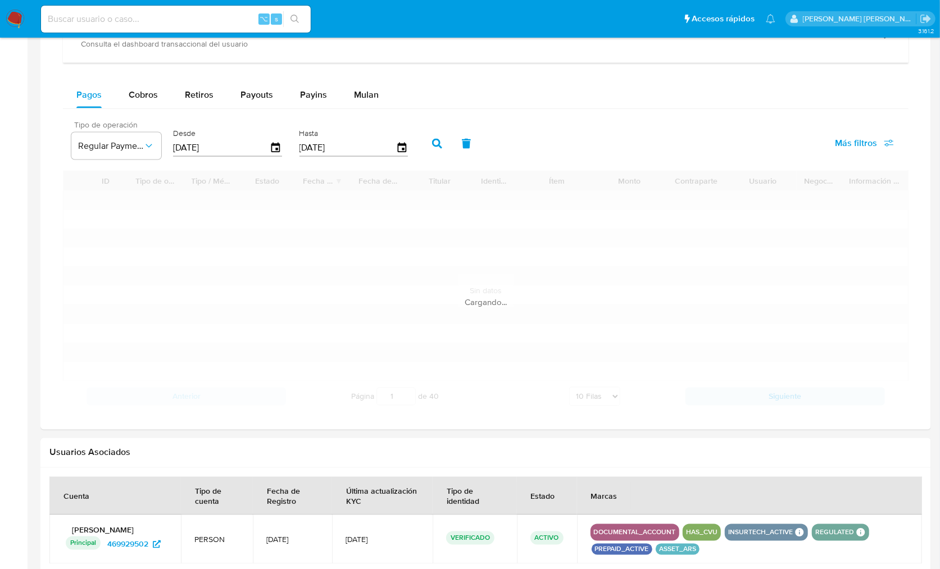
scroll to position [1043, 0]
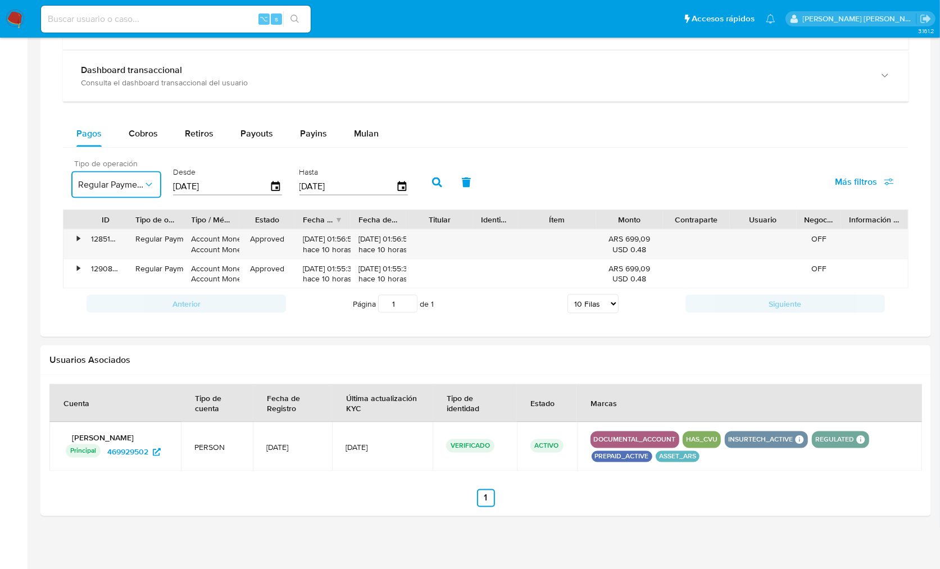
click at [129, 185] on span "Regular Payment" at bounding box center [110, 184] width 65 height 11
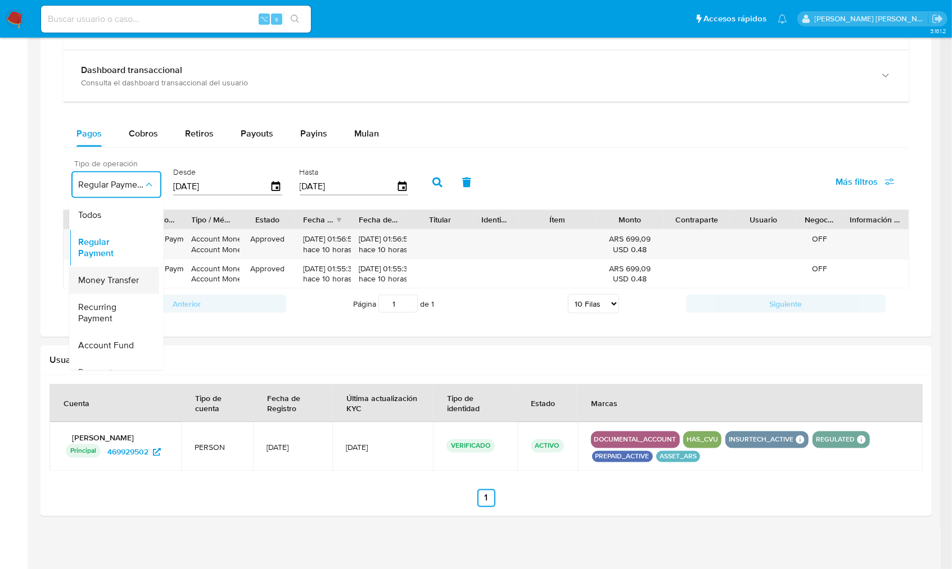
click at [117, 275] on span "Money Transfer" at bounding box center [108, 280] width 61 height 11
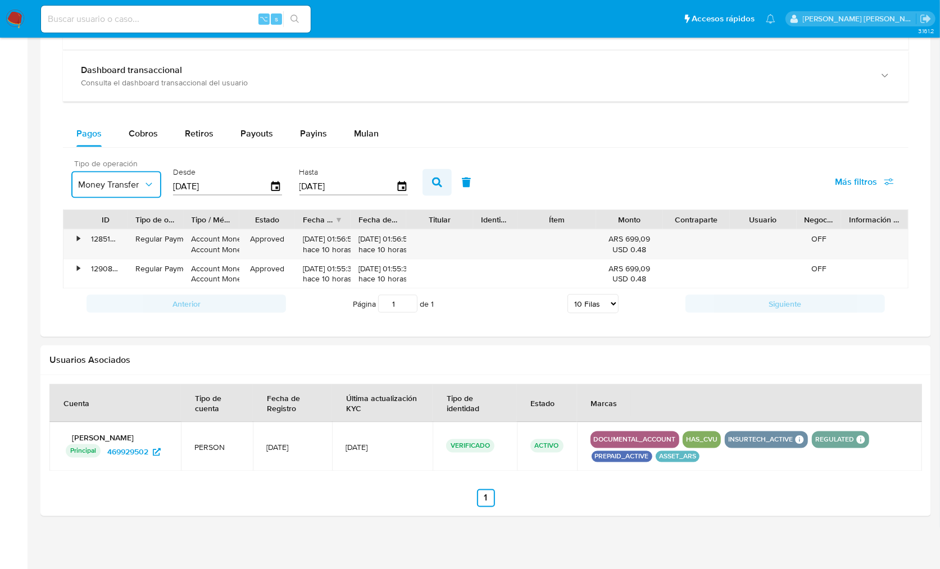
click at [426, 184] on button "button" at bounding box center [437, 182] width 29 height 27
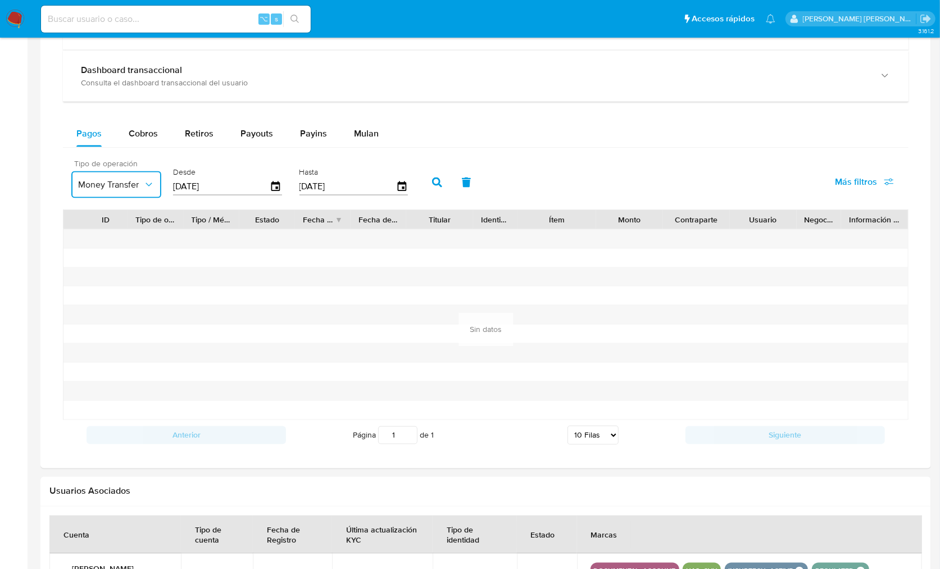
click at [115, 187] on span "Money Transfer" at bounding box center [110, 184] width 65 height 11
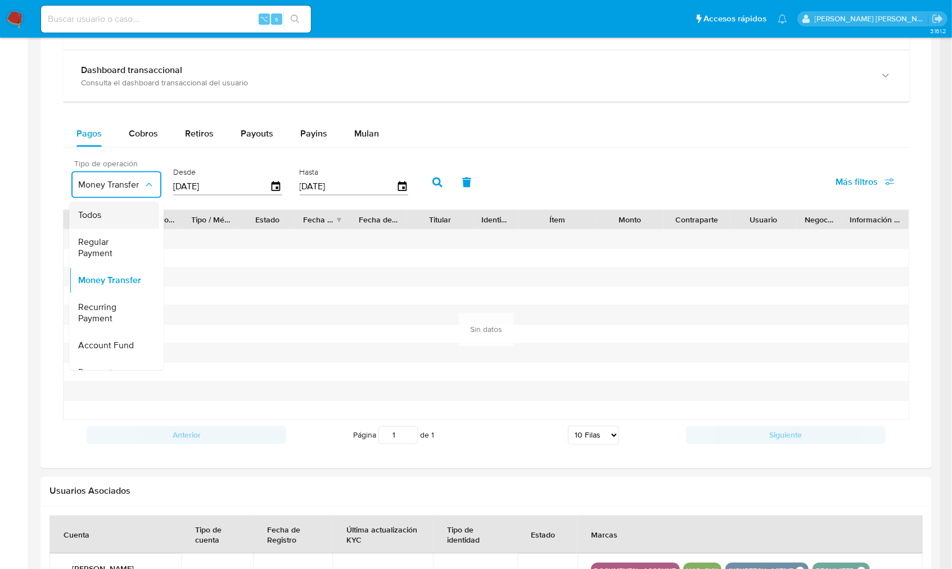
click at [125, 209] on div "Todos" at bounding box center [110, 215] width 65 height 27
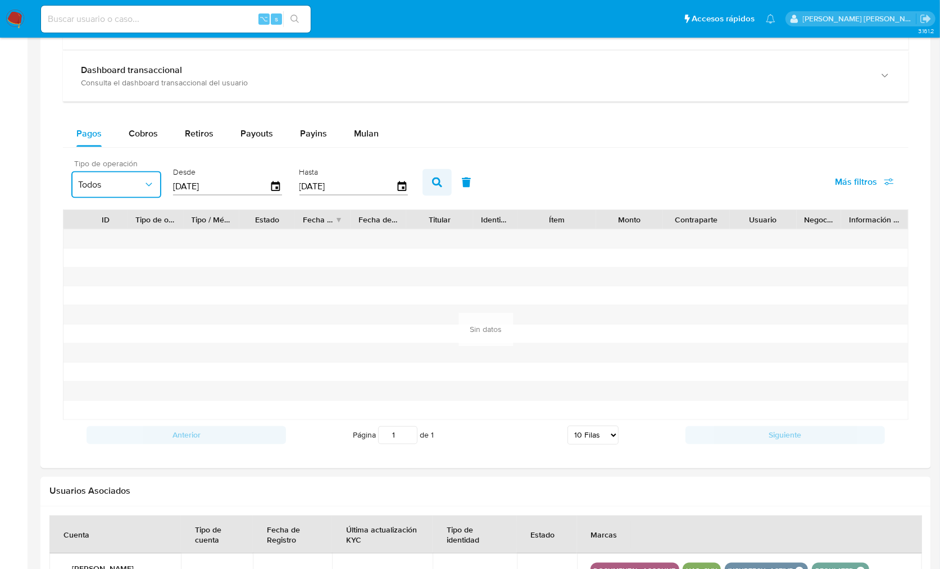
click at [432, 182] on icon "button" at bounding box center [437, 183] width 10 height 10
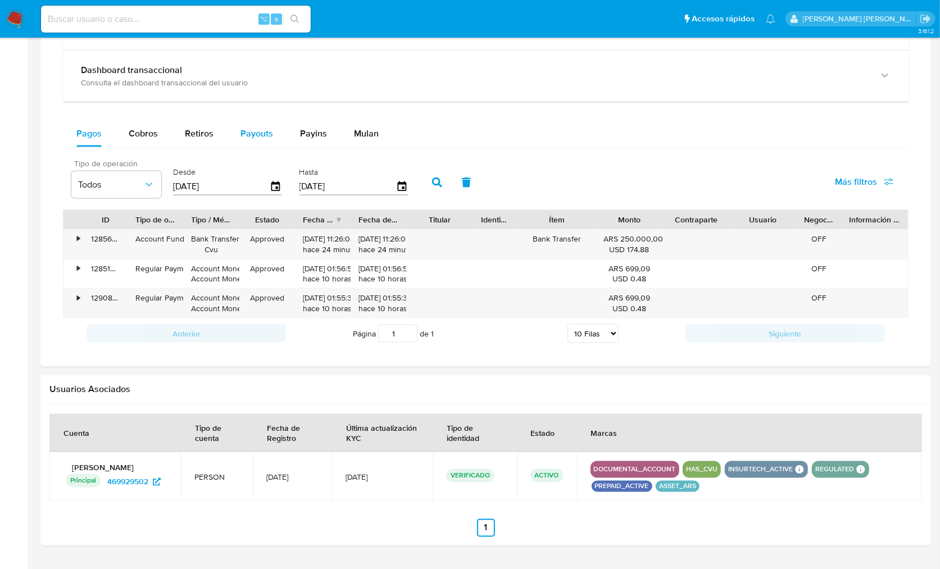
click at [241, 132] on span "Payouts" at bounding box center [257, 133] width 33 height 13
select select "10"
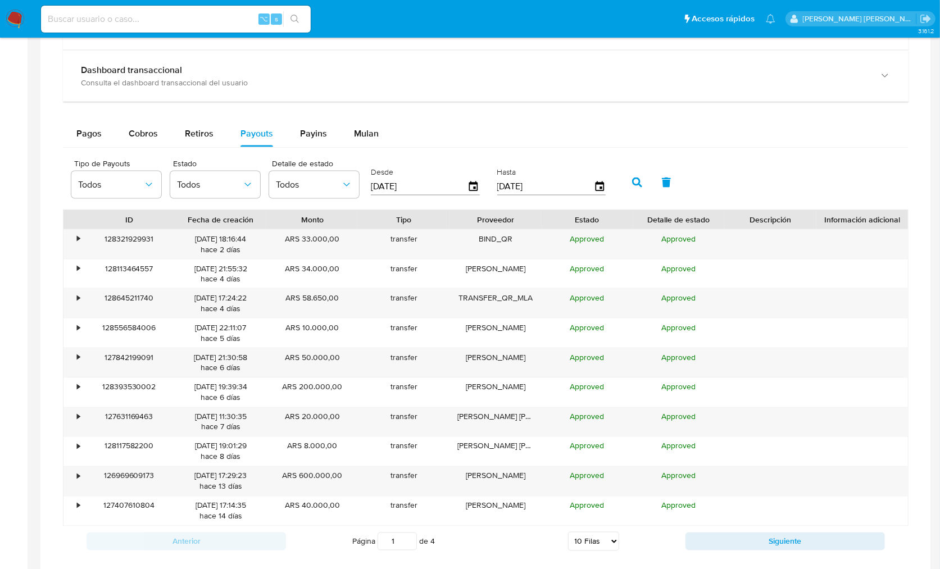
click at [478, 187] on div "Desde 11/07/2025" at bounding box center [426, 181] width 117 height 45
click at [476, 185] on icon "button" at bounding box center [473, 186] width 9 height 10
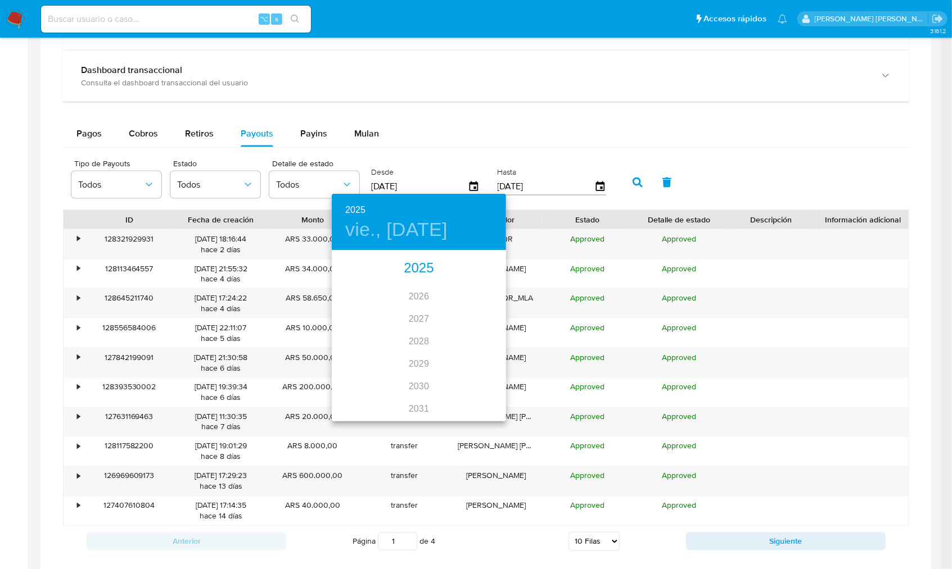
click at [420, 274] on div "2025" at bounding box center [419, 268] width 174 height 22
click at [360, 400] on div "oct." at bounding box center [361, 399] width 58 height 42
type input "08/10/2025"
click at [401, 331] on span "8" at bounding box center [396, 329] width 20 height 11
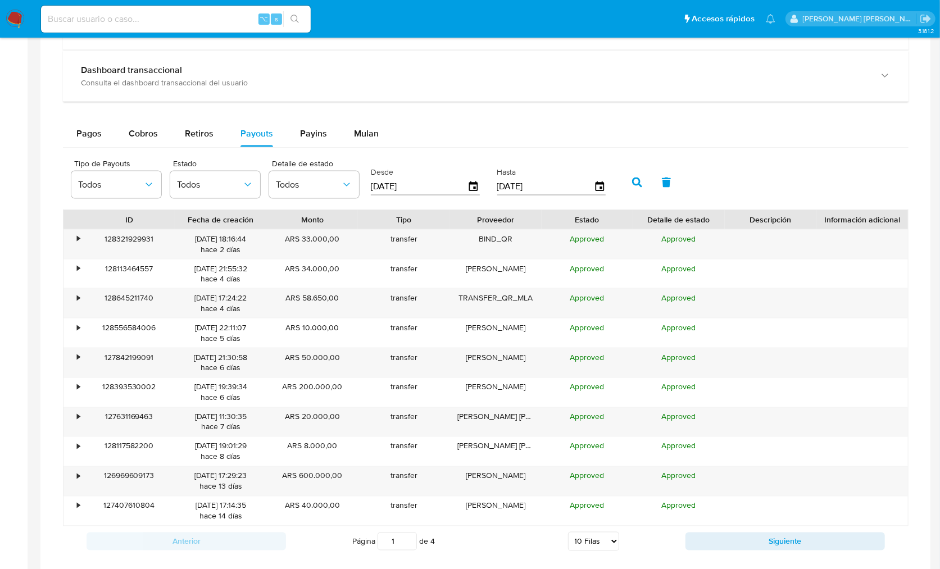
click at [628, 180] on button "button" at bounding box center [637, 182] width 29 height 27
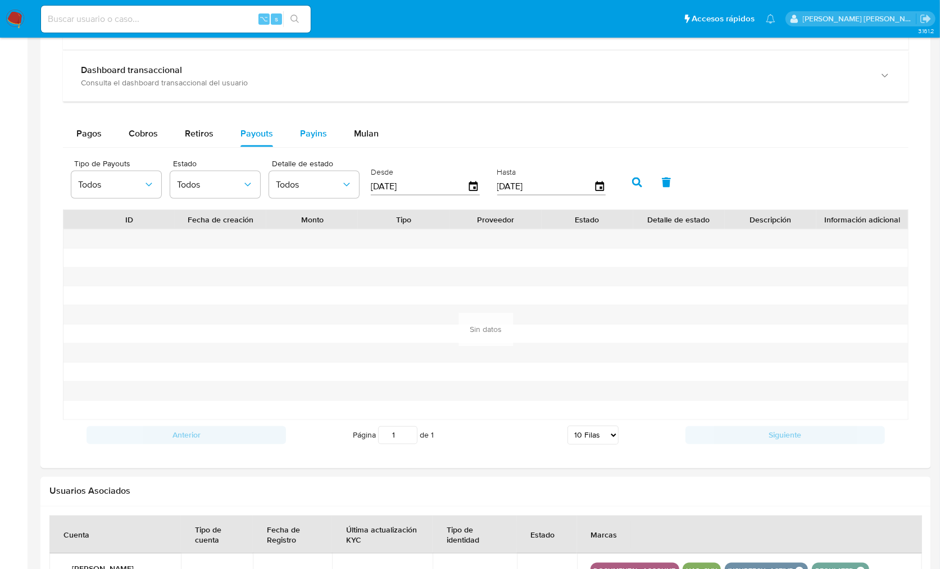
click at [322, 133] on span "Payins" at bounding box center [313, 133] width 27 height 13
select select "10"
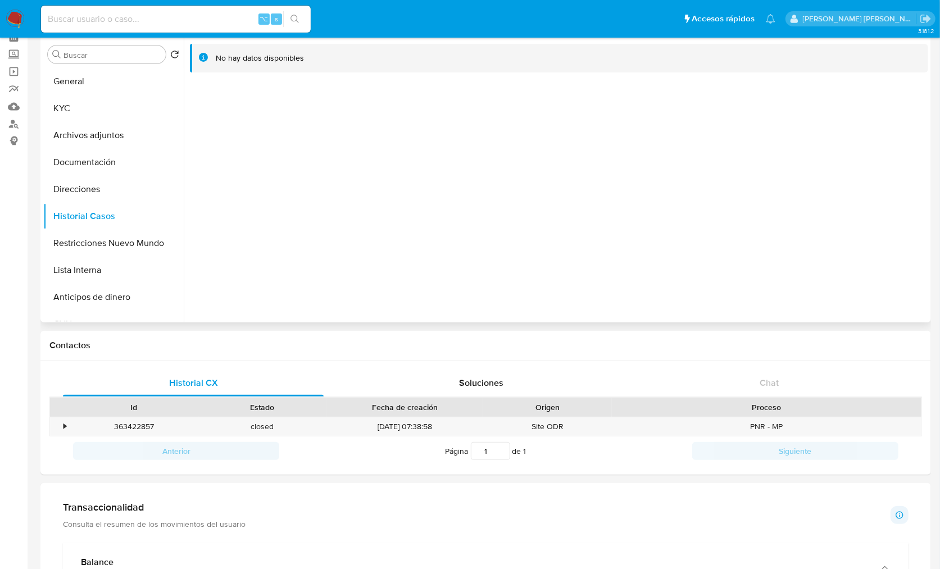
scroll to position [0, 0]
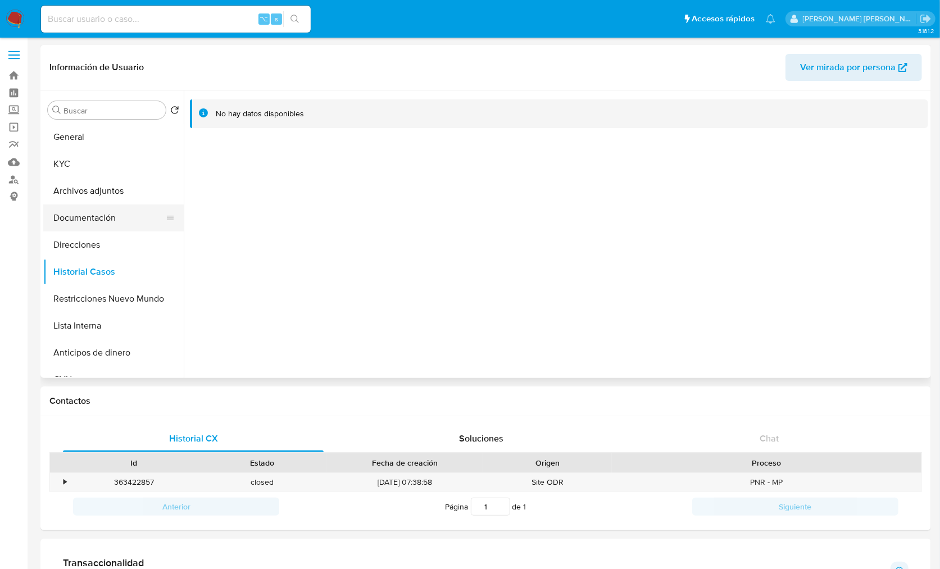
click at [101, 220] on button "Documentación" at bounding box center [109, 218] width 132 height 27
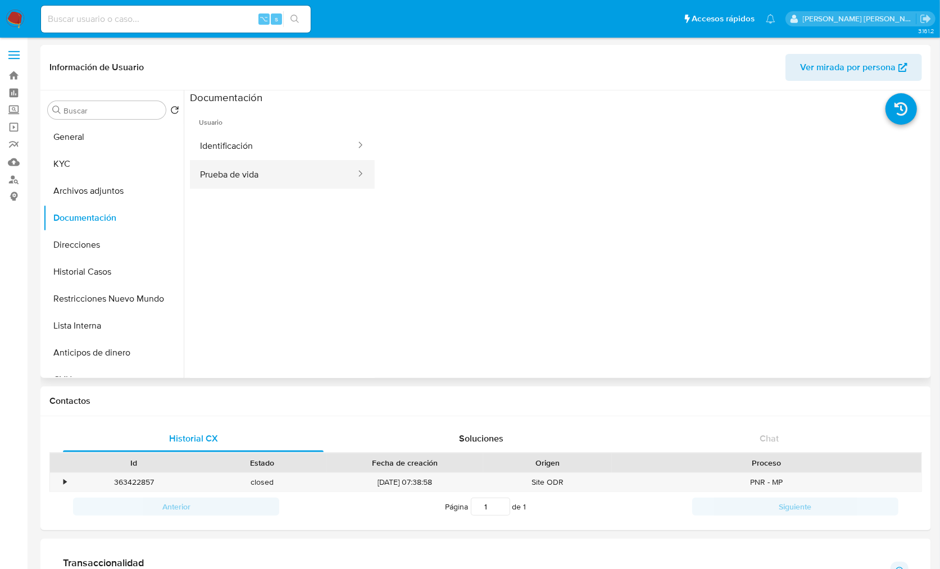
click at [307, 173] on button "Prueba de vida" at bounding box center [273, 174] width 167 height 29
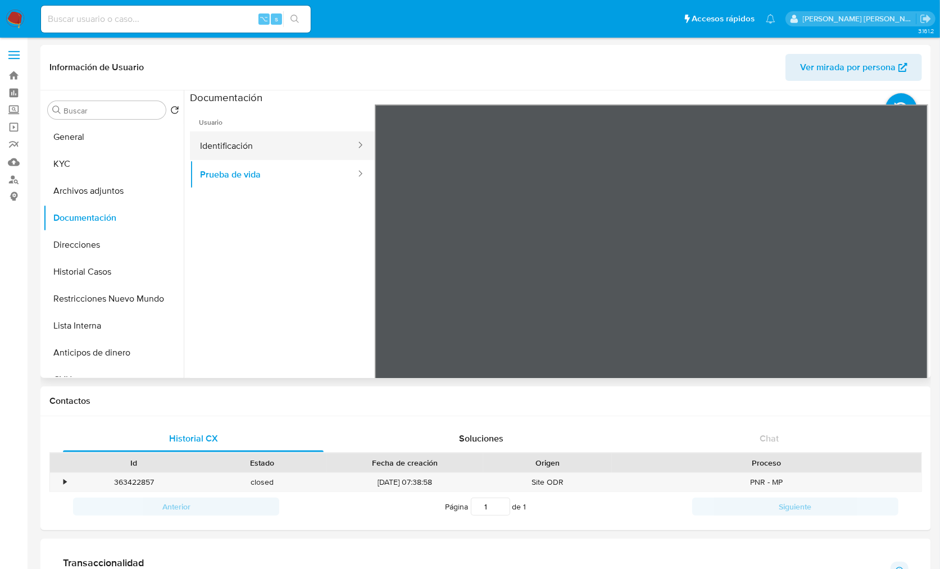
click at [290, 146] on button "Identificación" at bounding box center [273, 146] width 167 height 29
click at [915, 289] on icon at bounding box center [914, 287] width 22 height 22
click at [99, 188] on button "Archivos adjuntos" at bounding box center [109, 191] width 132 height 27
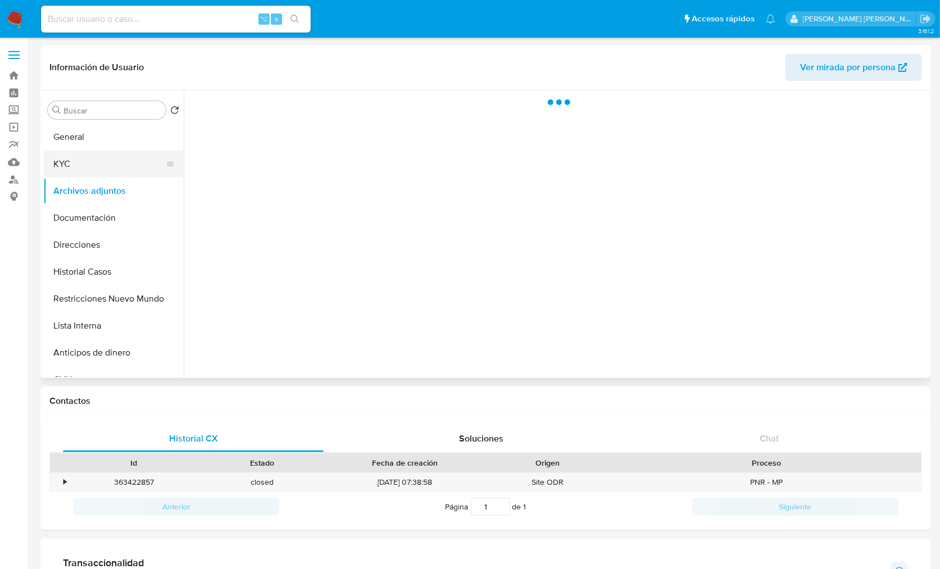
click at [94, 159] on button "KYC" at bounding box center [109, 164] width 132 height 27
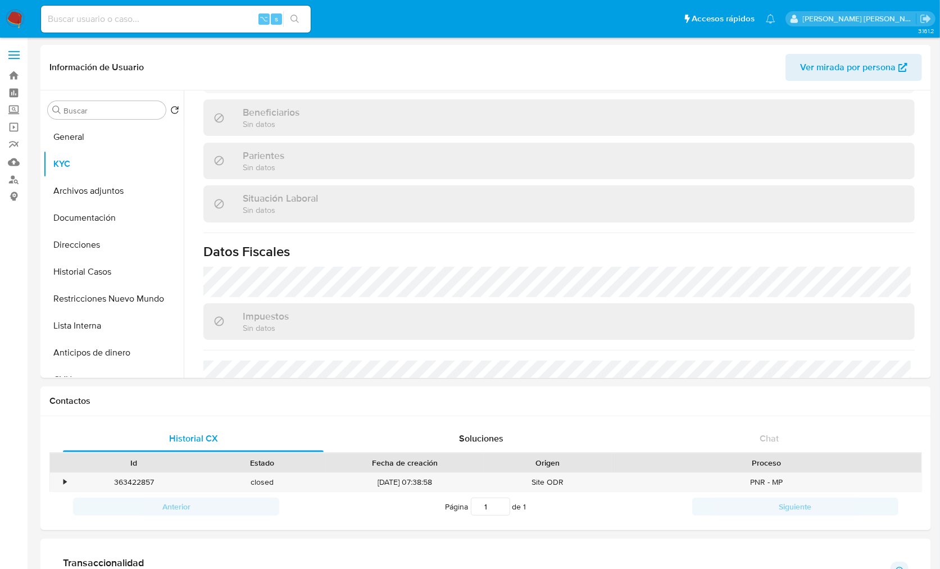
scroll to position [581, 0]
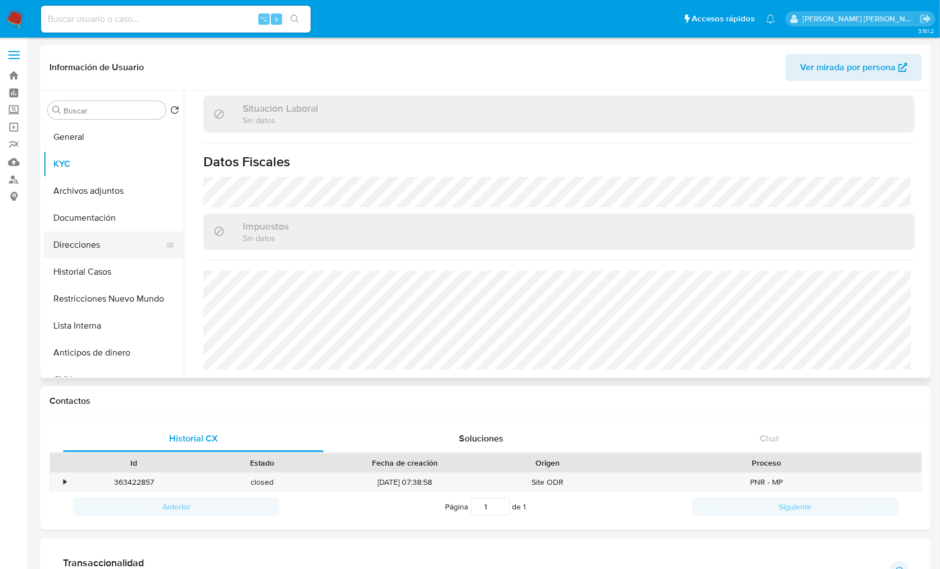
click at [87, 245] on button "Direcciones" at bounding box center [109, 245] width 132 height 27
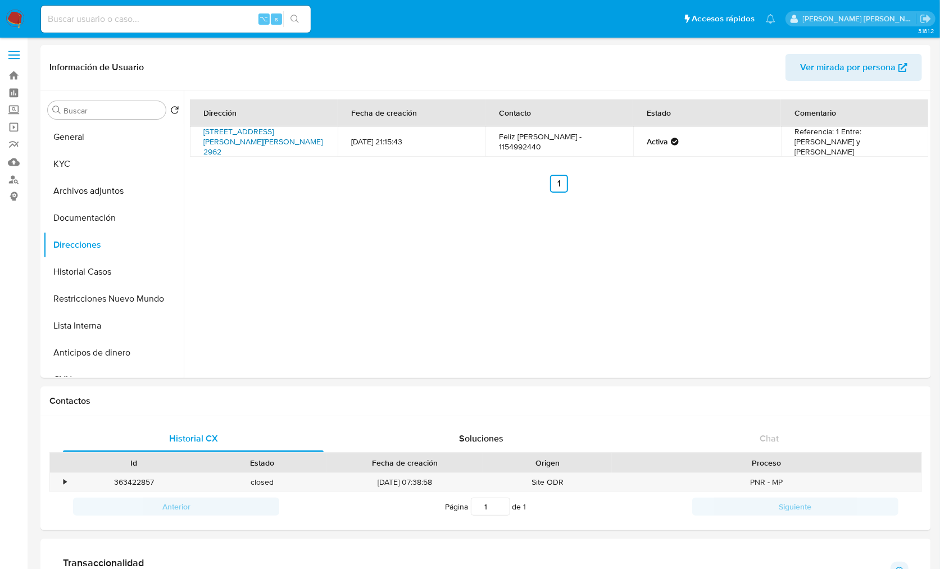
click at [259, 142] on link "Calle Hernando De Magallanes 2962, Remedios De Escalada, Buenos Aires, 1826, Ar…" at bounding box center [262, 141] width 119 height 31
